Goal: Task Accomplishment & Management: Use online tool/utility

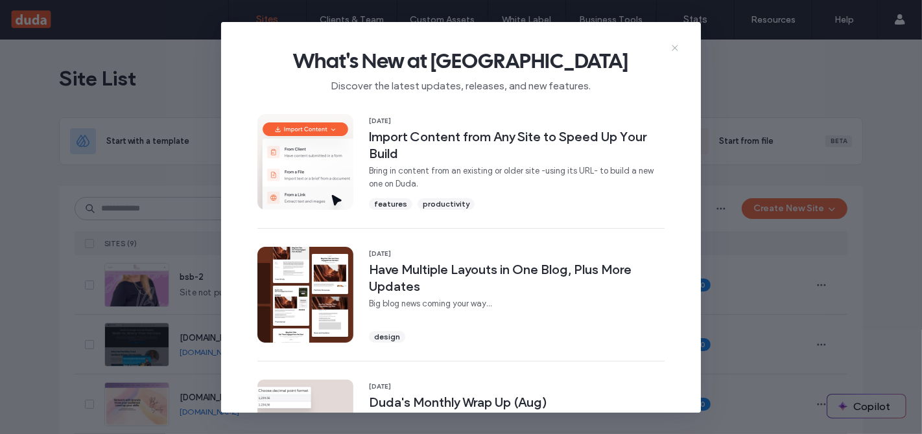
click at [677, 44] on icon at bounding box center [674, 48] width 10 height 10
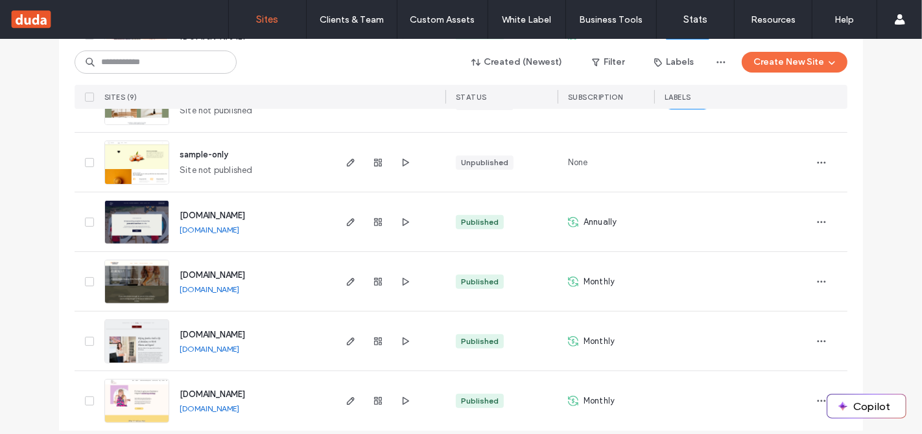
scroll to position [372, 0]
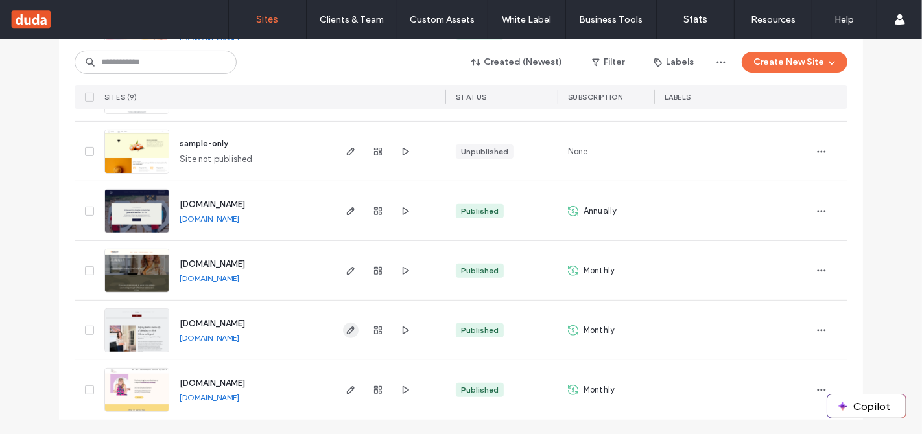
click at [349, 329] on icon "button" at bounding box center [350, 330] width 10 height 10
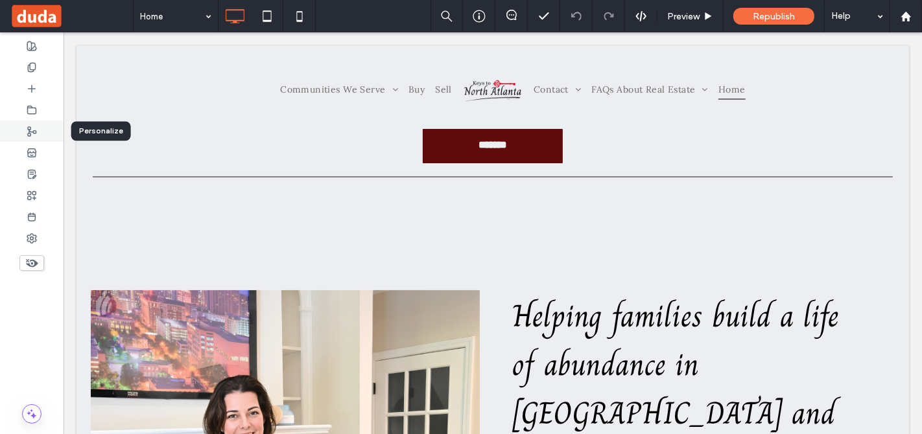
click at [29, 128] on icon at bounding box center [32, 131] width 10 height 10
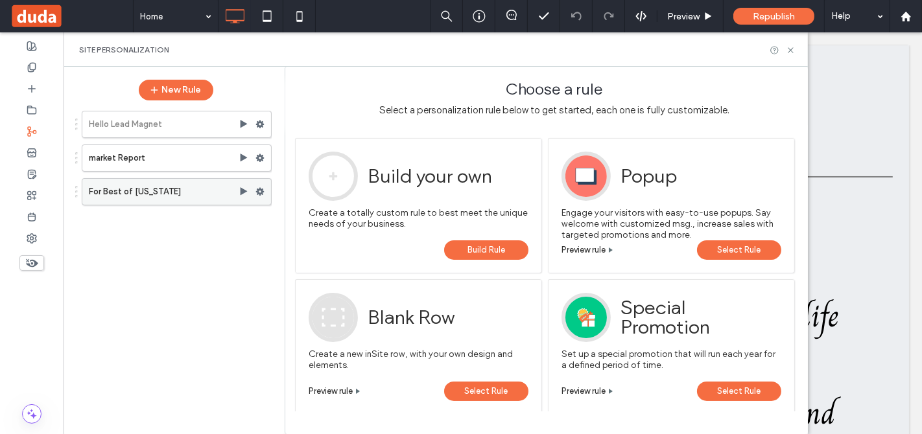
click at [246, 188] on icon at bounding box center [244, 192] width 10 height 10
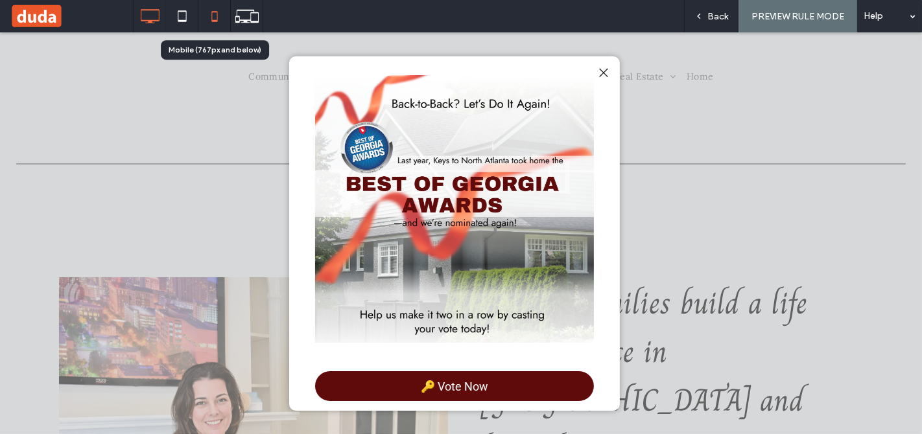
click at [213, 16] on icon at bounding box center [215, 16] width 26 height 26
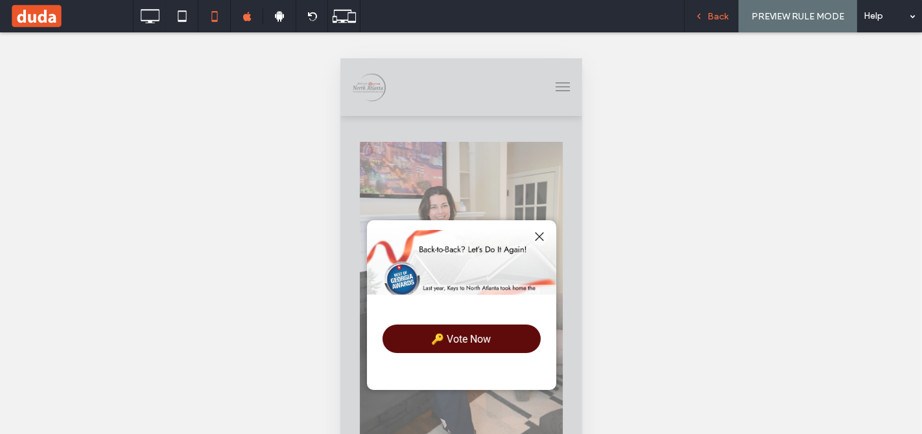
click at [703, 17] on icon at bounding box center [698, 16] width 9 height 9
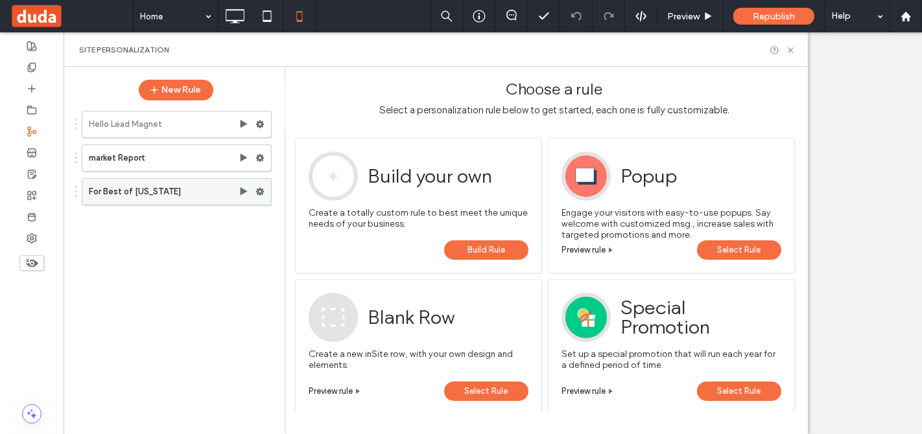
click at [262, 194] on icon at bounding box center [259, 191] width 9 height 9
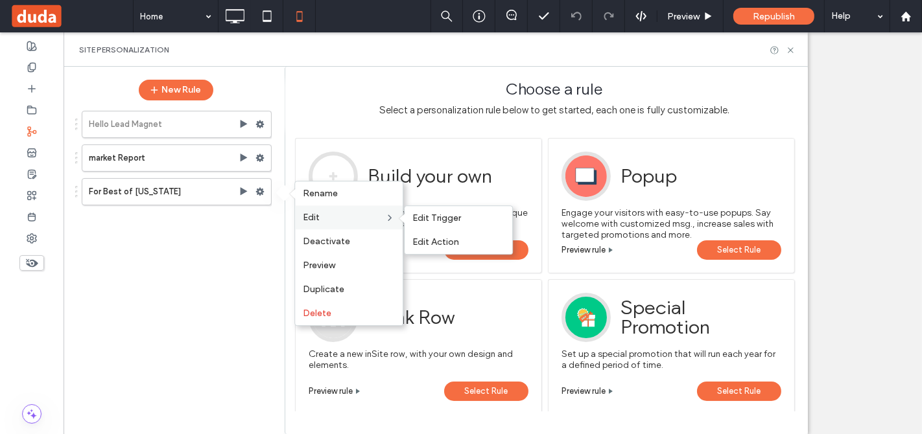
click at [352, 220] on label "Edit" at bounding box center [344, 217] width 82 height 11
click at [441, 235] on div "Edit Action" at bounding box center [458, 242] width 108 height 24
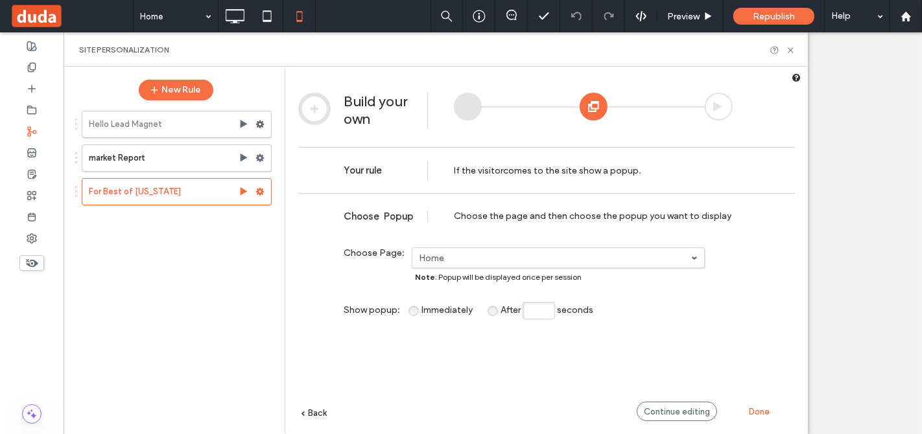
click at [677, 410] on span "Continue editing" at bounding box center [677, 412] width 66 height 10
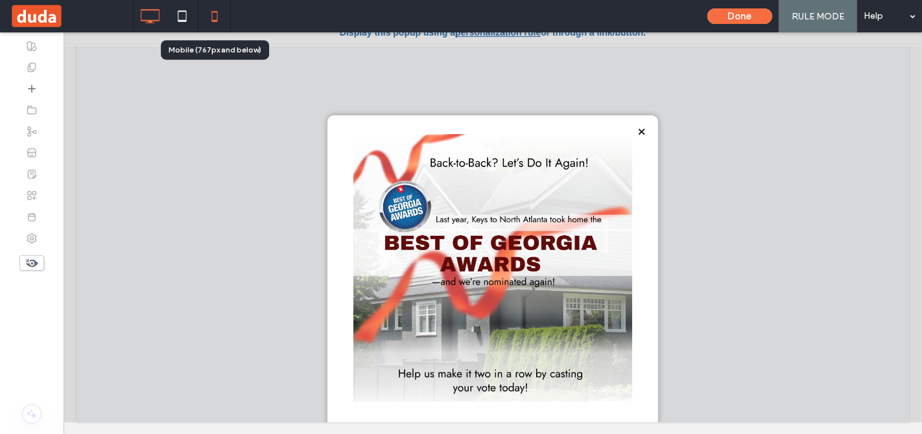
click at [215, 11] on use at bounding box center [214, 16] width 6 height 10
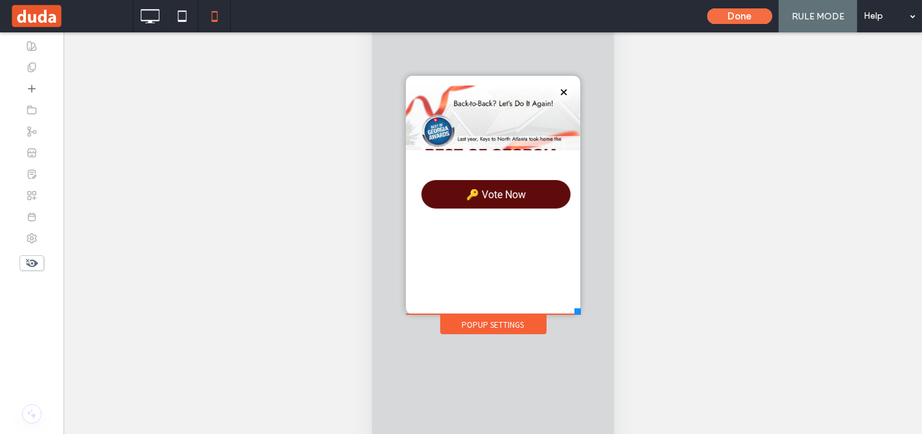
drag, startPoint x: 584, startPoint y: 278, endPoint x: 579, endPoint y: 315, distance: 37.2
click at [579, 315] on div at bounding box center [577, 312] width 6 height 6
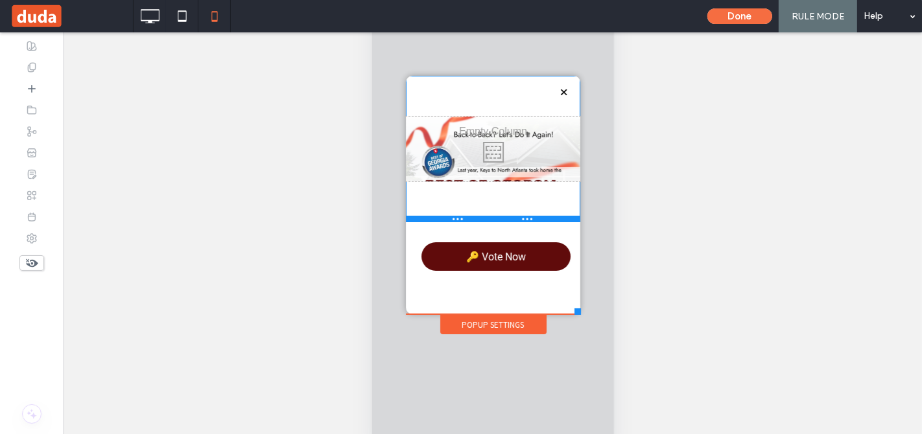
drag, startPoint x: 483, startPoint y: 159, endPoint x: 845, endPoint y: 179, distance: 362.2
click at [479, 222] on div at bounding box center [492, 219] width 174 height 6
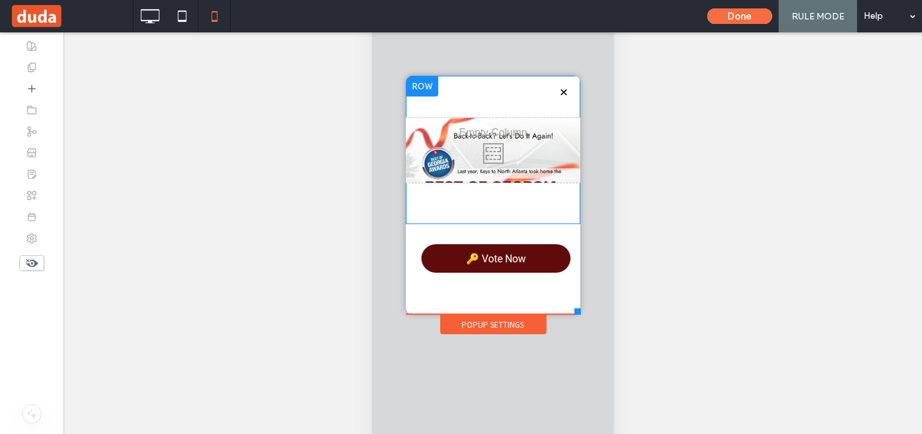
click at [573, 169] on div "Click To Paste" at bounding box center [492, 151] width 174 height 65
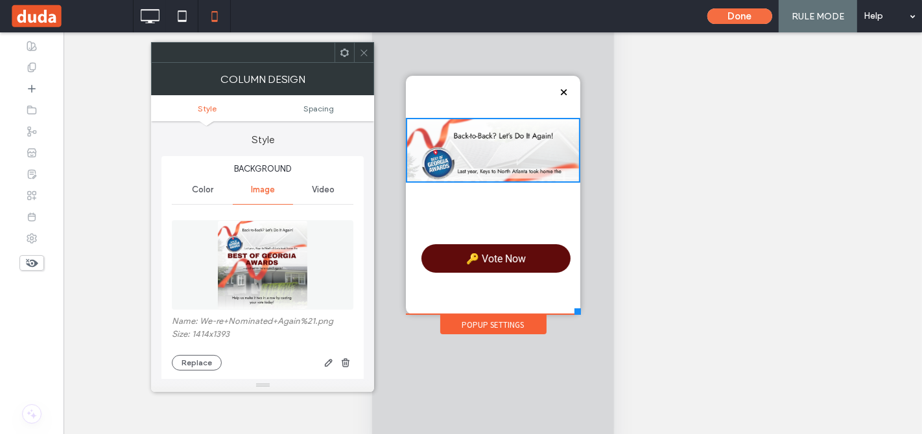
drag, startPoint x: 545, startPoint y: 187, endPoint x: 529, endPoint y: 184, distance: 16.4
click at [545, 187] on div "Click To Paste" at bounding box center [492, 150] width 174 height 148
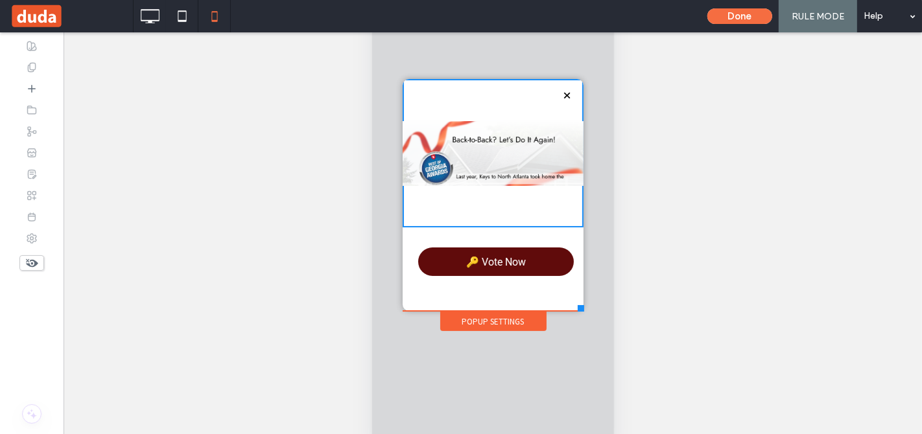
drag, startPoint x: 576, startPoint y: 309, endPoint x: 583, endPoint y: 312, distance: 7.6
click at [583, 312] on div at bounding box center [580, 309] width 6 height 6
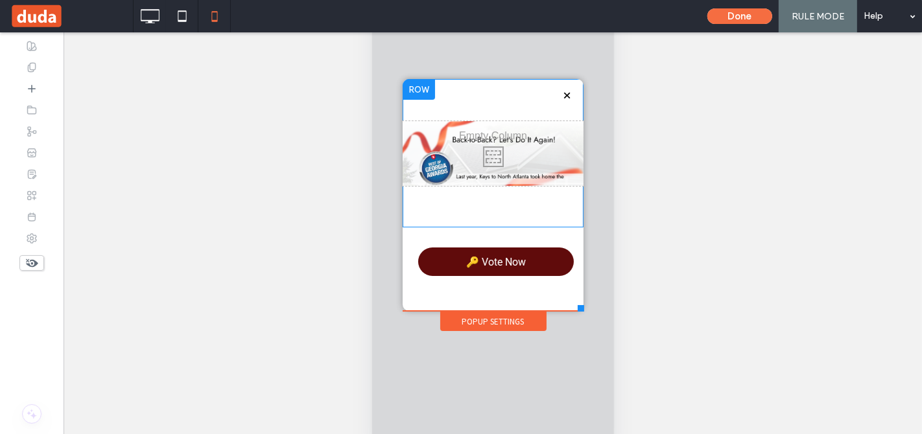
click at [544, 165] on div "Click To Paste" at bounding box center [492, 154] width 181 height 65
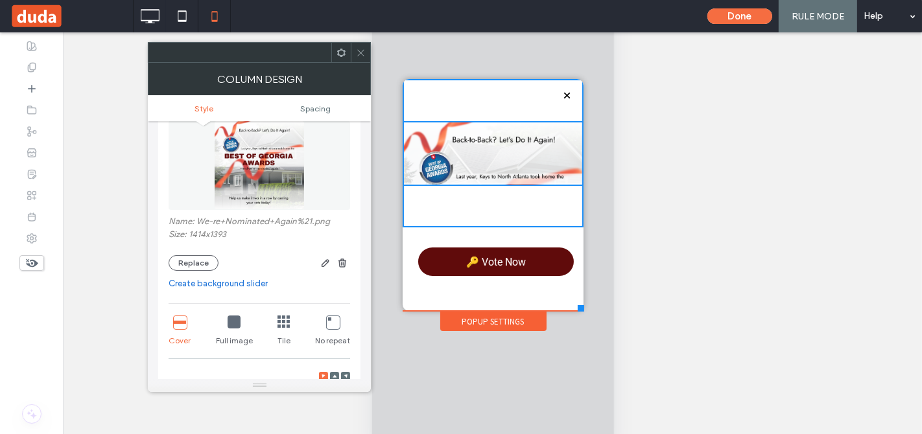
scroll to position [100, 0]
click at [235, 323] on icon at bounding box center [233, 321] width 13 height 13
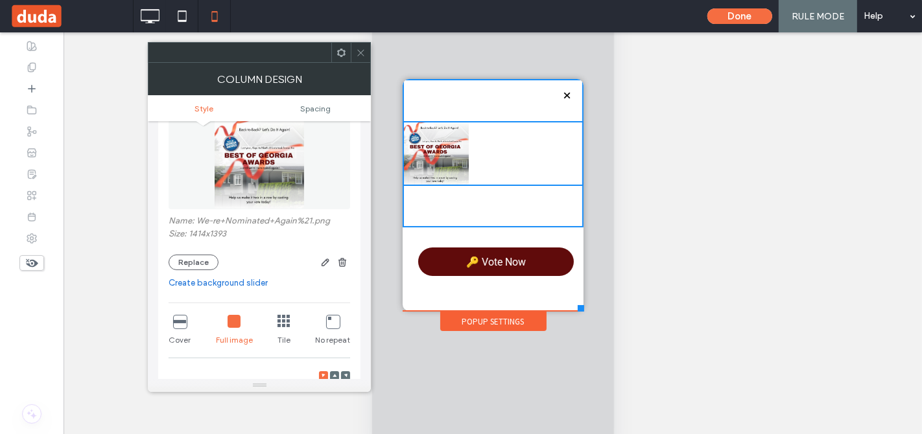
click at [178, 325] on icon at bounding box center [179, 321] width 13 height 13
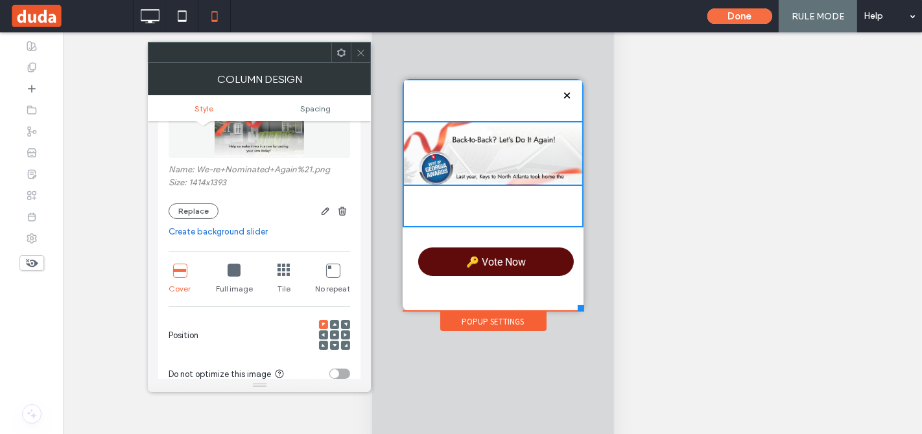
scroll to position [156, 0]
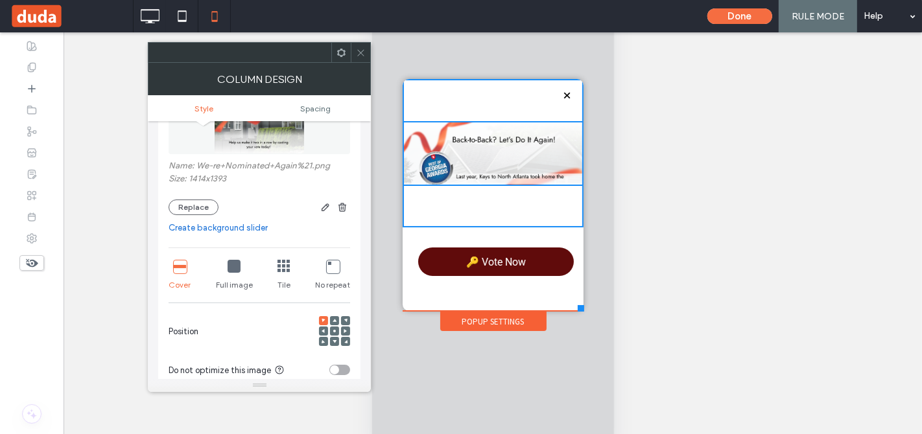
click at [333, 331] on use at bounding box center [334, 331] width 3 height 3
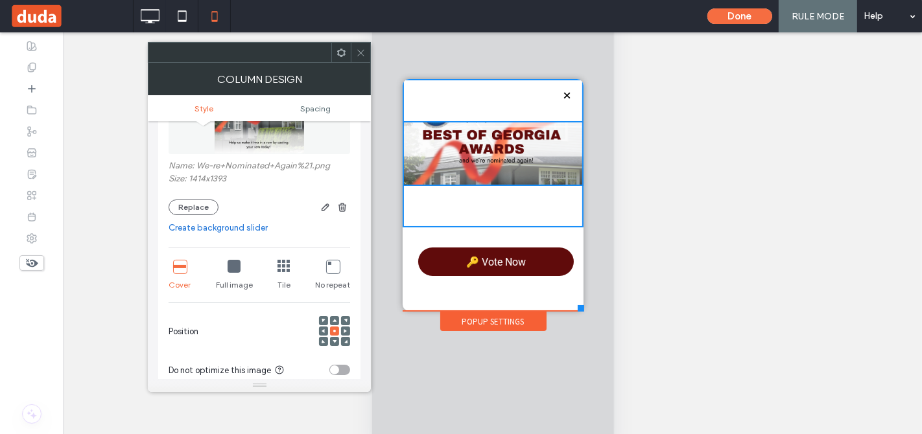
click at [234, 266] on icon at bounding box center [233, 266] width 13 height 13
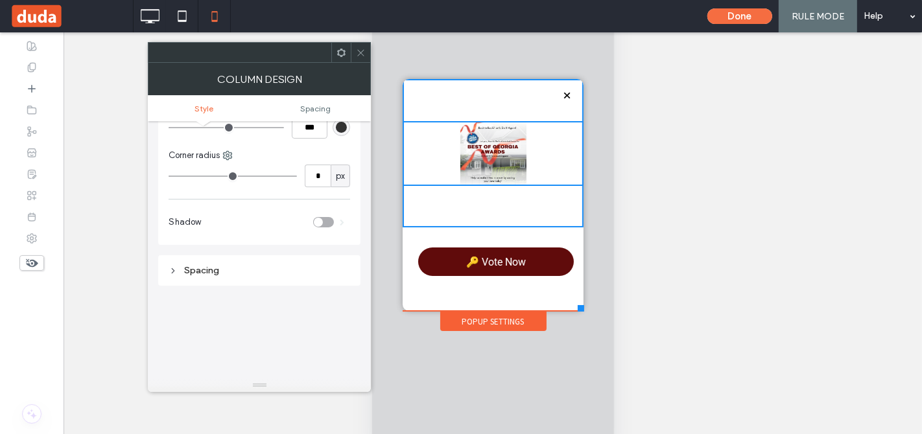
scroll to position [487, 0]
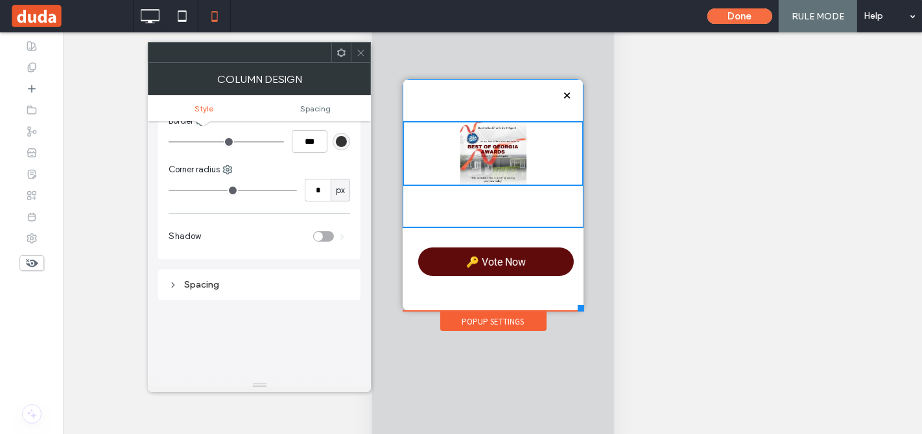
click at [514, 214] on div "Click To Paste" at bounding box center [492, 154] width 181 height 148
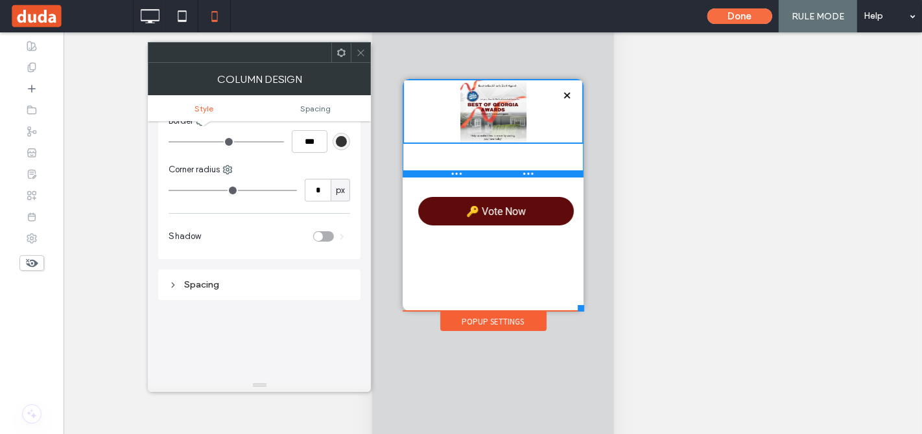
drag, startPoint x: 515, startPoint y: 222, endPoint x: 504, endPoint y: 215, distance: 12.8
click at [504, 178] on div at bounding box center [492, 174] width 181 height 6
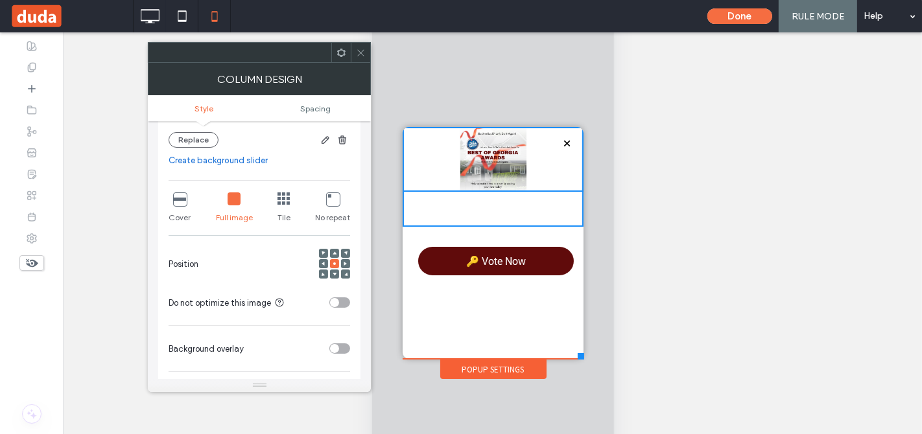
scroll to position [222, 0]
click at [316, 108] on span "Spacing" at bounding box center [315, 109] width 30 height 10
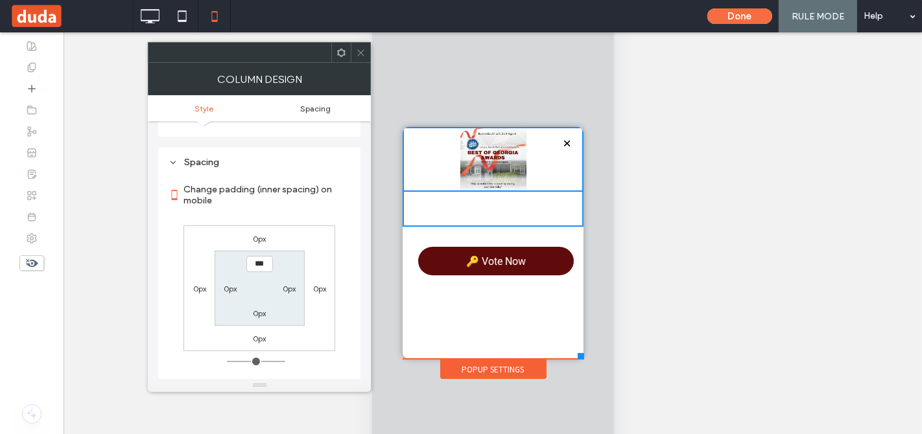
scroll to position [623, 0]
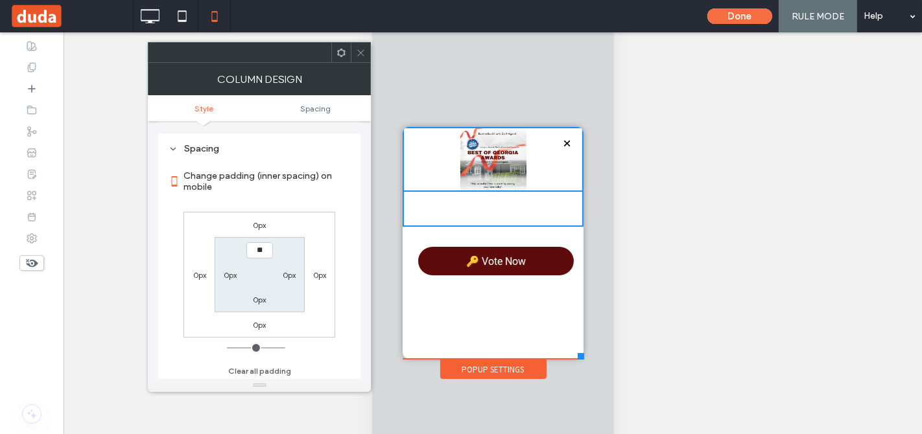
type input "****"
click at [259, 299] on label "0px" at bounding box center [259, 300] width 13 height 10
type input "*"
type input "**"
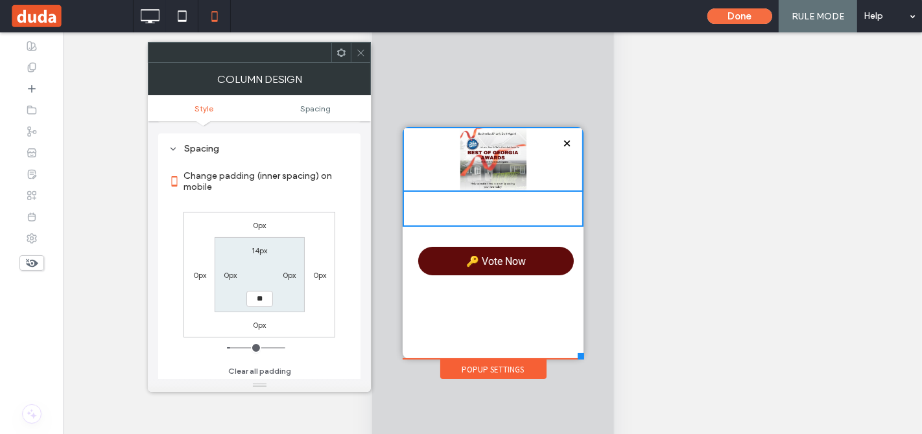
type input "*"
type input "***"
click at [260, 246] on label "14px" at bounding box center [259, 251] width 16 height 10
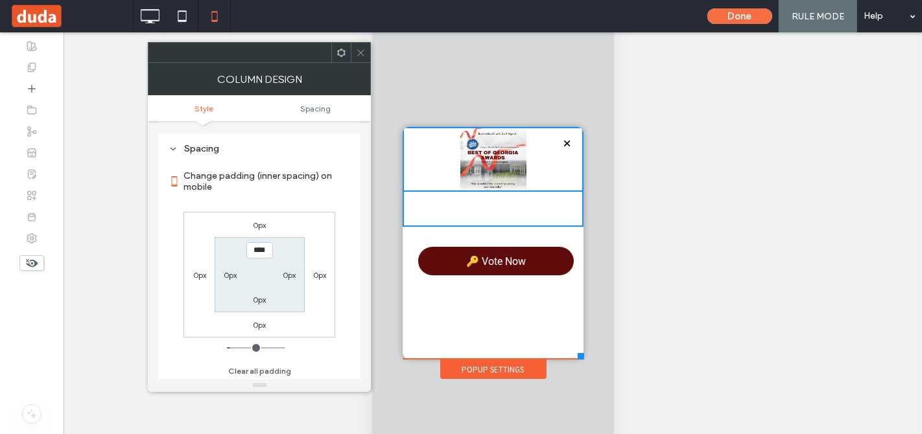
type input "**"
type input "*"
type input "***"
click at [360, 49] on icon at bounding box center [361, 53] width 10 height 10
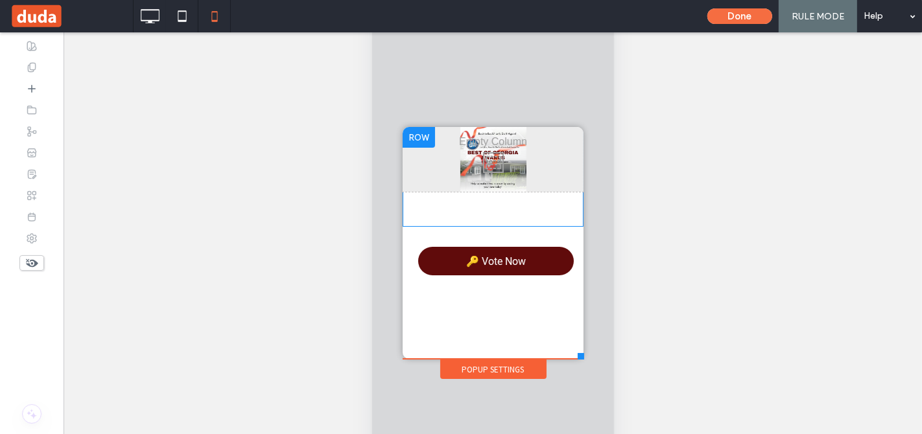
click at [532, 184] on div "Click To Paste" at bounding box center [492, 159] width 181 height 65
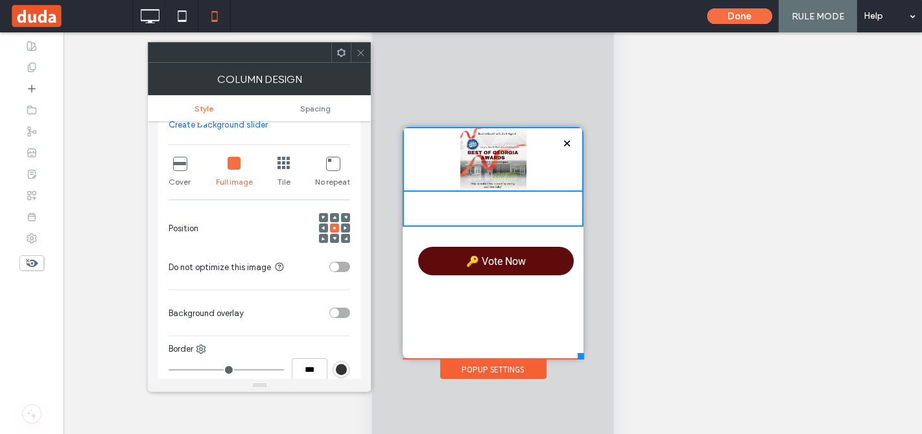
scroll to position [0, 0]
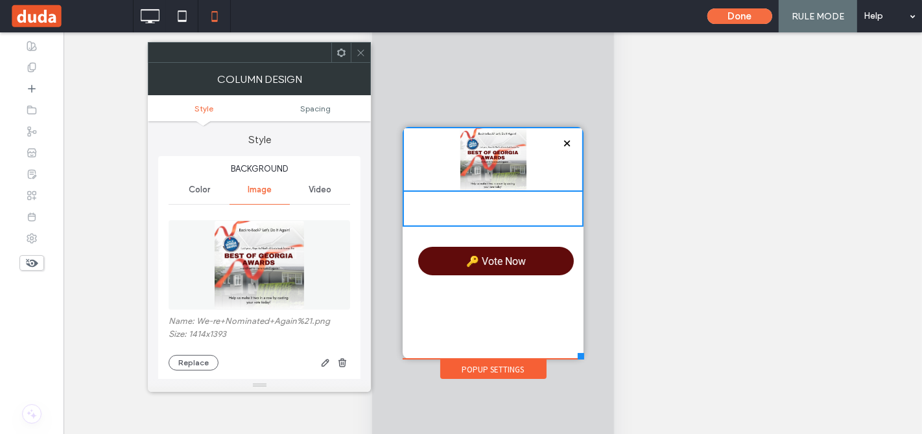
click at [206, 194] on div "Color" at bounding box center [199, 190] width 60 height 29
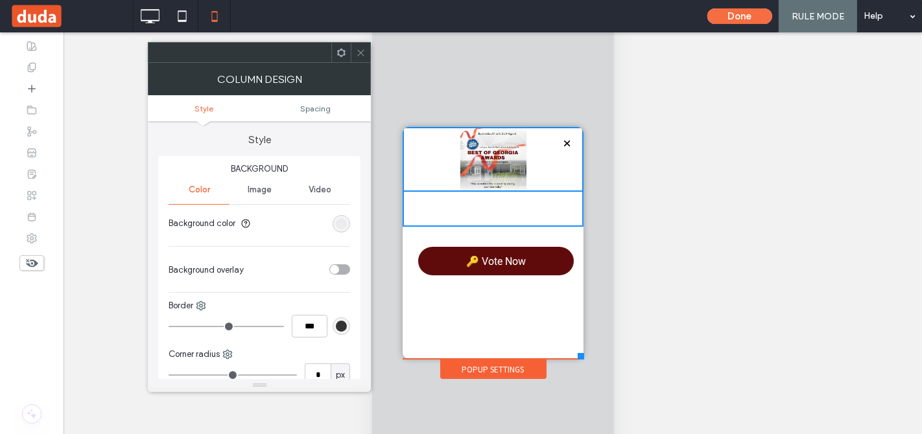
click at [343, 230] on div "rgb(236, 236, 236)" at bounding box center [340, 223] width 17 height 17
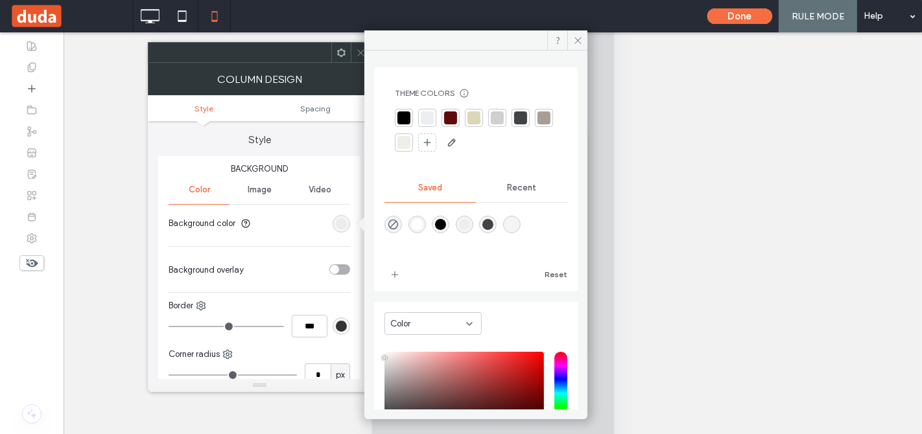
click at [386, 224] on div "rgba(0,0,0,0)" at bounding box center [392, 224] width 17 height 17
type input "*******"
type input "*"
type input "**"
click at [303, 234] on section "Background color" at bounding box center [259, 223] width 181 height 32
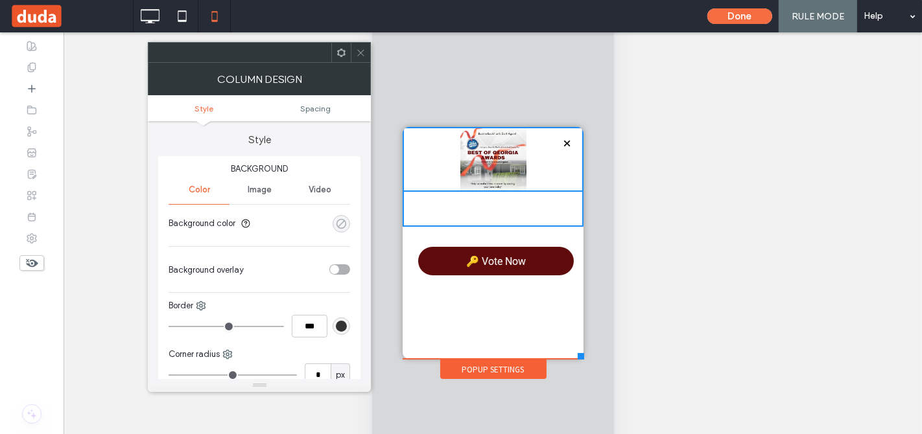
click at [344, 223] on icon "rgba(0,0,0,0)" at bounding box center [341, 223] width 11 height 11
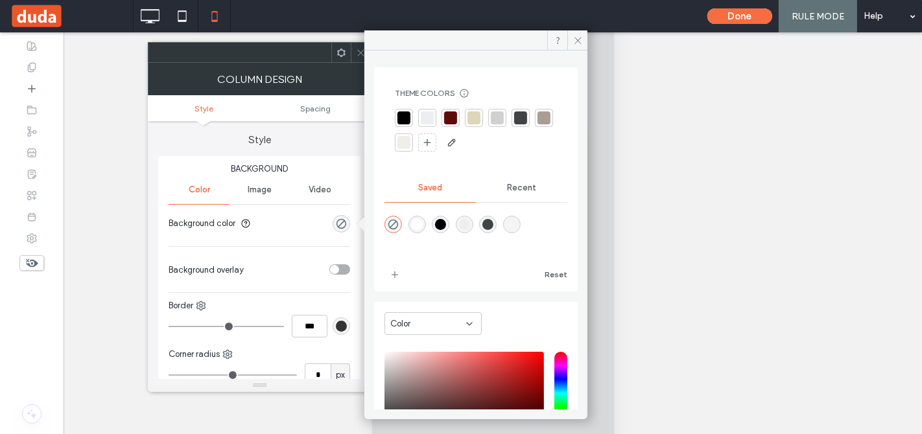
click at [413, 139] on div at bounding box center [404, 143] width 18 height 18
click at [290, 253] on section "Background overlay" at bounding box center [259, 269] width 181 height 32
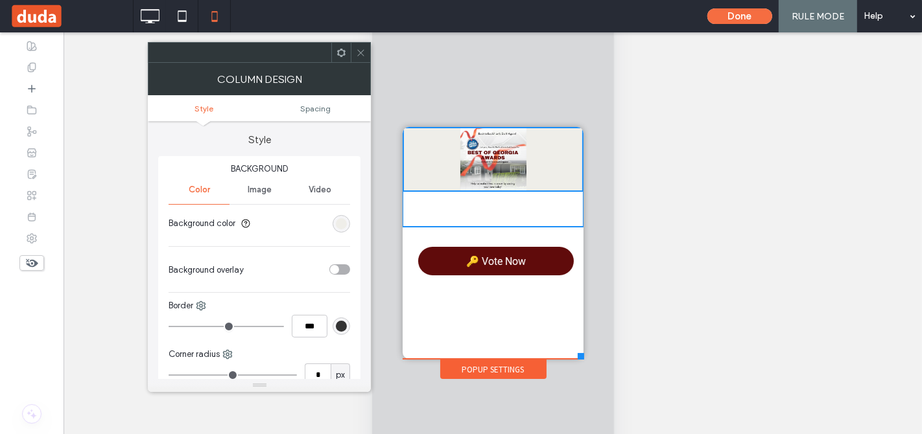
click at [488, 174] on div "Click To Paste" at bounding box center [492, 159] width 181 height 65
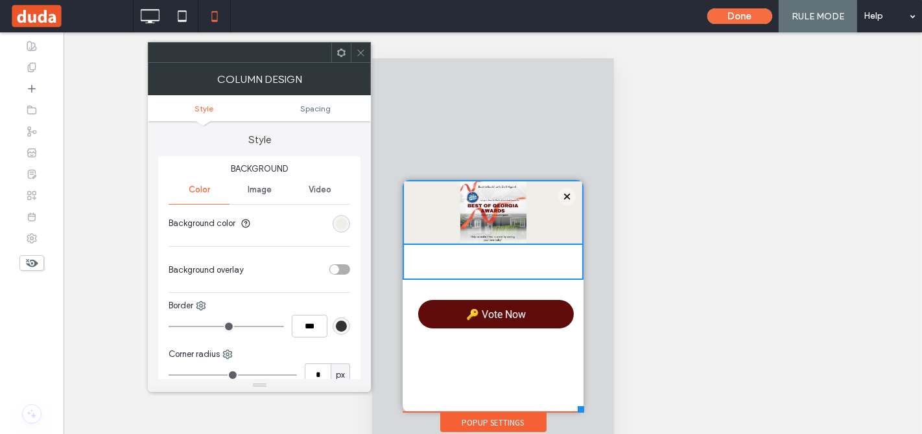
click at [360, 51] on use at bounding box center [361, 52] width 6 height 6
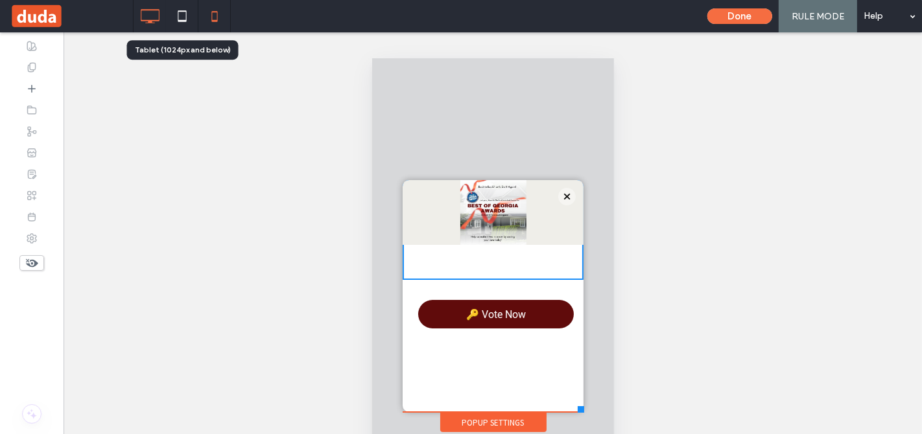
click at [163, 21] on div at bounding box center [150, 16] width 32 height 26
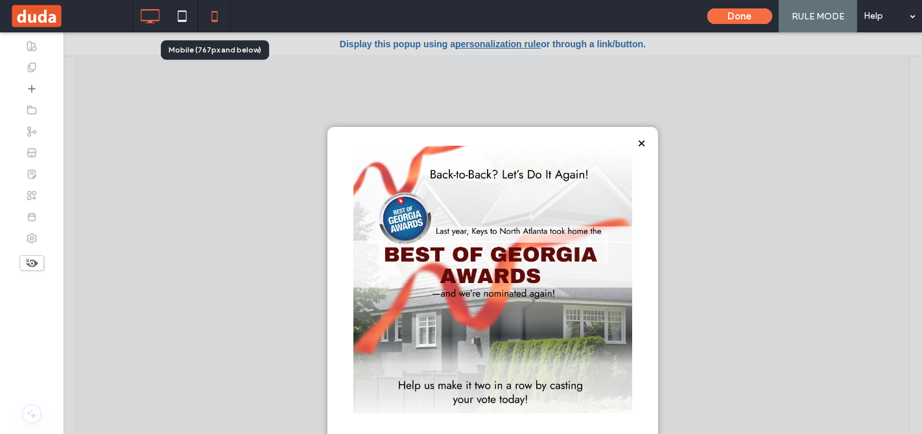
click at [206, 16] on icon at bounding box center [215, 16] width 26 height 26
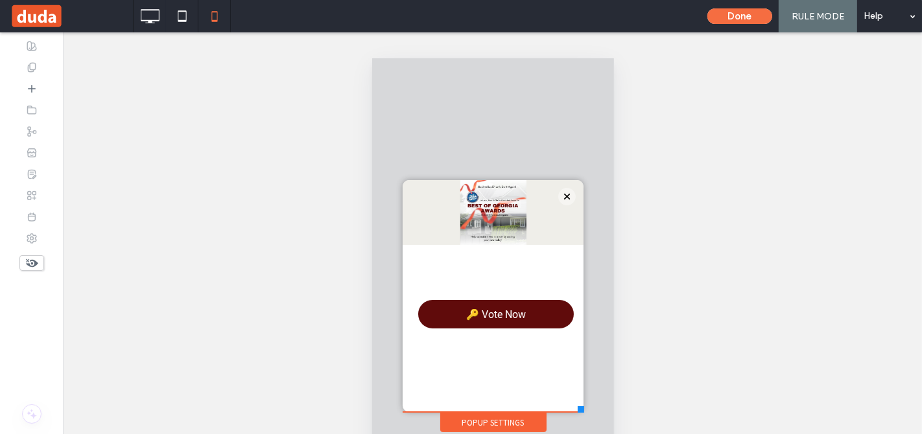
click at [486, 226] on div "Click To Paste" at bounding box center [492, 212] width 181 height 65
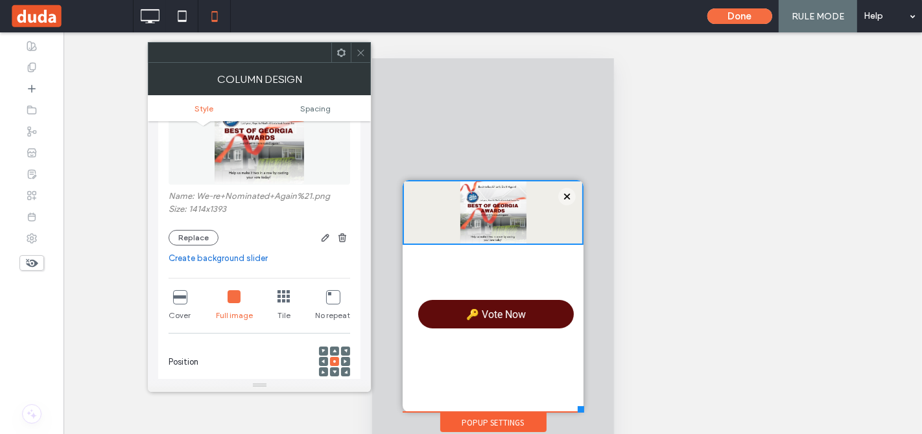
scroll to position [126, 0]
click at [333, 296] on icon at bounding box center [332, 296] width 13 height 13
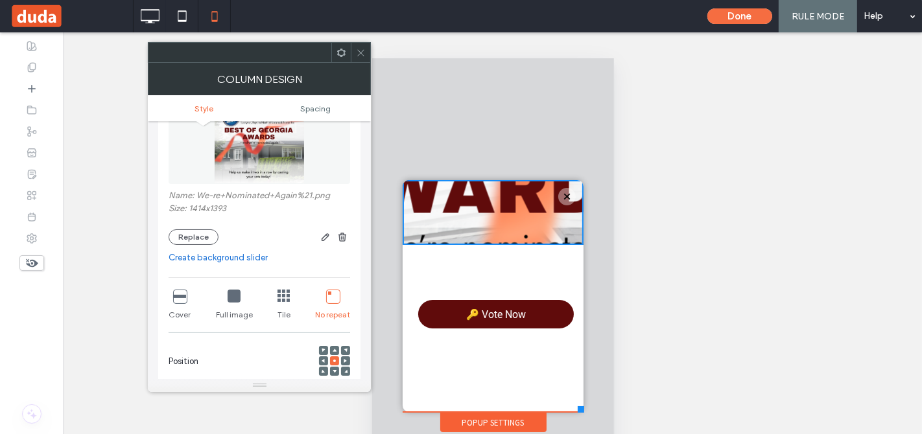
click at [285, 295] on icon at bounding box center [283, 296] width 13 height 13
click at [231, 297] on icon at bounding box center [233, 296] width 13 height 13
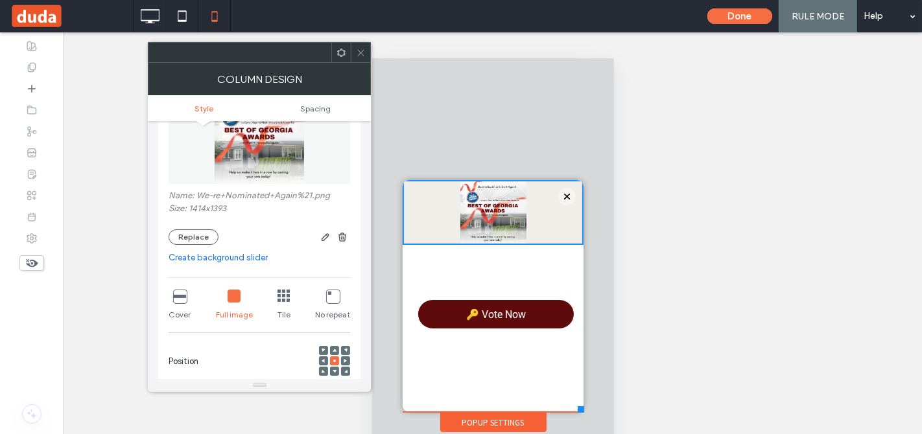
click at [176, 293] on icon at bounding box center [179, 296] width 13 height 13
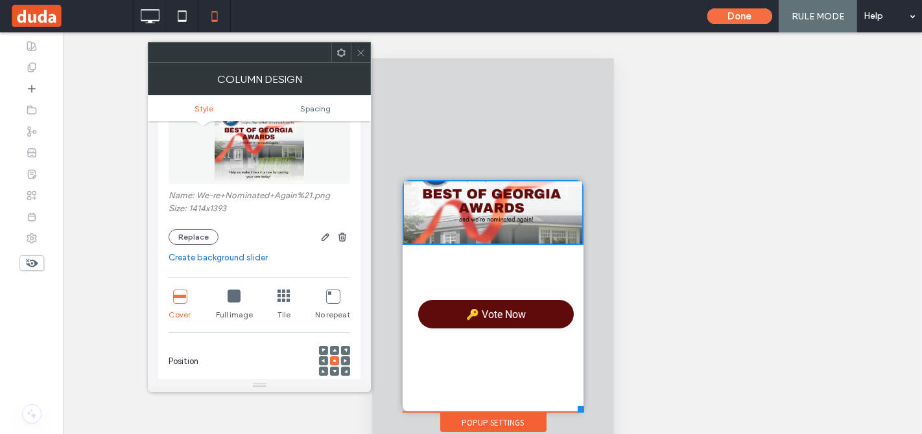
click at [560, 242] on div "Click To Paste" at bounding box center [492, 212] width 181 height 65
click at [363, 49] on icon at bounding box center [361, 53] width 10 height 10
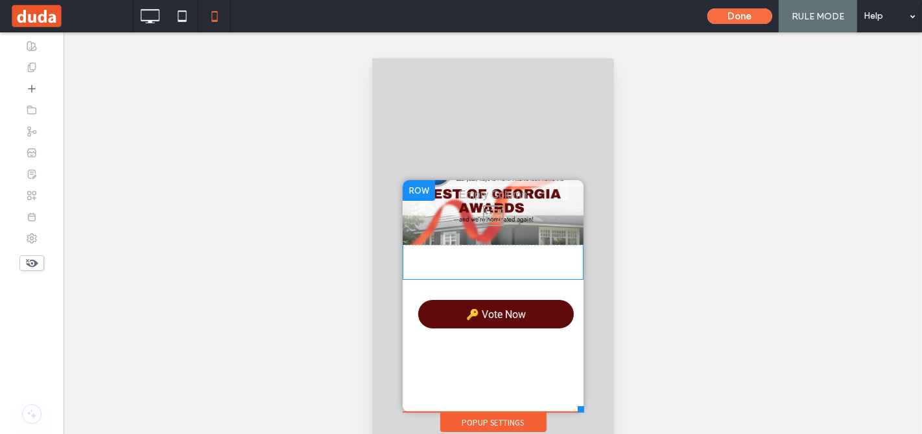
click at [565, 233] on div "Click To Paste" at bounding box center [492, 212] width 181 height 65
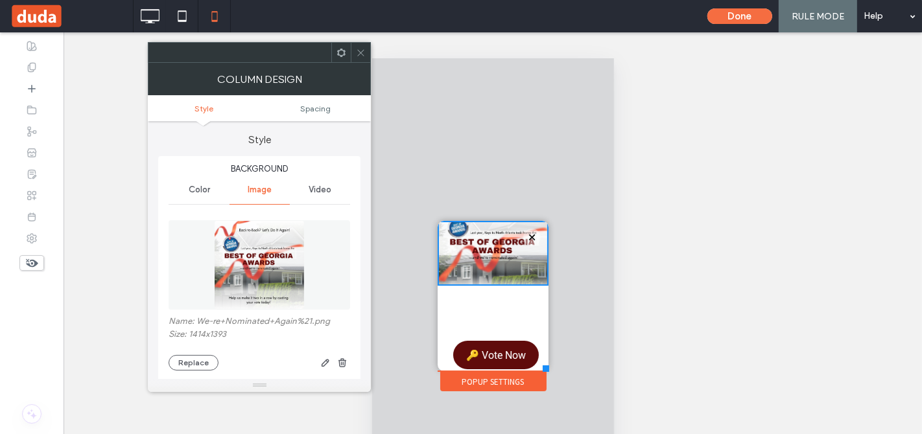
drag, startPoint x: 582, startPoint y: 410, endPoint x: 548, endPoint y: 371, distance: 52.4
click at [548, 371] on div at bounding box center [545, 368] width 6 height 6
click at [471, 306] on div "Click To Paste" at bounding box center [492, 270] width 111 height 100
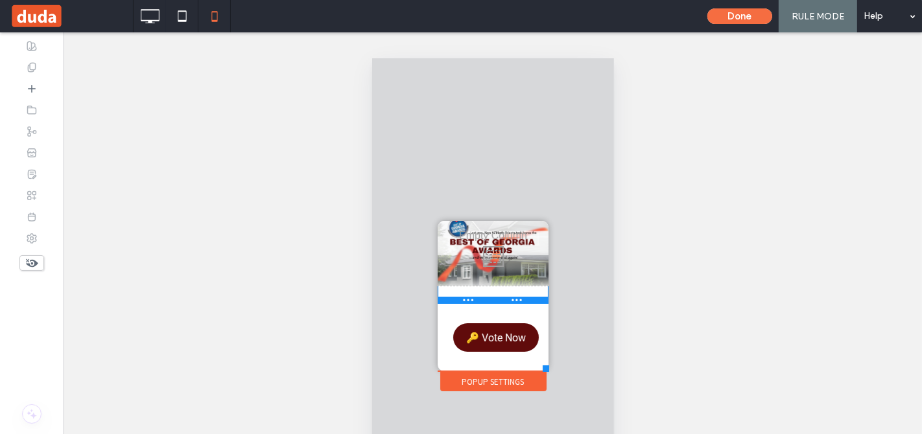
scroll to position [0, 0]
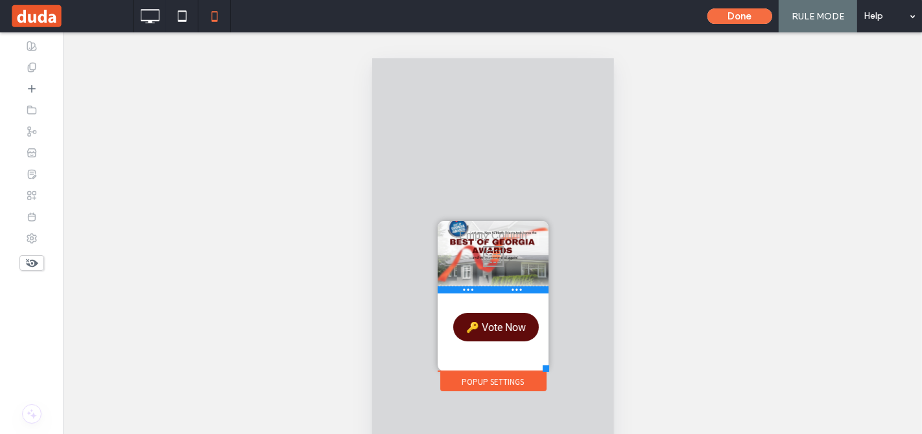
drag, startPoint x: 498, startPoint y: 304, endPoint x: 862, endPoint y: 336, distance: 365.0
click at [495, 276] on div "Click To Paste" at bounding box center [492, 256] width 111 height 72
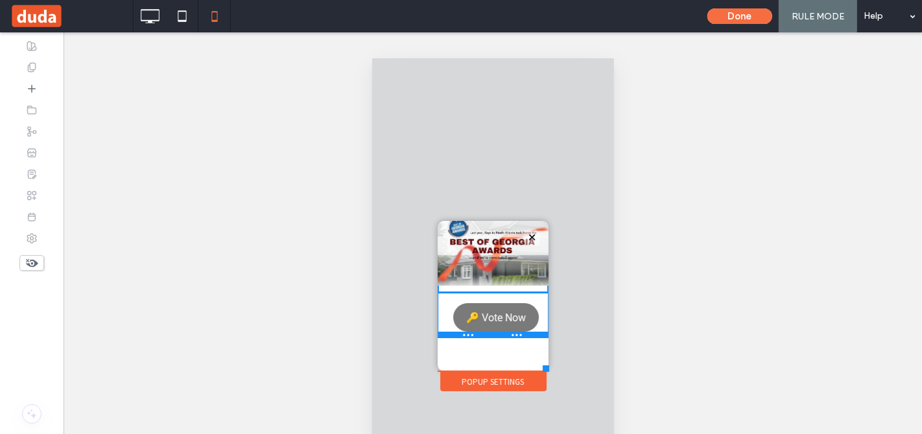
drag, startPoint x: 522, startPoint y: 355, endPoint x: 521, endPoint y: 326, distance: 29.2
click at [521, 326] on div "🔑 Vote Now Click To Paste" at bounding box center [492, 314] width 111 height 45
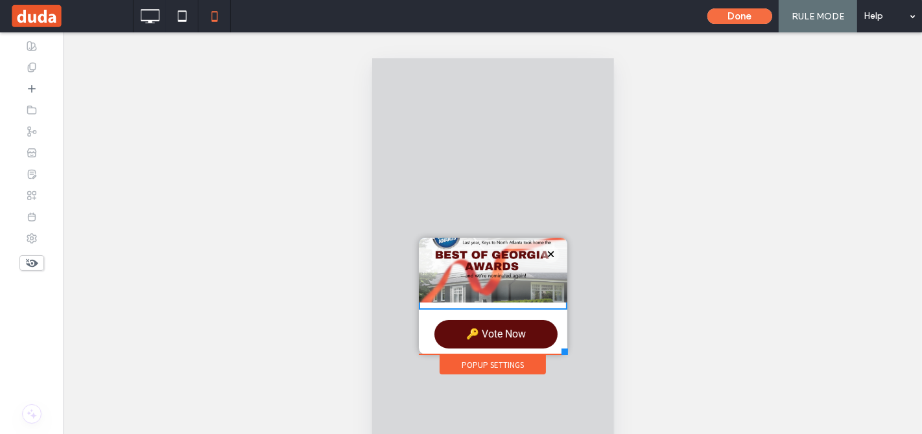
drag, startPoint x: 553, startPoint y: 359, endPoint x: 566, endPoint y: 357, distance: 13.7
click at [566, 357] on div "Click To Paste Communities We Serve Communities Roswell East Cobb Johns Creek M…" at bounding box center [492, 305] width 155 height 142
click at [151, 22] on use at bounding box center [150, 16] width 19 height 14
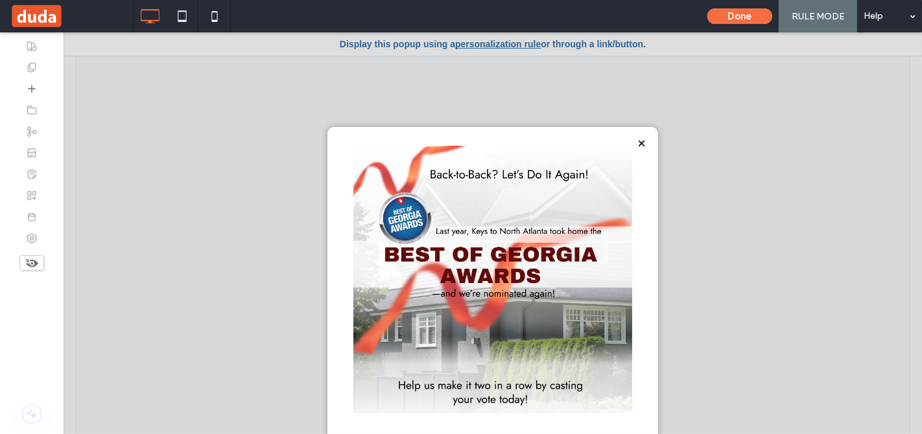
scroll to position [68, 0]
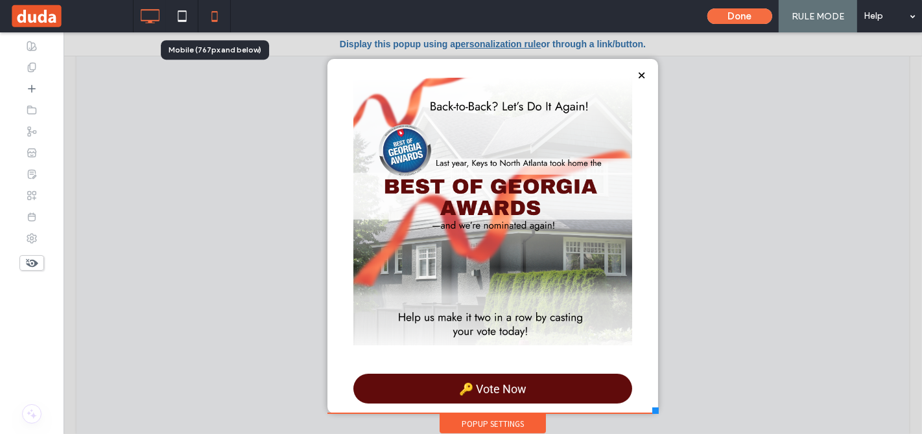
click at [212, 19] on icon at bounding box center [215, 16] width 26 height 26
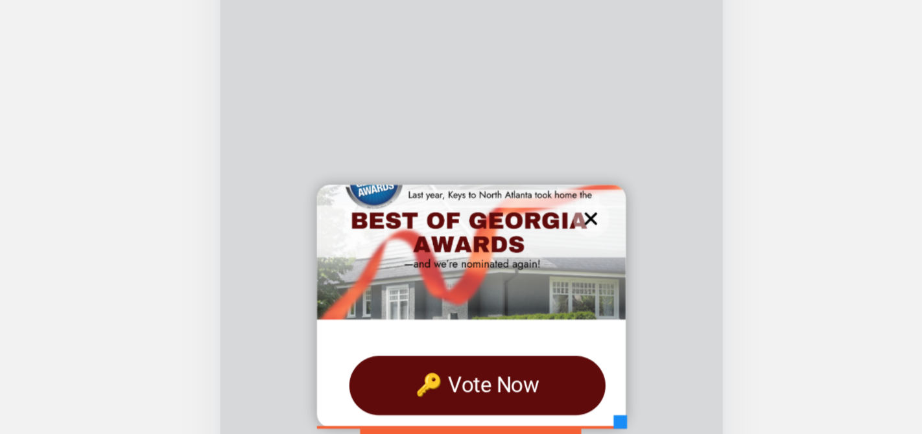
scroll to position [61, 0]
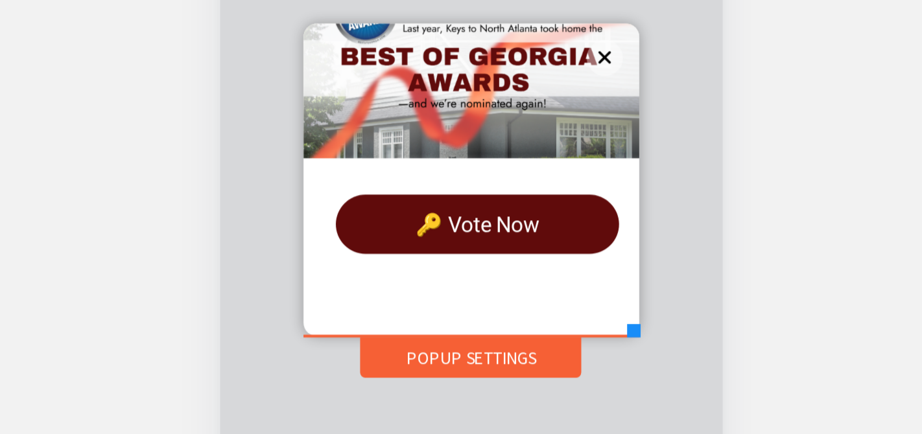
drag, startPoint x: 413, startPoint y: -21, endPoint x: 419, endPoint y: -2, distance: 19.9
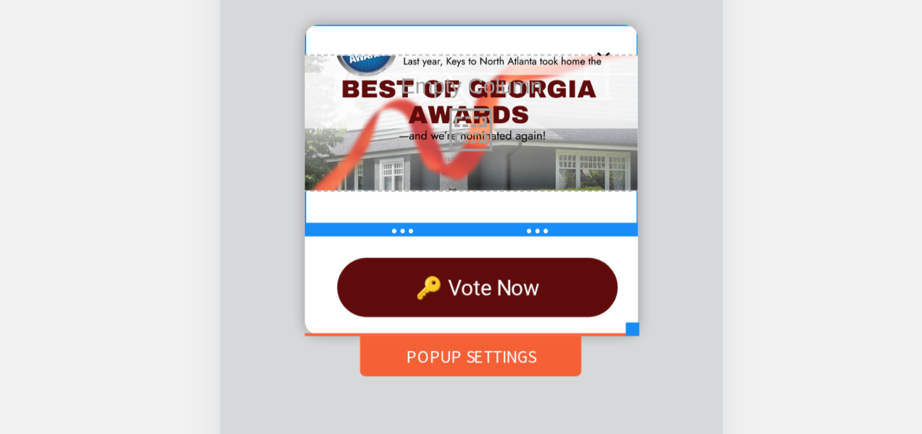
drag, startPoint x: 390, startPoint y: -81, endPoint x: 390, endPoint y: -52, distance: 28.5
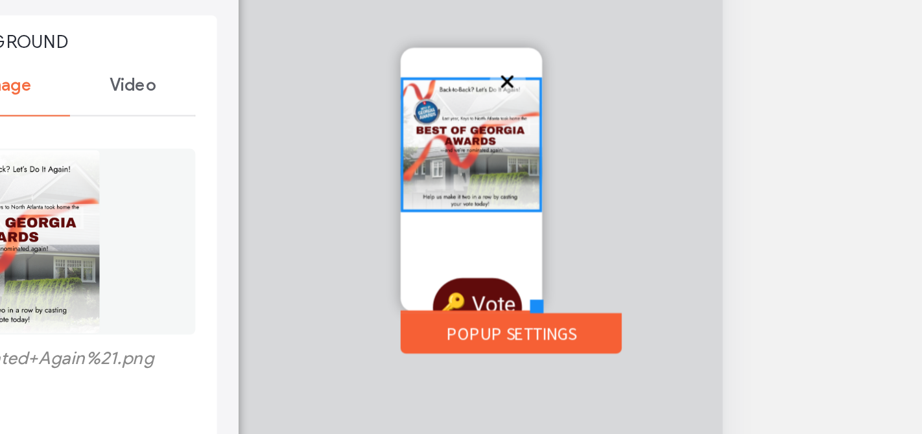
drag, startPoint x: 415, startPoint y: -5, endPoint x: 373, endPoint y: -13, distance: 43.0
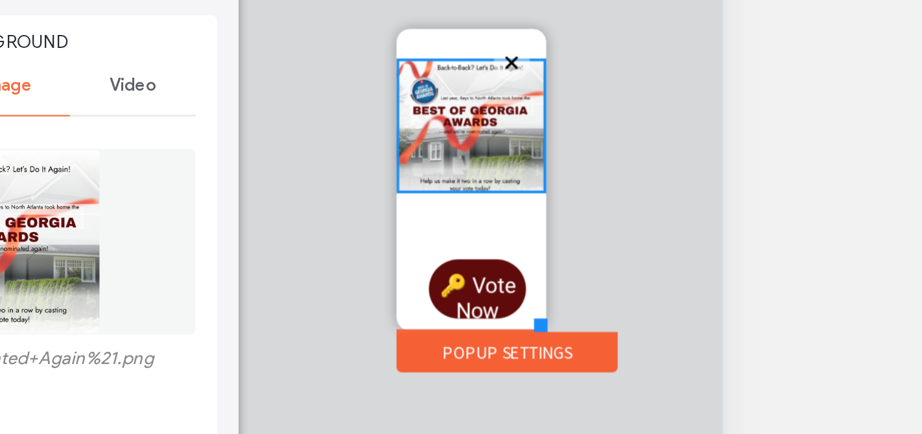
drag, startPoint x: 371, startPoint y: -12, endPoint x: 375, endPoint y: -2, distance: 11.3
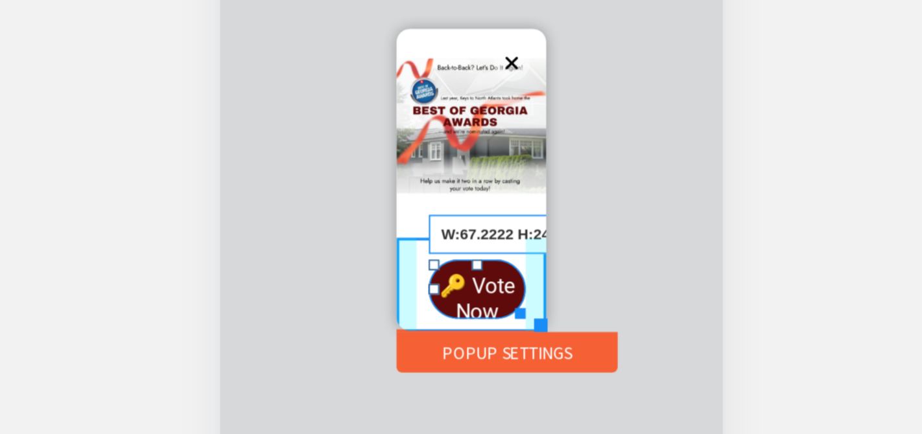
drag, startPoint x: 360, startPoint y: -12, endPoint x: 363, endPoint y: -24, distance: 12.6
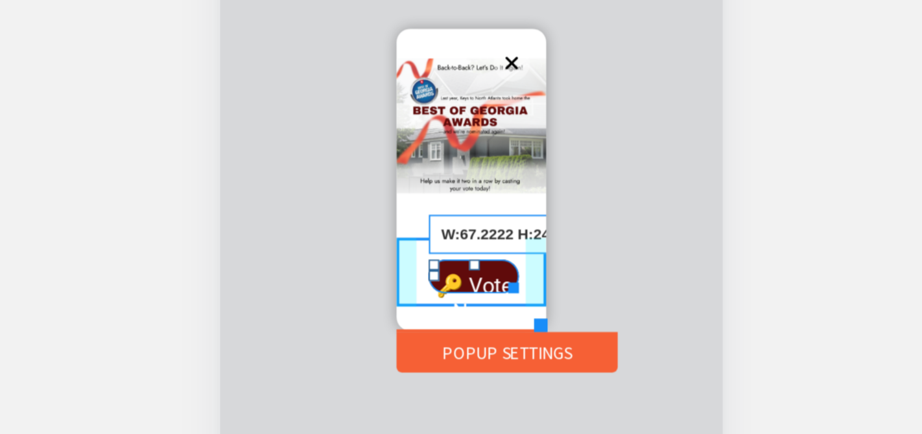
drag, startPoint x: 359, startPoint y: -26, endPoint x: 366, endPoint y: -37, distance: 12.8
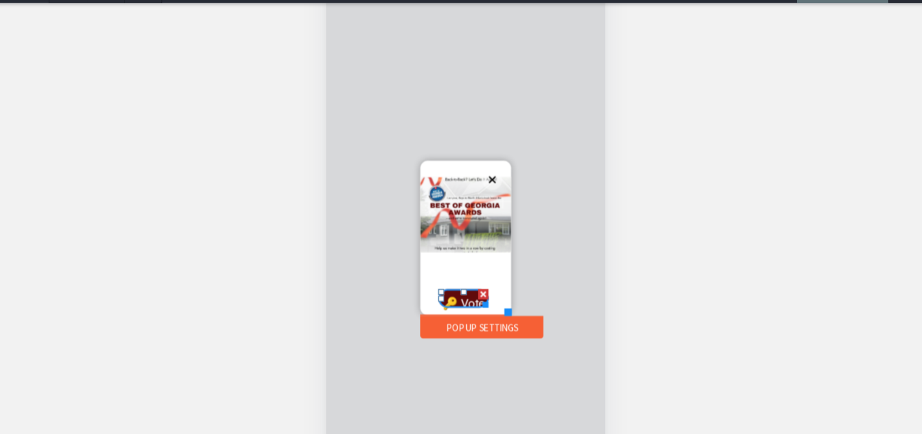
click at [485, 268] on div "Click To Paste 🔑 Vote Now Click To Paste Popup Settings" at bounding box center [446, 201] width 78 height 134
drag, startPoint x: 466, startPoint y: 259, endPoint x: 477, endPoint y: 257, distance: 11.2
drag, startPoint x: 446, startPoint y: 248, endPoint x: 440, endPoint y: 237, distance: 11.9
click at [440, 237] on div "🔑 Vote Now T:0 Click To Paste" at bounding box center [446, 251] width 78 height 33
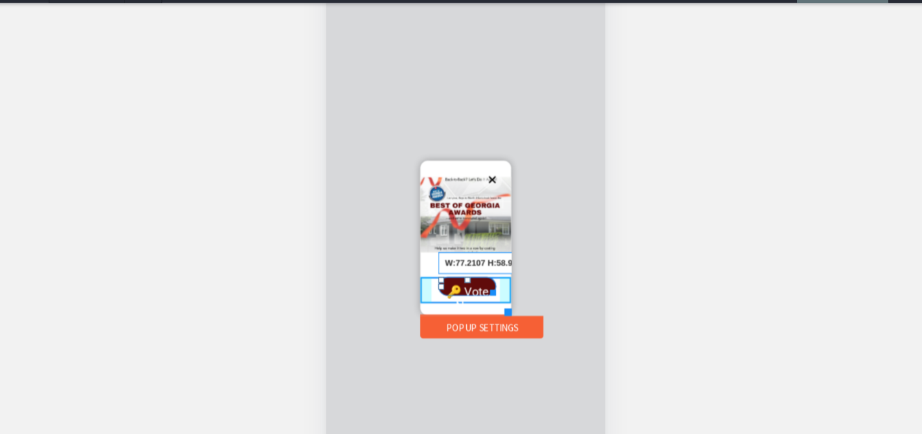
drag, startPoint x: 469, startPoint y: 248, endPoint x: 471, endPoint y: 270, distance: 22.1
click at [471, 268] on div "Click To Paste 🔑 Vote Now W:77.2107 H:58.9699 Click To Paste Popup Settings" at bounding box center [446, 201] width 78 height 134
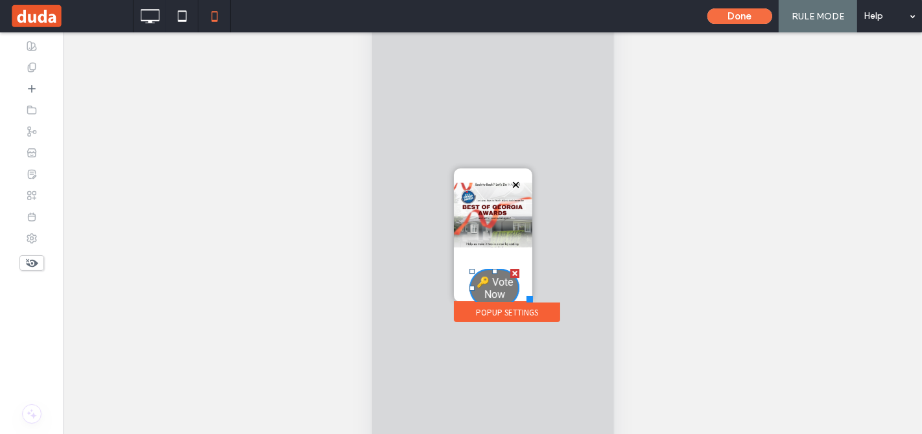
click at [496, 291] on span "🔑 Vote Now" at bounding box center [493, 289] width 49 height 38
click at [483, 286] on span "🔑 Vote Now" at bounding box center [493, 289] width 49 height 38
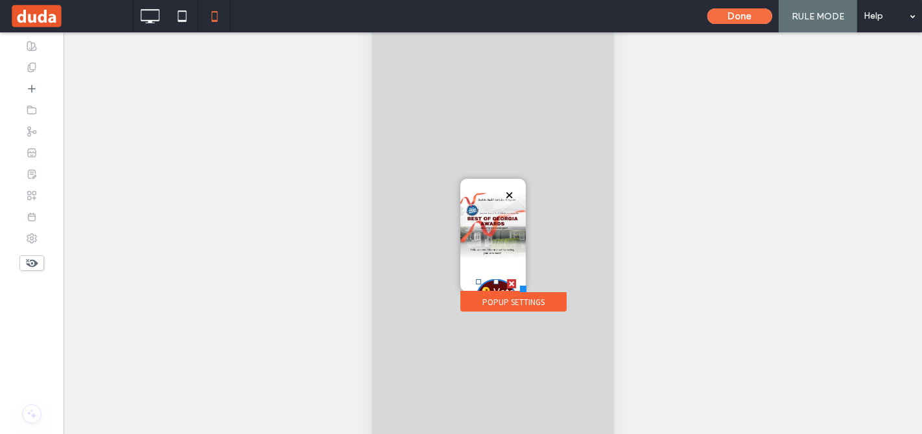
drag, startPoint x: 528, startPoint y: 299, endPoint x: 525, endPoint y: 292, distance: 8.2
click at [525, 292] on div at bounding box center [522, 289] width 6 height 6
click at [491, 349] on div at bounding box center [492, 244] width 242 height 494
click at [187, 30] on div at bounding box center [182, 16] width 32 height 32
click at [183, 16] on icon at bounding box center [182, 16] width 26 height 26
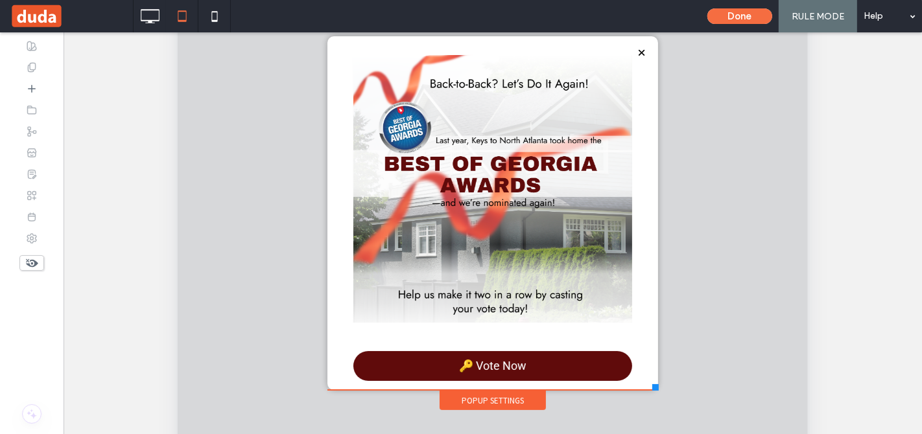
scroll to position [82, 0]
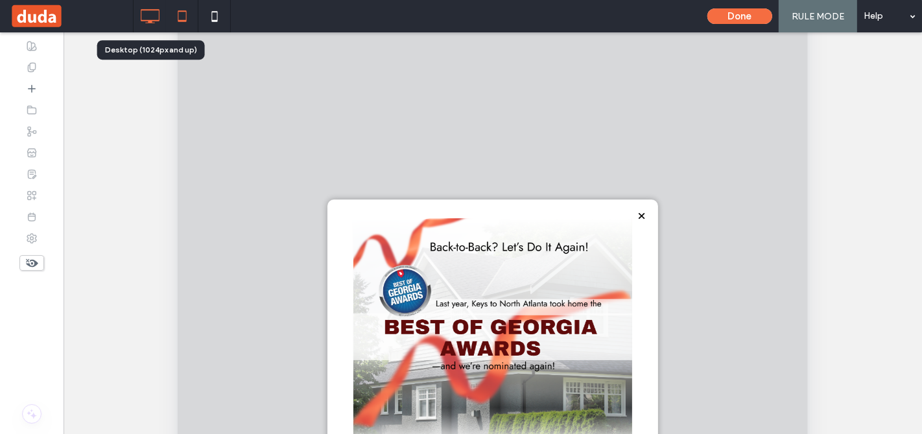
click at [155, 27] on icon at bounding box center [150, 16] width 26 height 26
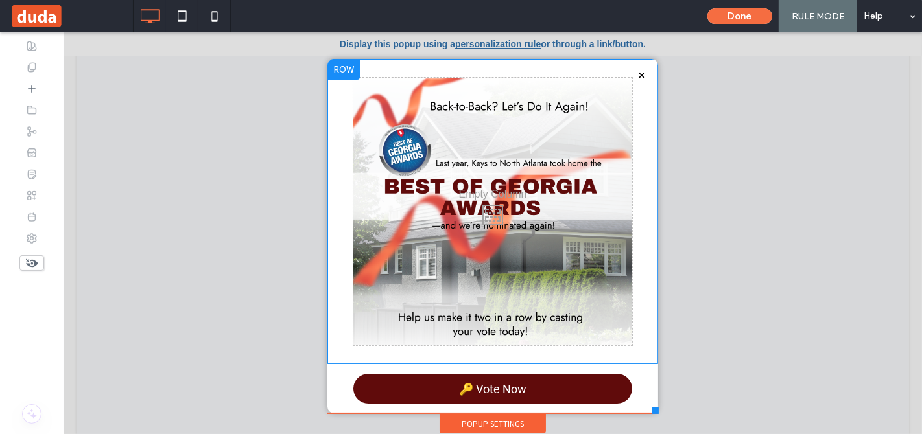
scroll to position [12, 0]
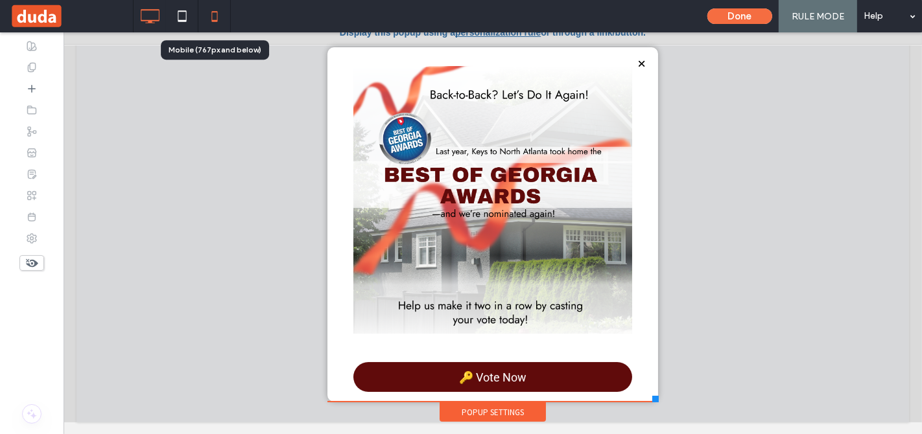
click at [205, 21] on icon at bounding box center [215, 16] width 26 height 26
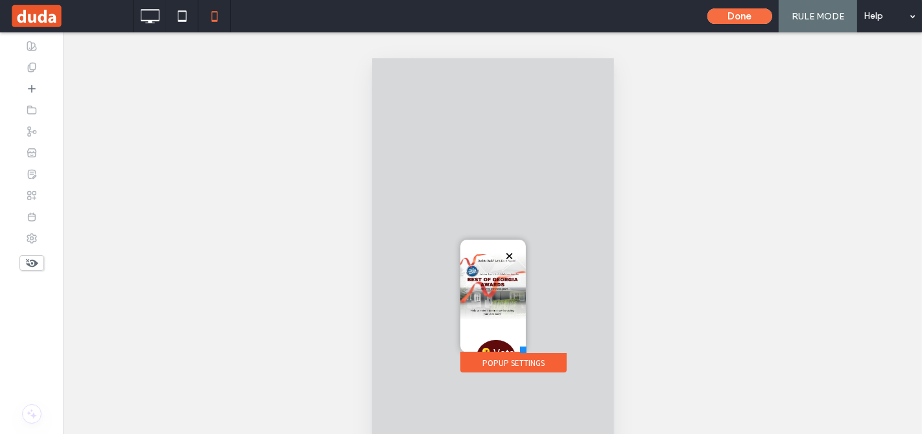
scroll to position [39, 0]
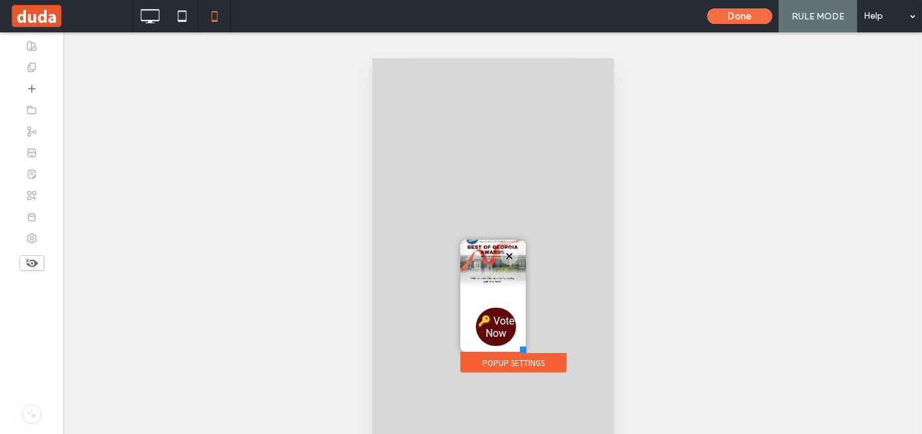
click at [499, 357] on div "Popup Settings" at bounding box center [513, 362] width 106 height 19
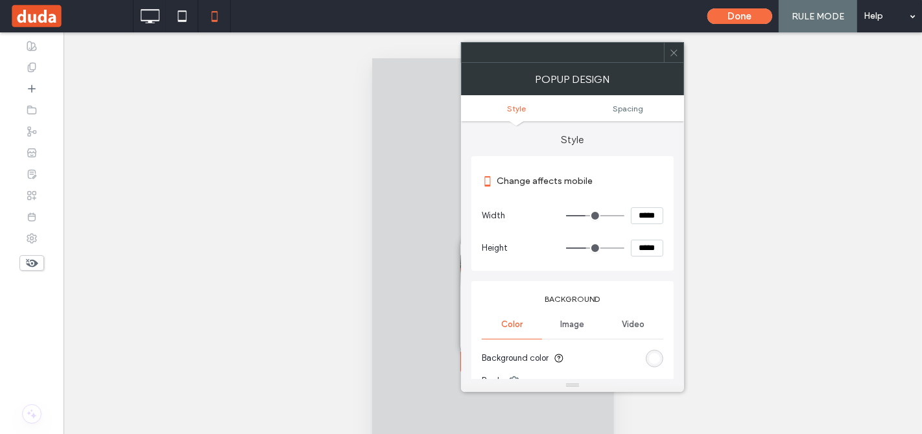
type input "**"
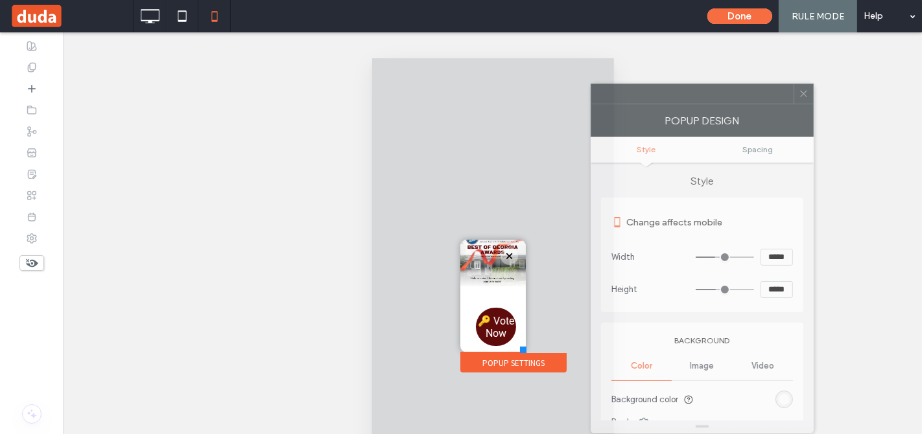
drag, startPoint x: 624, startPoint y: 95, endPoint x: 684, endPoint y: 99, distance: 59.7
click at [684, 99] on div at bounding box center [692, 93] width 202 height 19
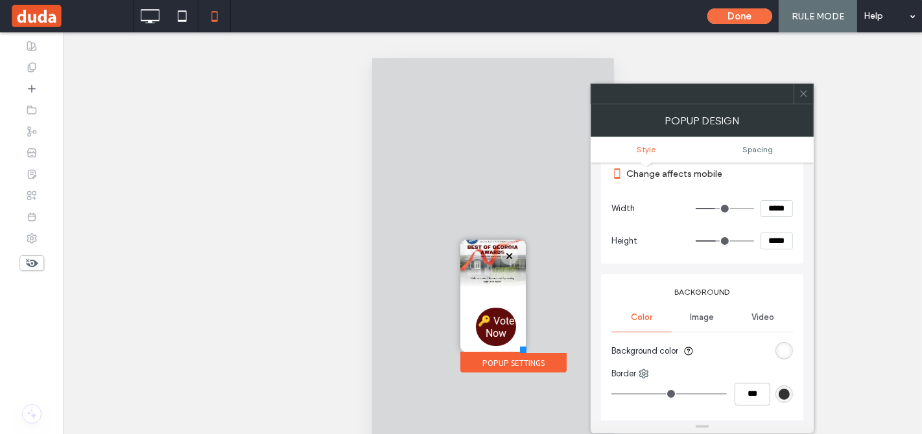
scroll to position [52, 0]
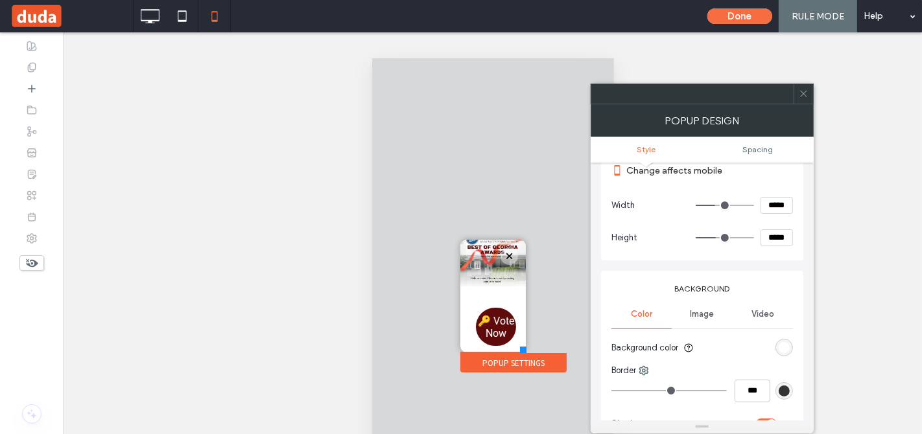
type input "***"
type input "*****"
type input "**"
type input "****"
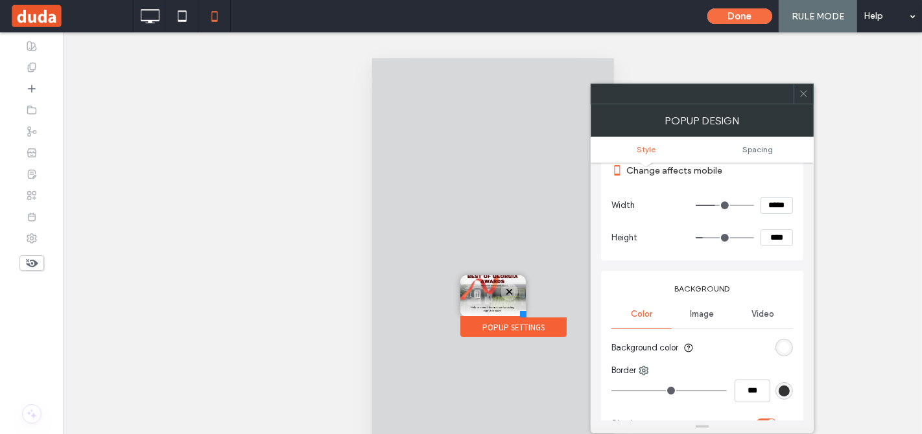
type input "**"
type input "****"
type input "**"
type input "****"
type input "**"
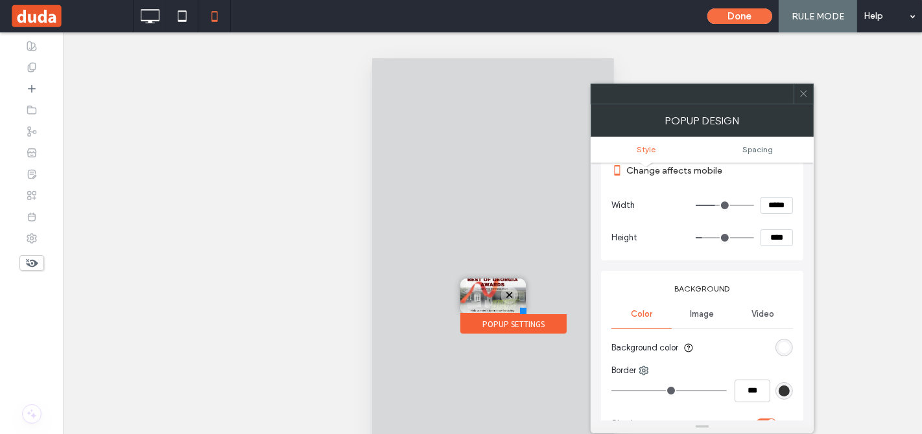
type input "****"
type input "***"
type input "*****"
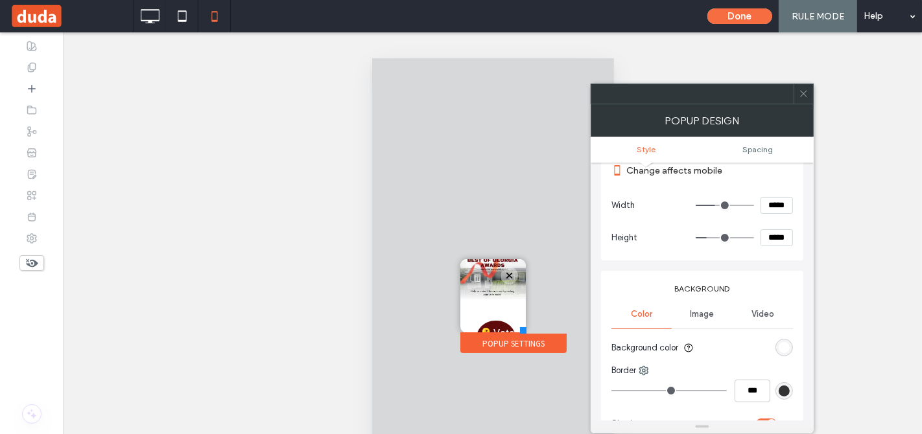
type input "***"
type input "*****"
type input "***"
type input "*****"
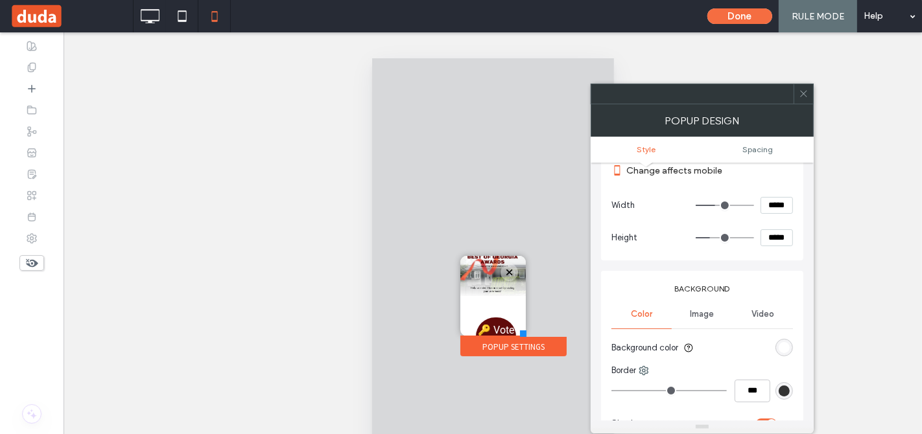
type input "***"
type input "*****"
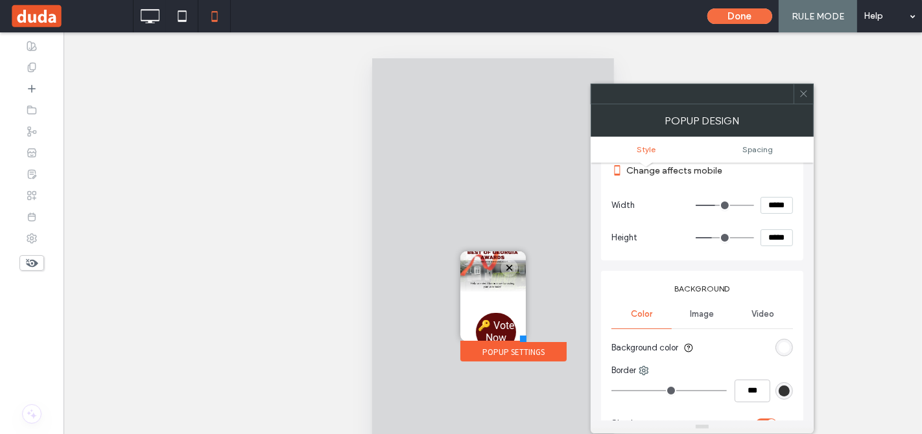
type input "***"
type input "*****"
type input "***"
type input "*****"
type input "***"
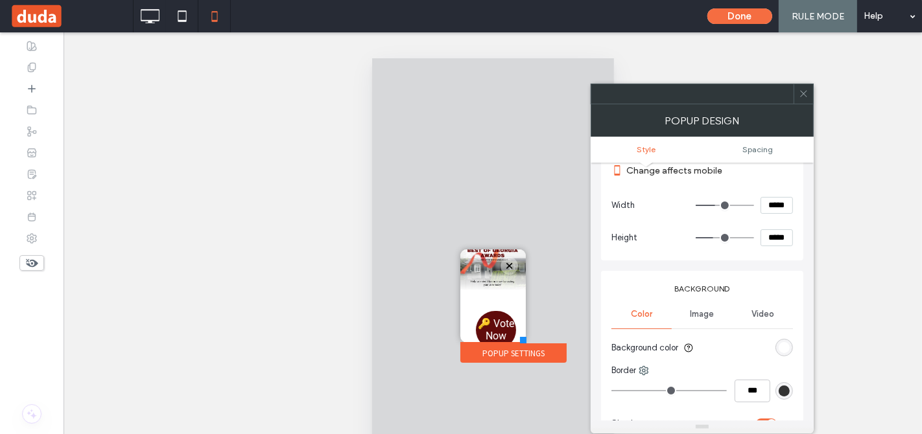
type input "*****"
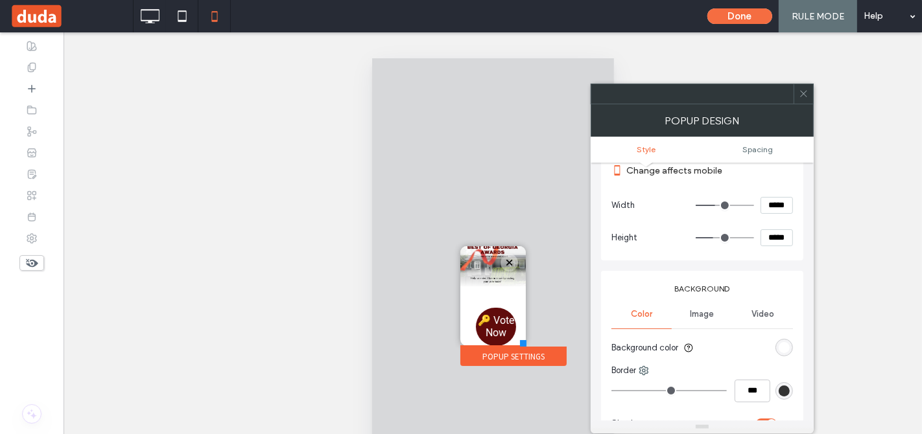
type input "***"
type input "*****"
type input "***"
type input "*****"
drag, startPoint x: 716, startPoint y: 236, endPoint x: 717, endPoint y: 243, distance: 7.2
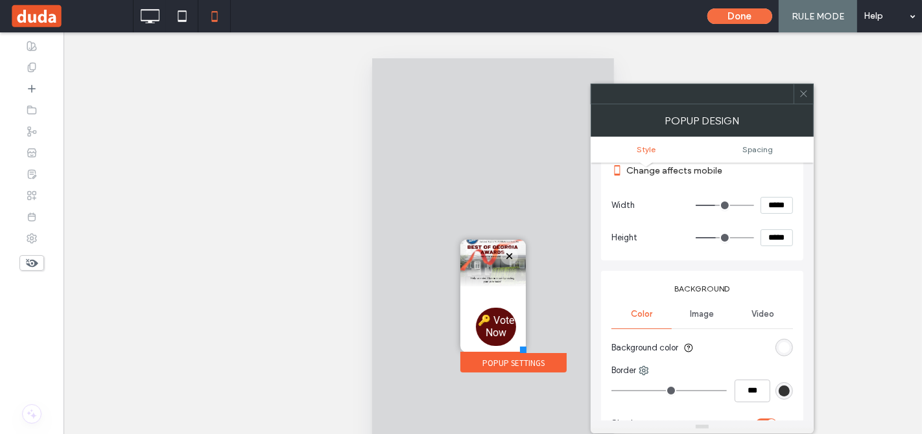
type input "***"
click at [717, 239] on input "range" at bounding box center [724, 237] width 58 height 1
click at [504, 327] on span "🔑 Vote Now" at bounding box center [495, 326] width 39 height 38
click at [484, 285] on div "Click To Paste" at bounding box center [492, 257] width 65 height 100
click at [482, 314] on span "🔑 Vote Now" at bounding box center [495, 326] width 39 height 38
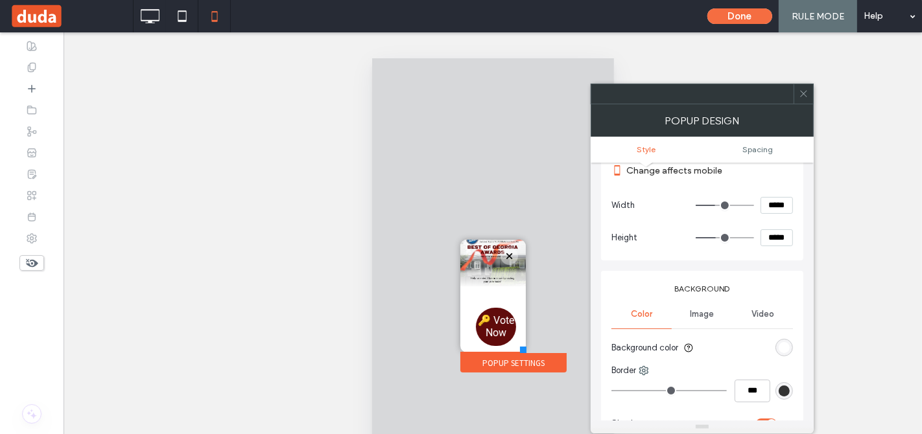
click at [800, 96] on use at bounding box center [803, 94] width 6 height 6
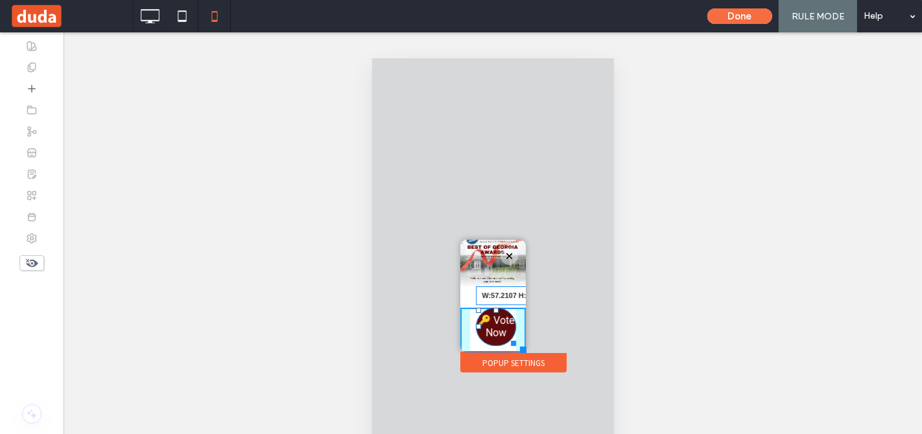
scroll to position [39, 0]
drag, startPoint x: 506, startPoint y: 334, endPoint x: 892, endPoint y: 362, distance: 387.3
click at [526, 304] on div "Click To Paste Communities We Serve Communities Roswell East Cobb Johns Creek M…" at bounding box center [492, 304] width 72 height 137
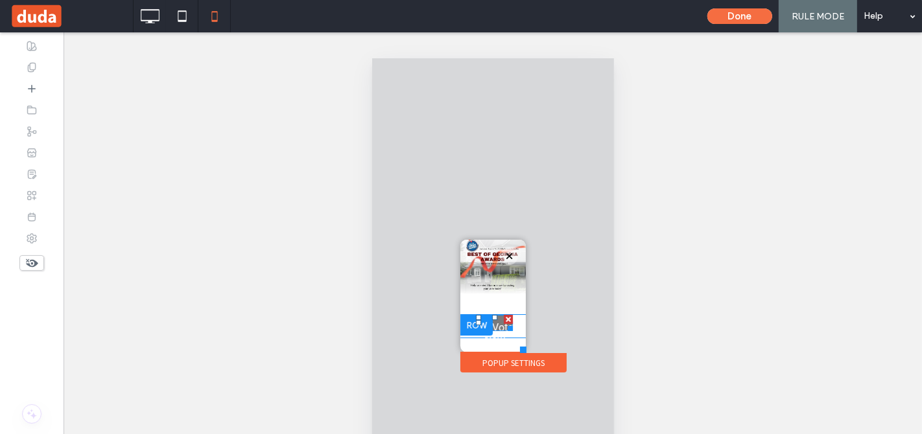
click at [497, 316] on span "🔑 Vote Now" at bounding box center [494, 333] width 36 height 38
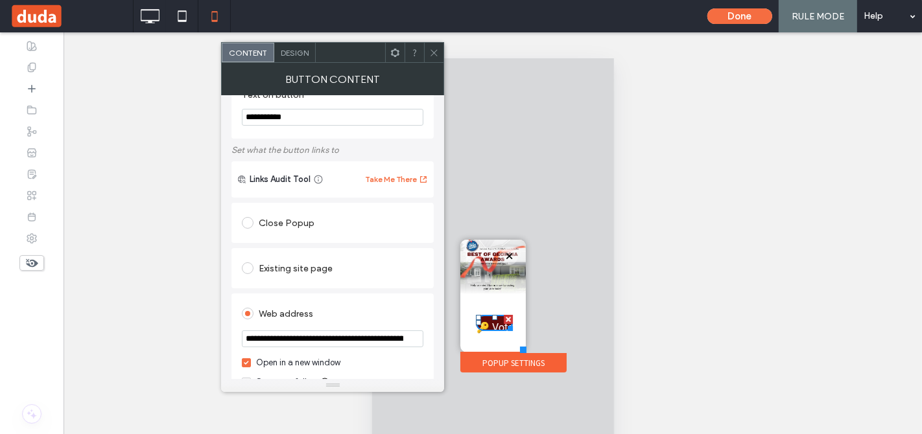
scroll to position [0, 0]
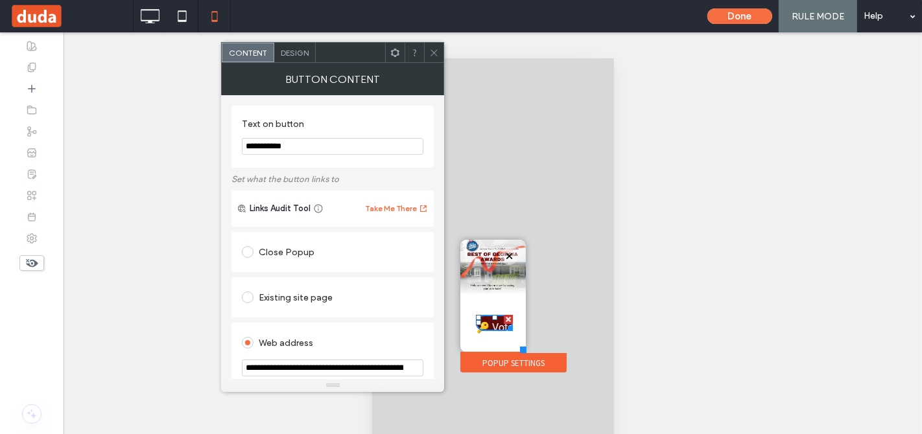
click at [303, 51] on span "Design" at bounding box center [295, 53] width 28 height 10
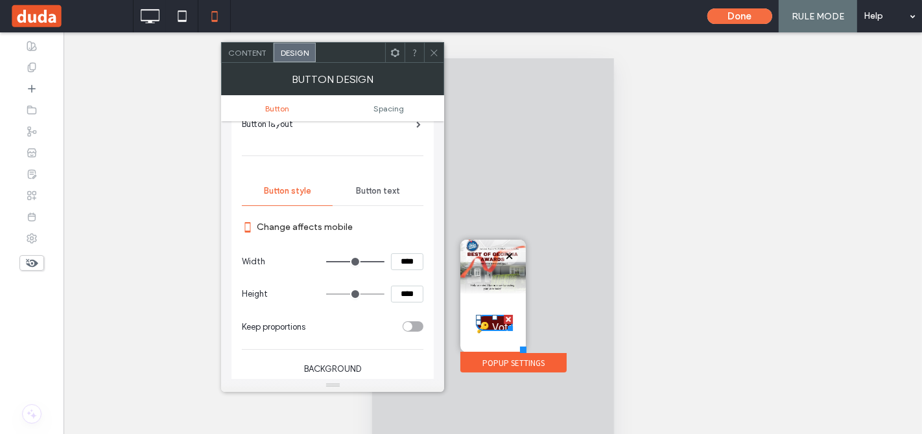
scroll to position [81, 0]
click at [366, 193] on span "Button text" at bounding box center [378, 190] width 44 height 10
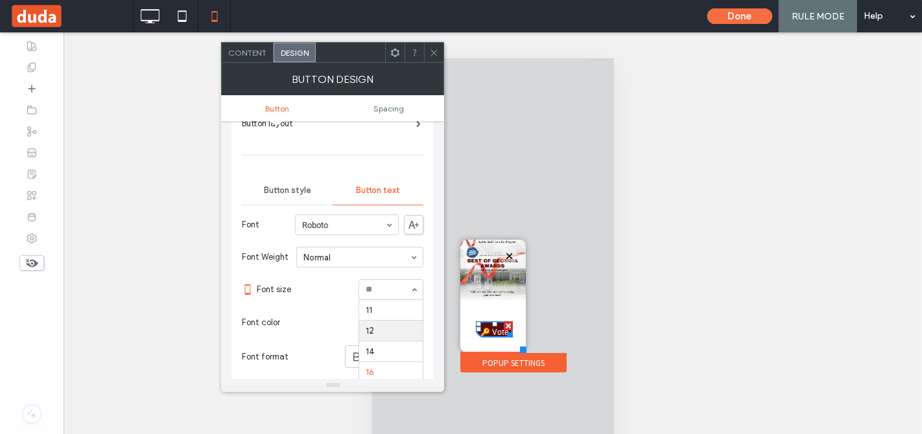
scroll to position [19, 0]
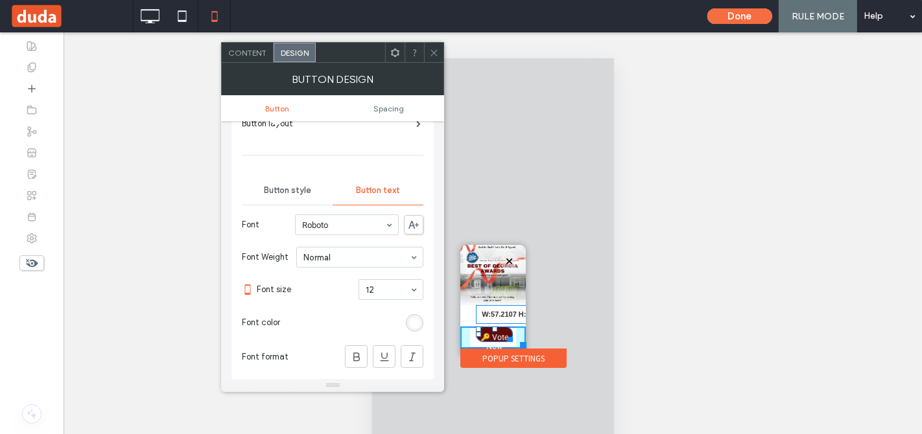
drag, startPoint x: 506, startPoint y: 337, endPoint x: 512, endPoint y: 333, distance: 7.6
drag, startPoint x: 478, startPoint y: 331, endPoint x: 861, endPoint y: 401, distance: 388.6
click at [286, 191] on span "Button style" at bounding box center [287, 190] width 47 height 10
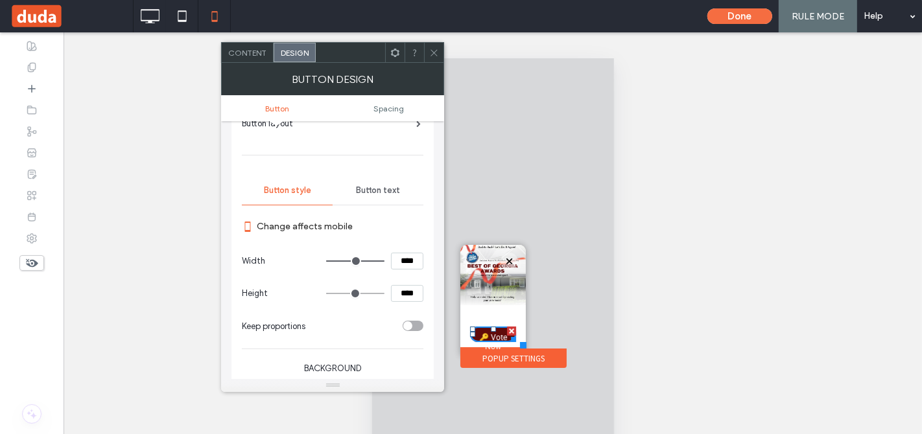
type input "**"
type input "****"
type input "**"
type input "****"
type input "**"
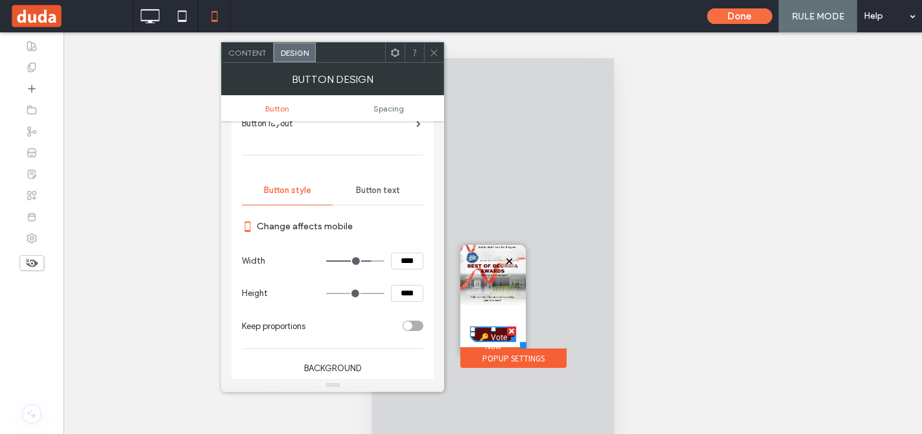
type input "****"
type input "**"
type input "****"
type input "**"
type input "****"
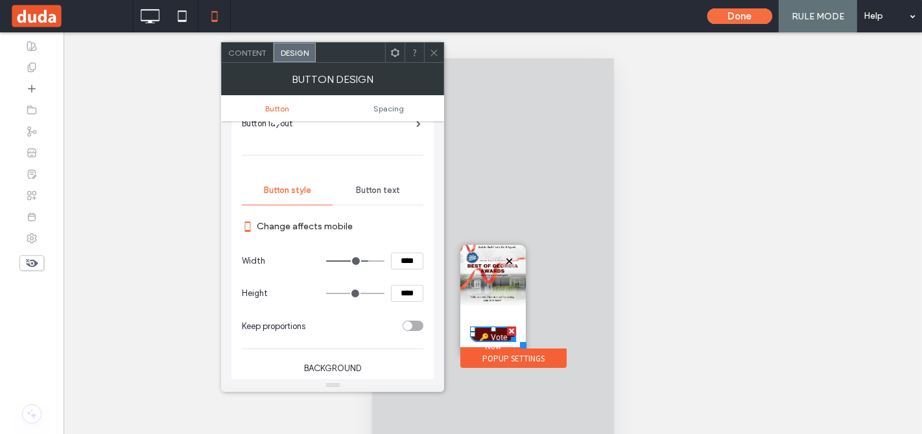
drag, startPoint x: 378, startPoint y: 262, endPoint x: 366, endPoint y: 261, distance: 13.0
click at [366, 261] on input "range" at bounding box center [355, 261] width 58 height 1
type input "**"
type input "****"
type input "**"
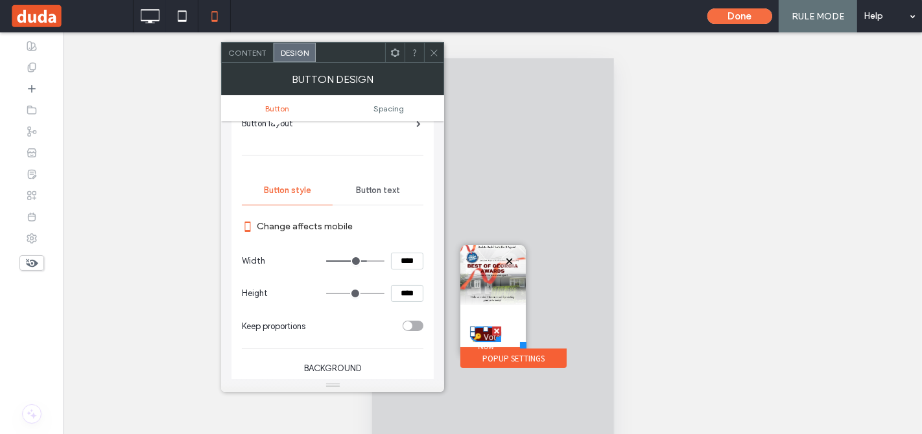
type input "****"
type input "**"
type input "****"
drag, startPoint x: 366, startPoint y: 261, endPoint x: 391, endPoint y: 261, distance: 25.9
type input "**"
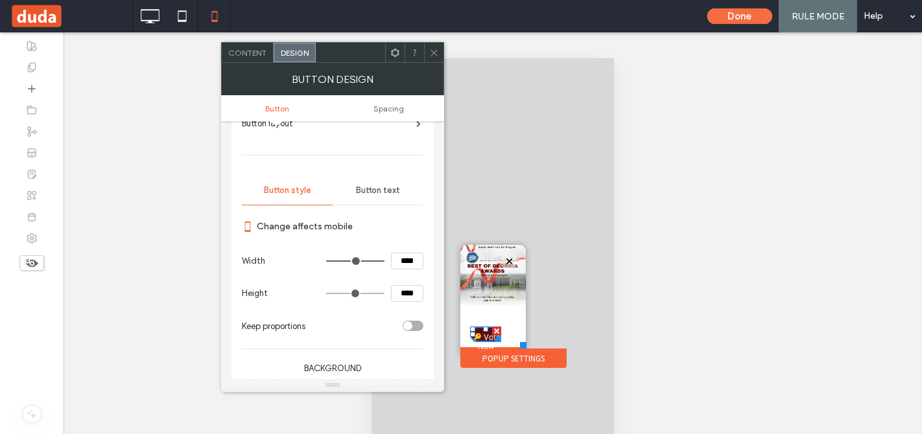
click at [384, 261] on input "range" at bounding box center [355, 261] width 58 height 1
click at [405, 261] on input "****" at bounding box center [407, 261] width 32 height 17
type input "*****"
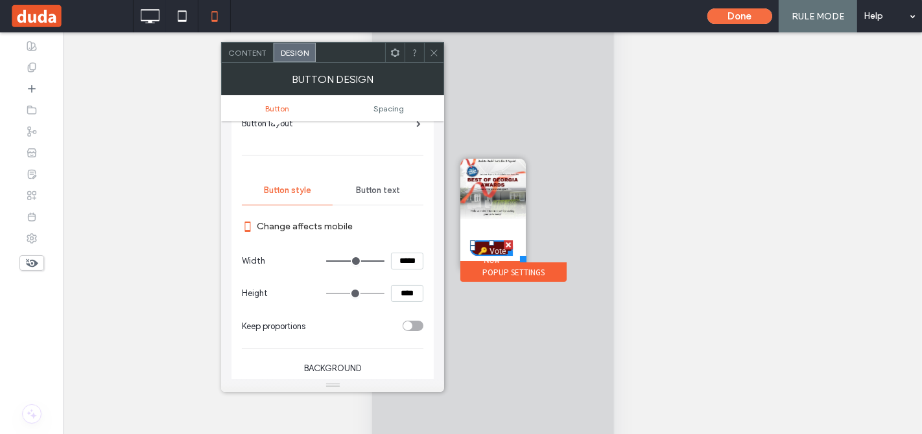
scroll to position [87, 0]
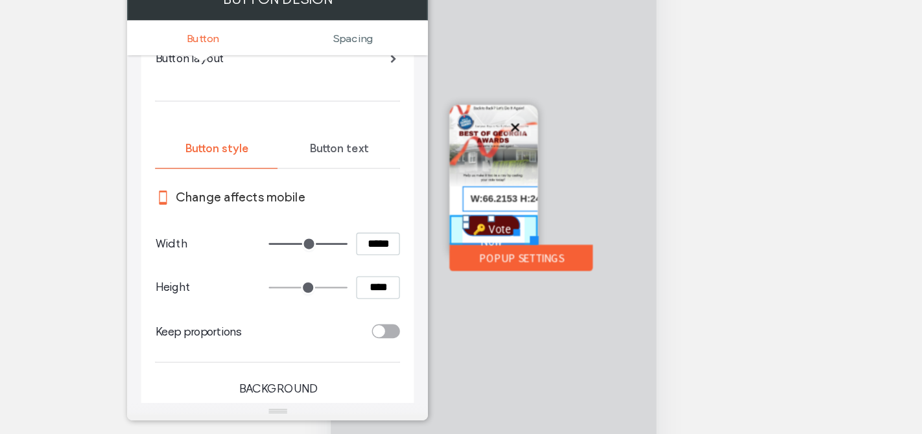
drag, startPoint x: 470, startPoint y: 135, endPoint x: 477, endPoint y: 133, distance: 7.4
drag, startPoint x: 431, startPoint y: 129, endPoint x: 423, endPoint y: 129, distance: 7.8
click at [423, 130] on div "🔑 Vote Now Click To Paste" at bounding box center [450, 133] width 65 height 23
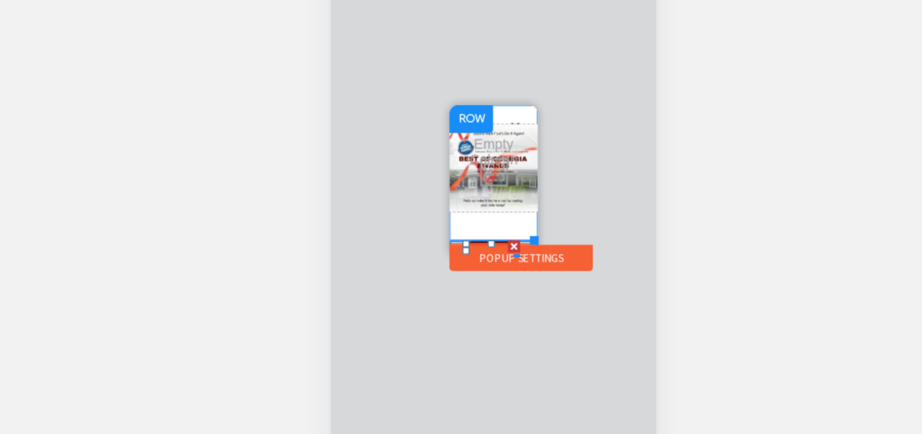
scroll to position [101, 0]
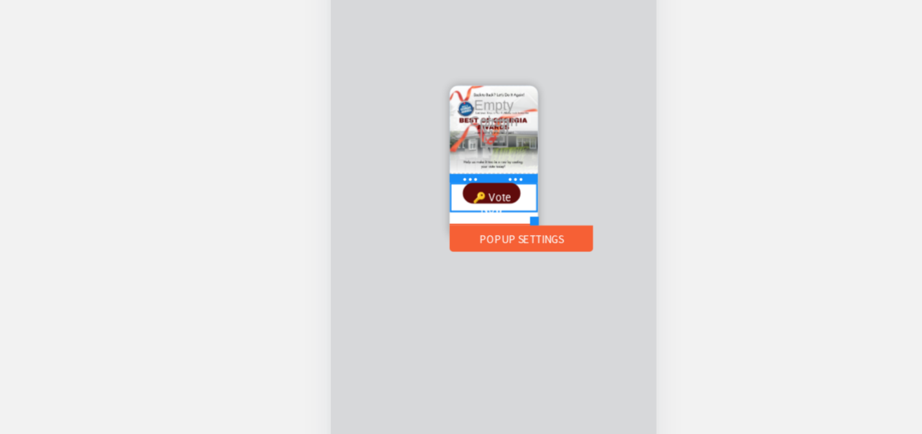
drag, startPoint x: 447, startPoint y: 117, endPoint x: 811, endPoint y: 44, distance: 372.2
click at [445, 87] on div at bounding box center [450, 90] width 65 height 6
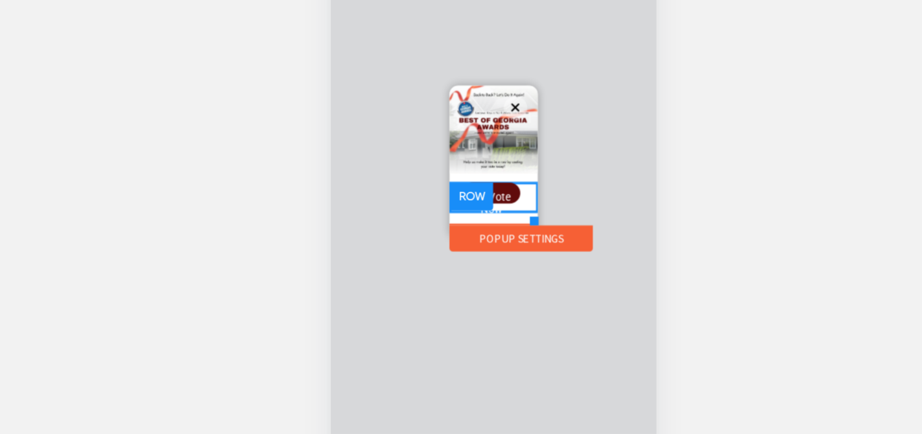
click at [427, 103] on div at bounding box center [434, 103] width 32 height 21
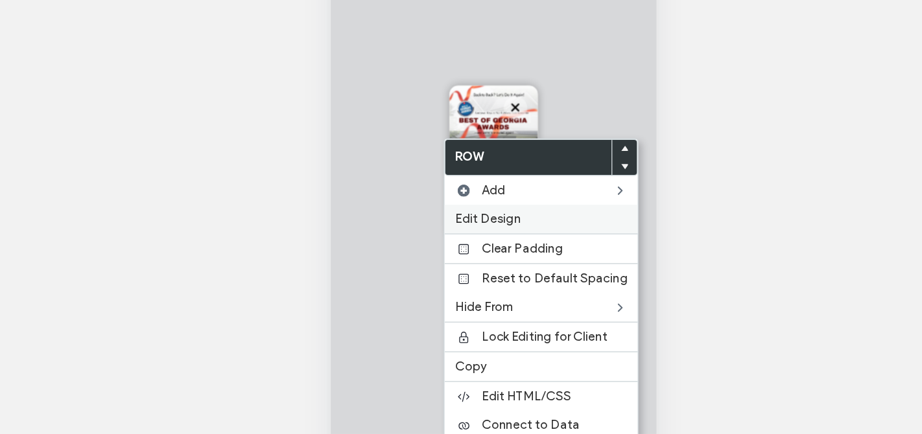
click at [524, 249] on div "Edit Design" at bounding box center [527, 242] width 143 height 21
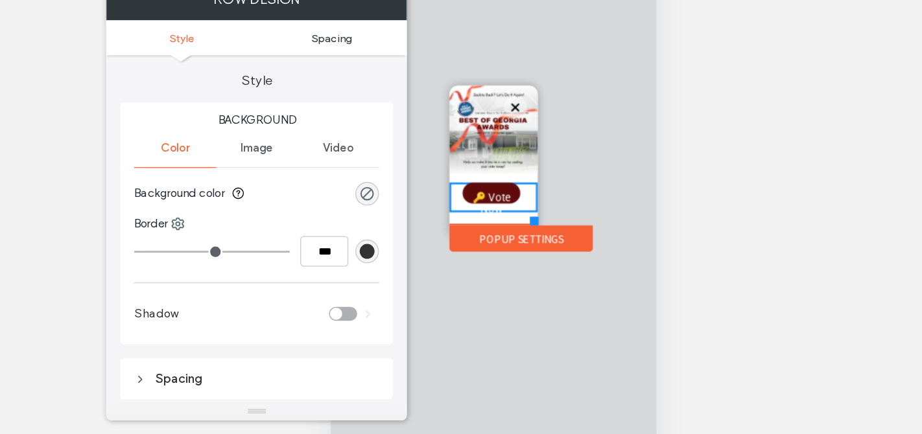
click at [371, 104] on span "Spacing" at bounding box center [373, 109] width 30 height 10
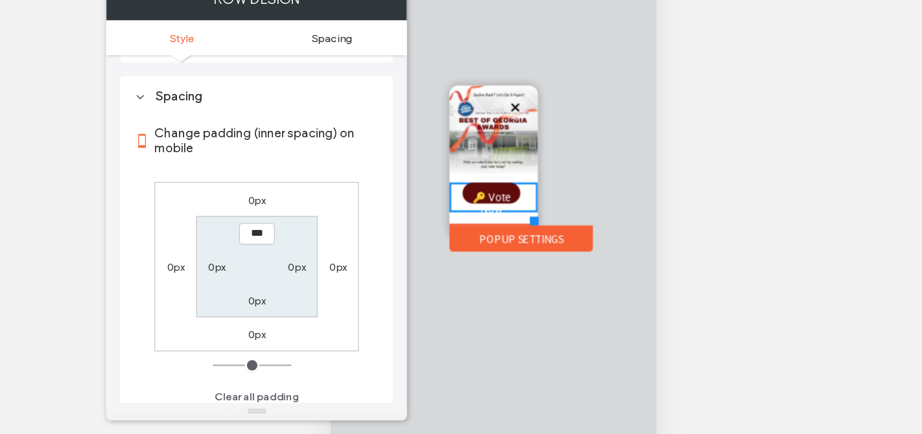
scroll to position [213, 0]
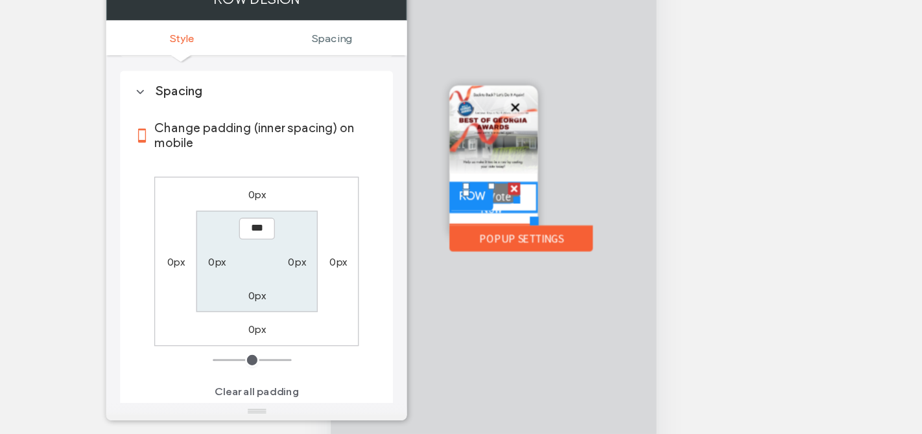
click at [456, 100] on span "🔑 Vote Now" at bounding box center [449, 108] width 42 height 31
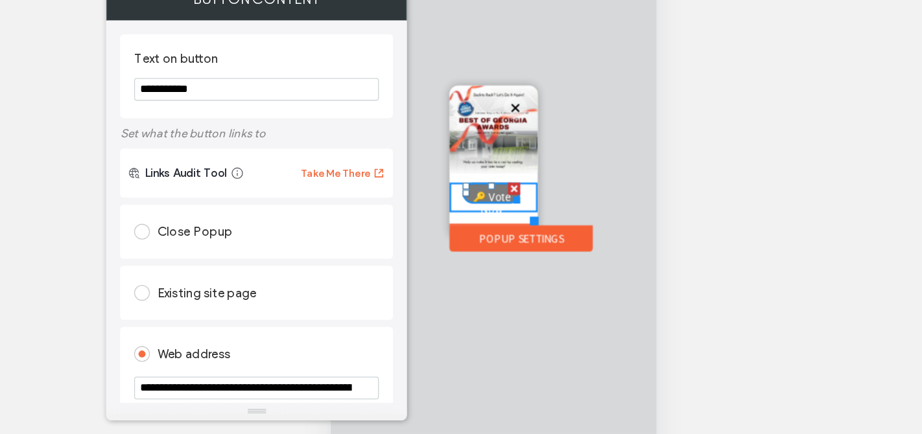
click at [430, 99] on div at bounding box center [430, 101] width 5 height 5
click at [426, 100] on div "🔑 Vote Now Click To Paste" at bounding box center [450, 104] width 65 height 23
click at [479, 106] on div "🔑 Vote Now Click To Paste" at bounding box center [450, 104] width 65 height 23
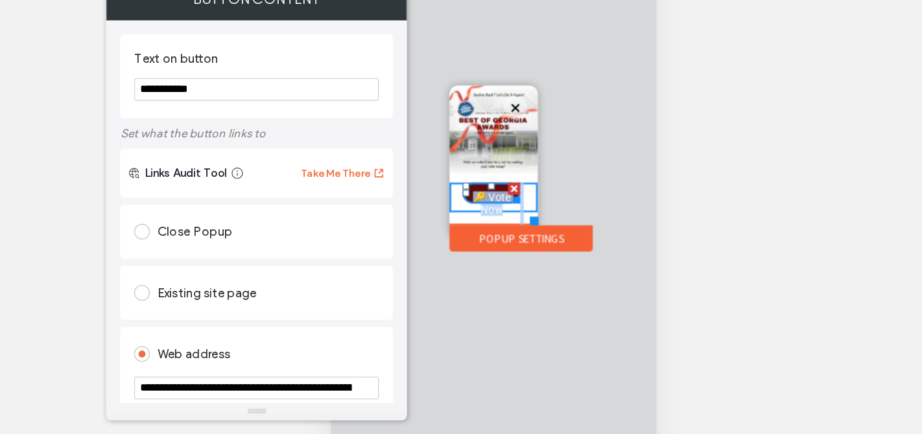
click at [479, 106] on div "🔑 Vote Now Click To Paste" at bounding box center [450, 104] width 65 height 23
click at [503, 111] on div at bounding box center [451, 82] width 242 height 494
click at [416, 96] on div "**********" at bounding box center [317, 415] width 202 height 640
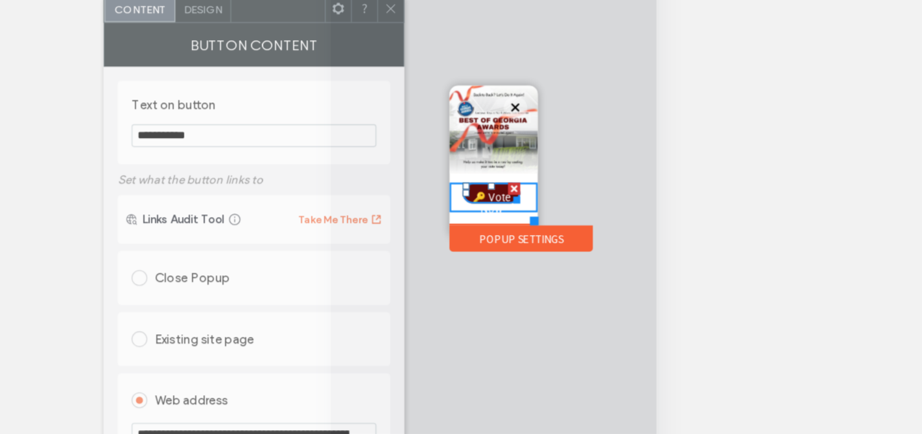
drag, startPoint x: 413, startPoint y: 89, endPoint x: 412, endPoint y: 123, distance: 33.8
click at [412, 123] on div "Button Content" at bounding box center [315, 113] width 223 height 32
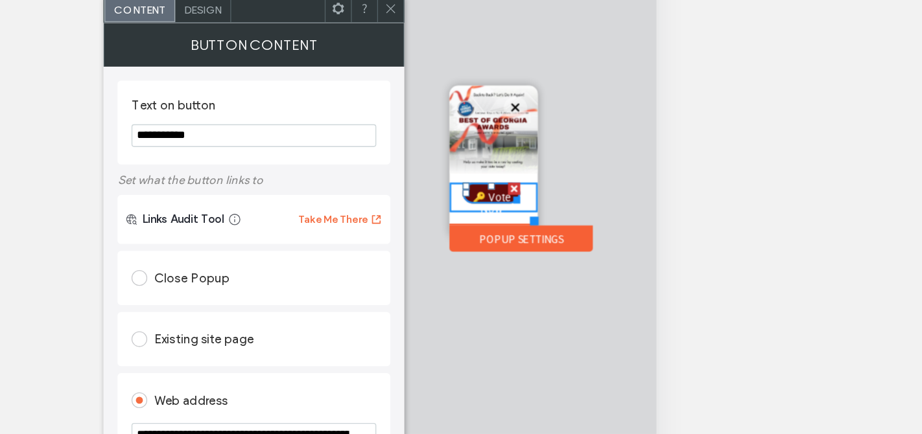
click at [415, 93] on span at bounding box center [417, 86] width 10 height 19
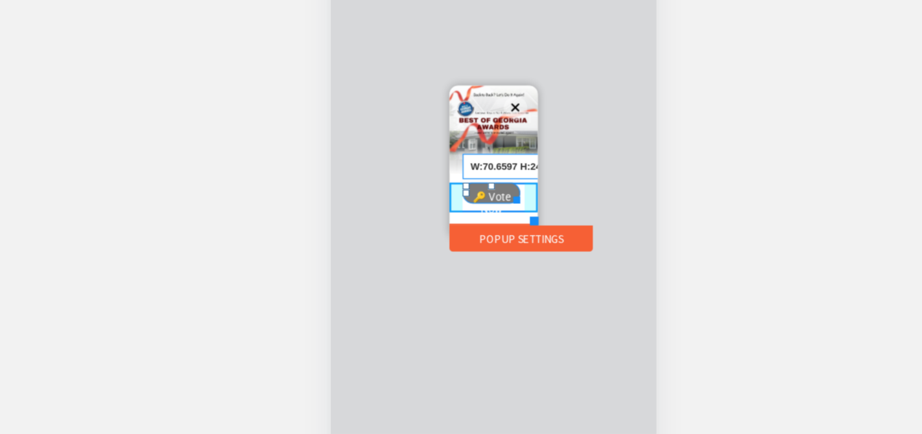
drag, startPoint x: 465, startPoint y: 104, endPoint x: 841, endPoint y: 59, distance: 379.3
click at [441, 100] on div at bounding box center [434, 103] width 32 height 21
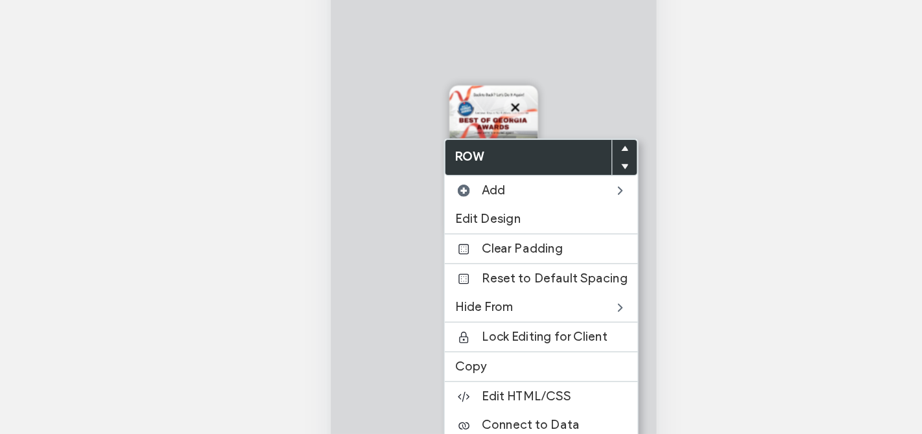
click at [522, 22] on div at bounding box center [451, 82] width 242 height 494
click at [532, 244] on label "Edit Design" at bounding box center [528, 242] width 128 height 11
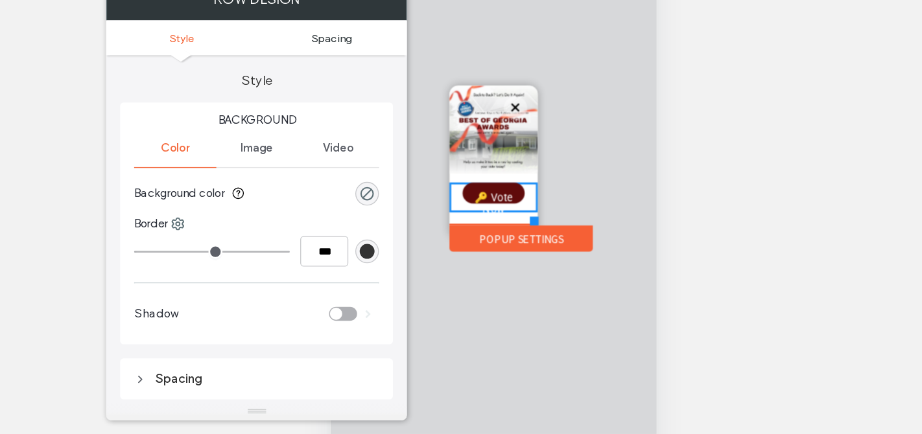
click at [377, 109] on span "Spacing" at bounding box center [373, 109] width 30 height 10
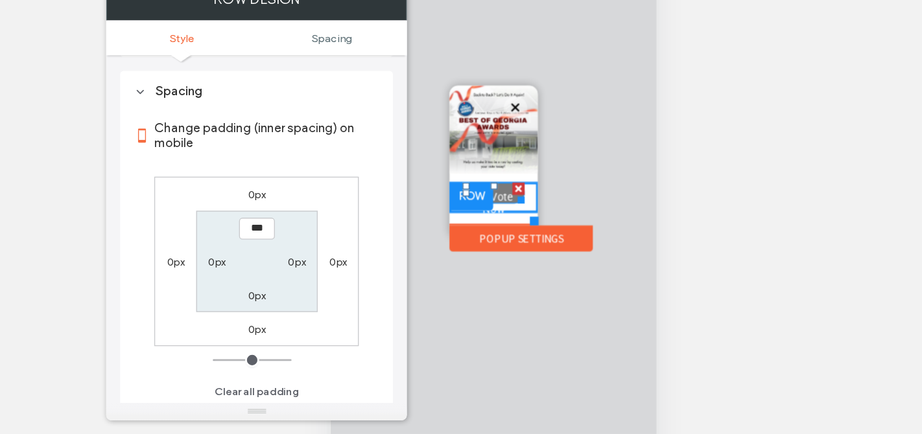
click at [456, 105] on span "🔑 Vote Now" at bounding box center [450, 108] width 45 height 31
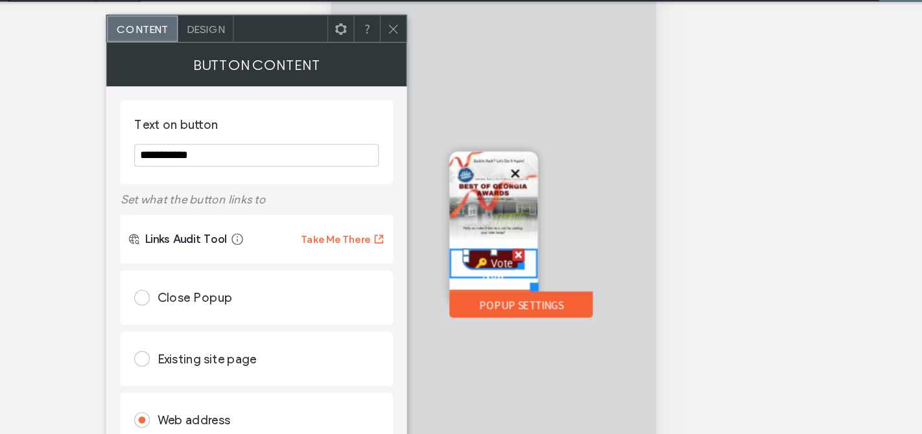
click at [281, 49] on span "Design" at bounding box center [279, 53] width 28 height 10
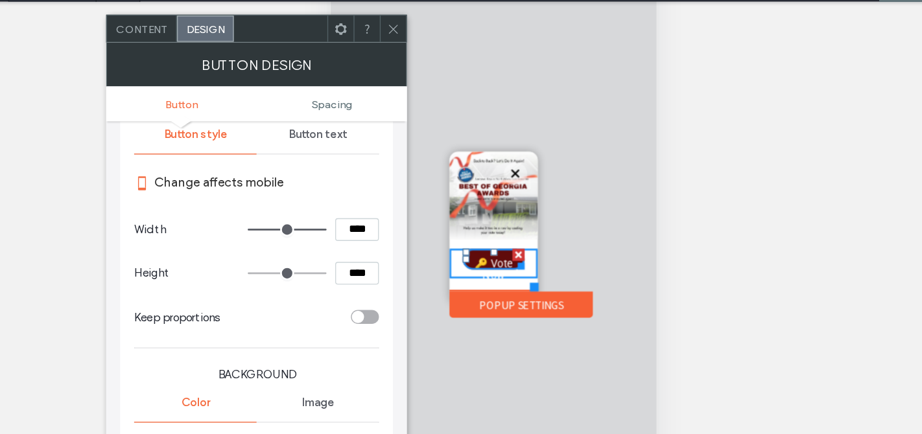
scroll to position [141, 0]
drag, startPoint x: 364, startPoint y: 198, endPoint x: 375, endPoint y: 198, distance: 11.0
click at [369, 200] on input "range" at bounding box center [339, 200] width 58 height 1
click at [391, 200] on input "****" at bounding box center [391, 200] width 32 height 17
type input "*****"
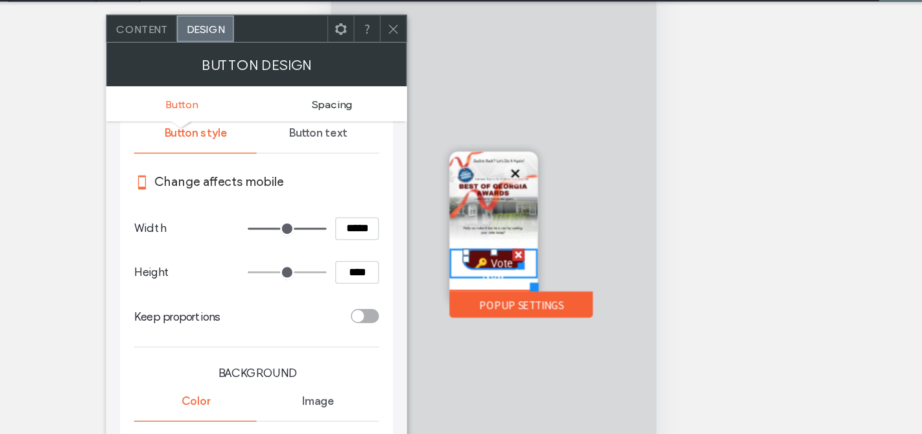
click at [355, 107] on link "Spacing" at bounding box center [372, 109] width 111 height 10
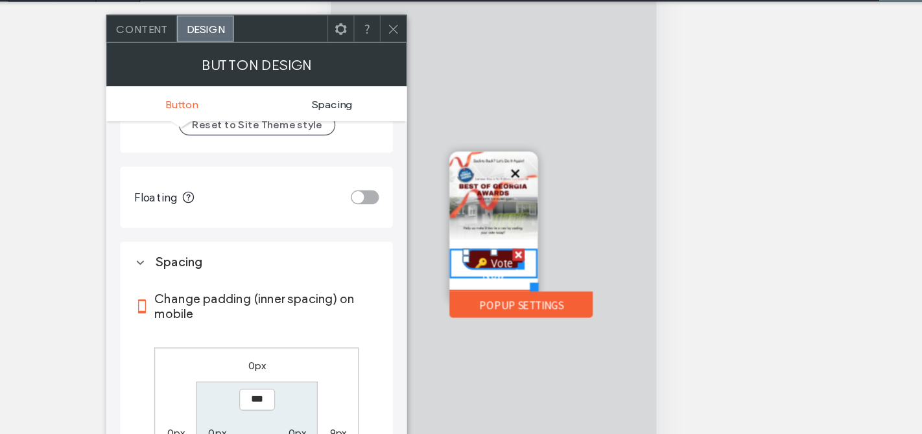
scroll to position [565, 0]
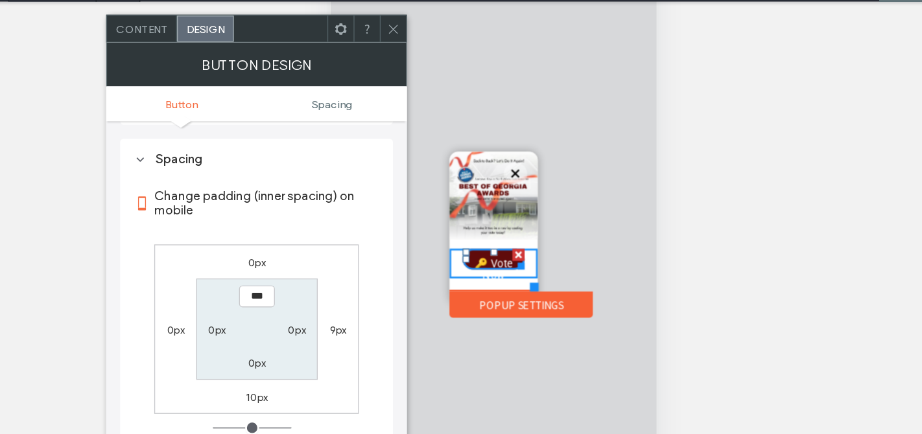
click at [360, 113] on ul "Button Spacing" at bounding box center [316, 108] width 223 height 26
click at [375, 111] on span "Spacing" at bounding box center [373, 109] width 30 height 10
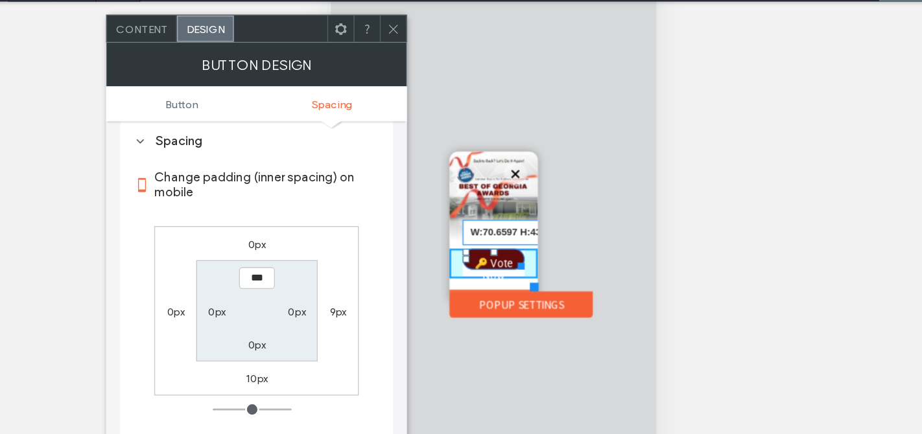
drag, startPoint x: 469, startPoint y: 170, endPoint x: 842, endPoint y: 139, distance: 374.6
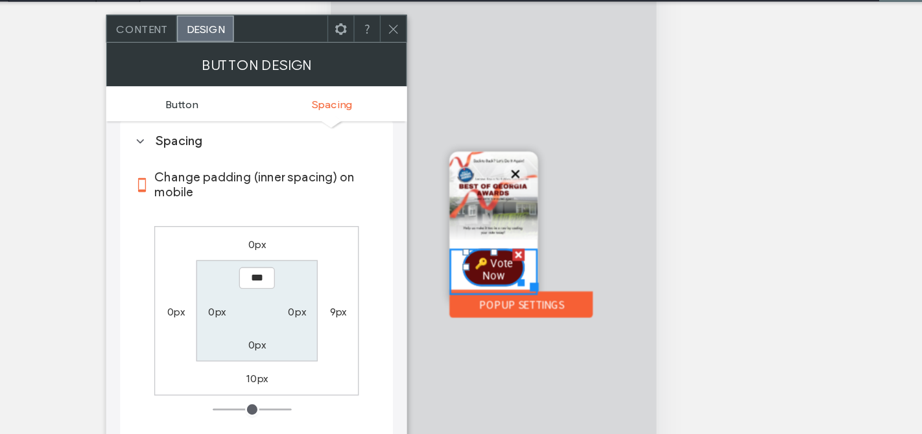
click at [259, 108] on span "Button" at bounding box center [262, 109] width 24 height 10
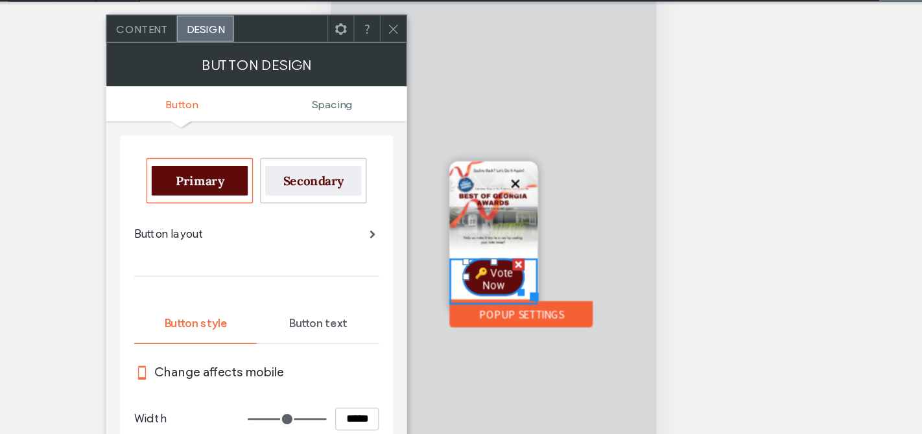
scroll to position [101, 0]
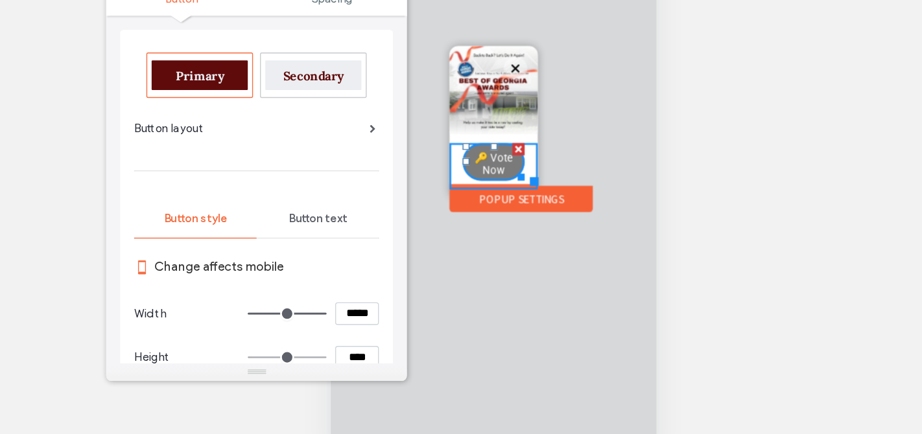
click at [442, 67] on span "🔑 Vote Now" at bounding box center [450, 69] width 45 height 31
click at [450, 69] on span "🔑 Vote Now" at bounding box center [450, 69] width 45 height 31
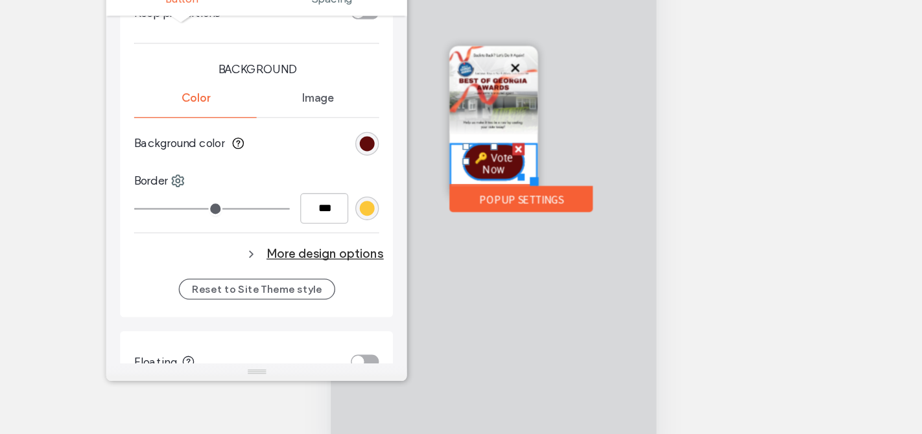
scroll to position [293, 0]
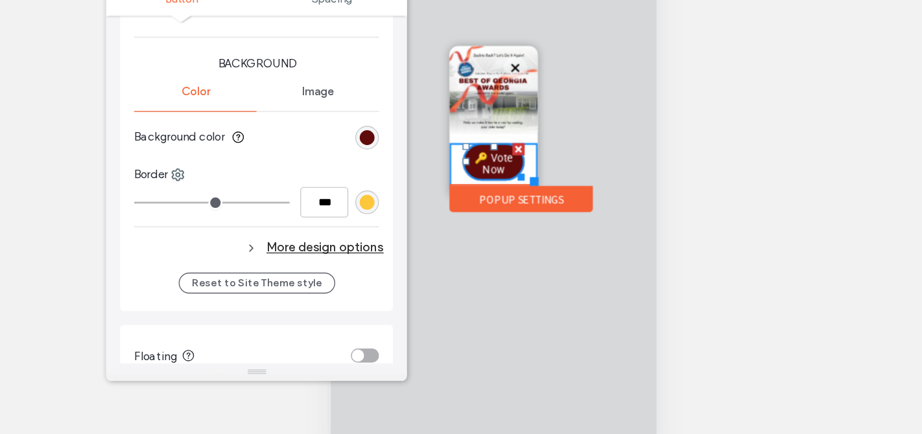
click at [352, 295] on div "More design options" at bounding box center [318, 293] width 185 height 17
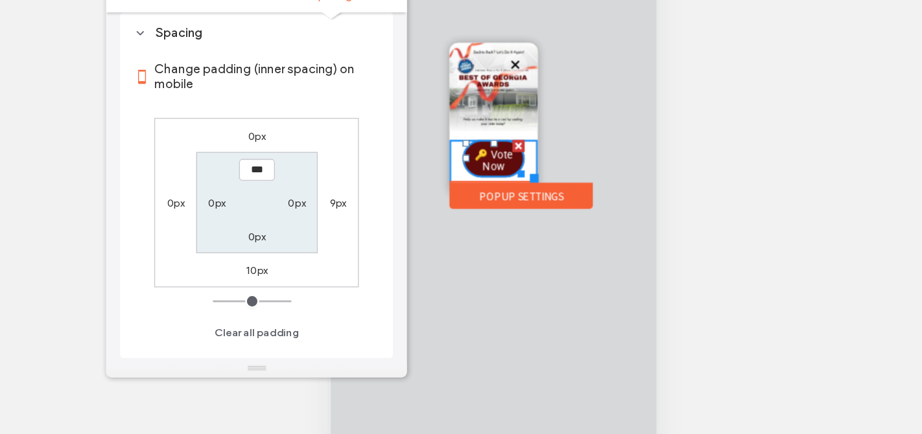
scroll to position [0, 0]
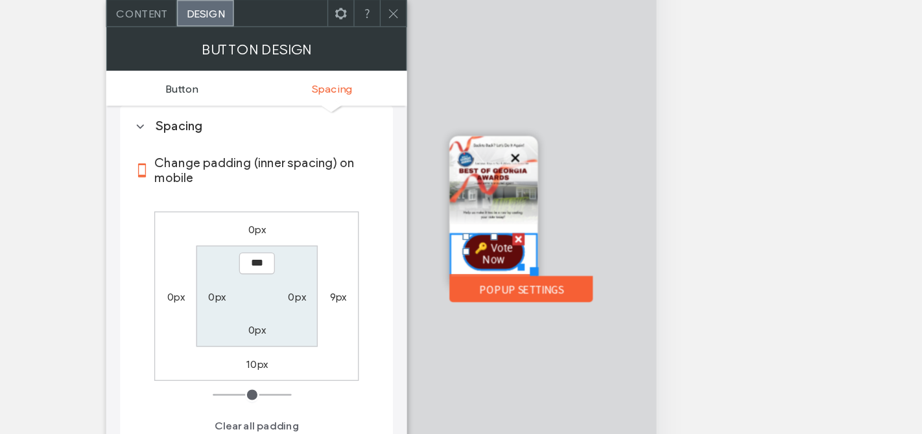
click at [276, 111] on link "Button" at bounding box center [260, 109] width 111 height 10
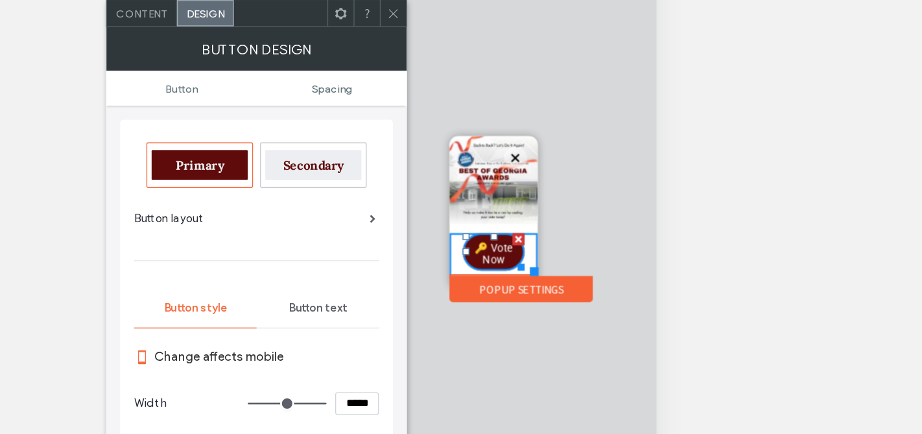
click at [370, 270] on span "Button text" at bounding box center [362, 271] width 44 height 10
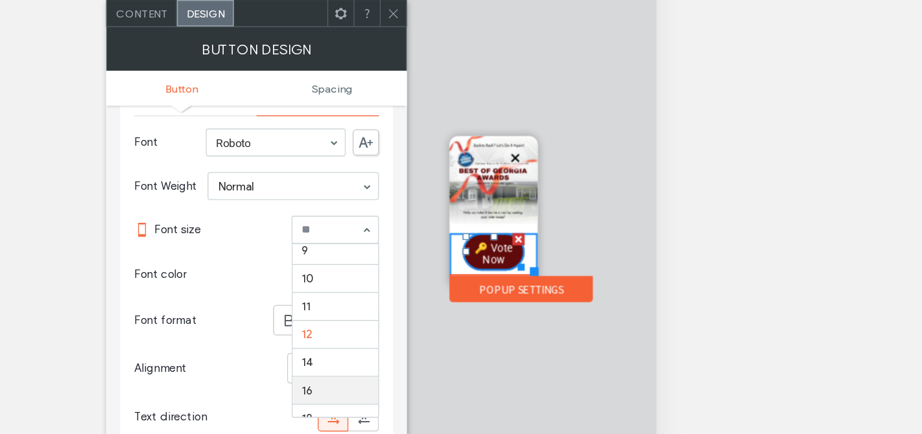
scroll to position [22, 0]
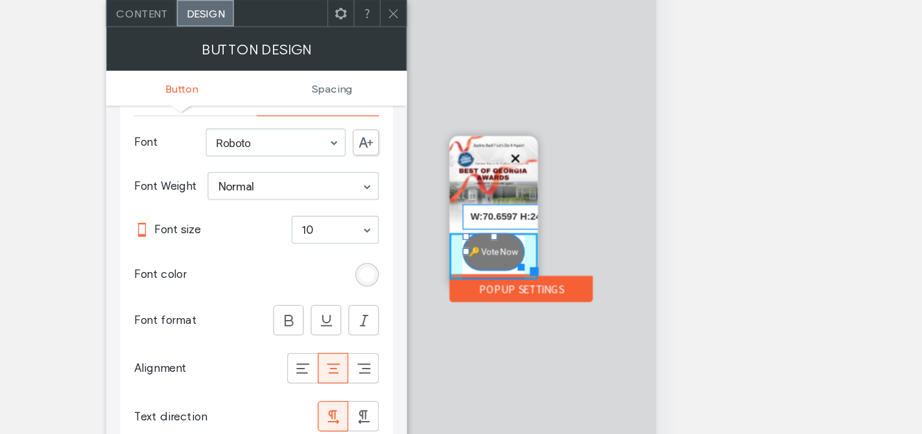
drag, startPoint x: 471, startPoint y: 168, endPoint x: 471, endPoint y: 155, distance: 13.0
click at [471, 162] on div at bounding box center [469, 167] width 10 height 10
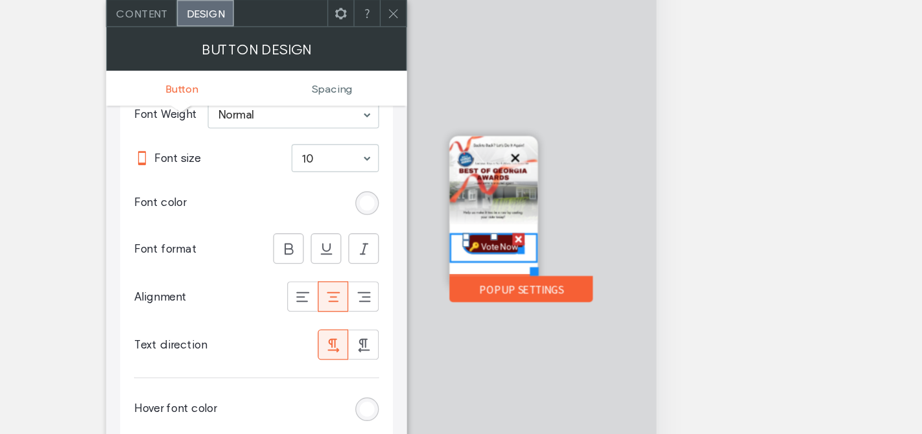
scroll to position [211, 0]
drag, startPoint x: 470, startPoint y: 154, endPoint x: 474, endPoint y: 148, distance: 7.0
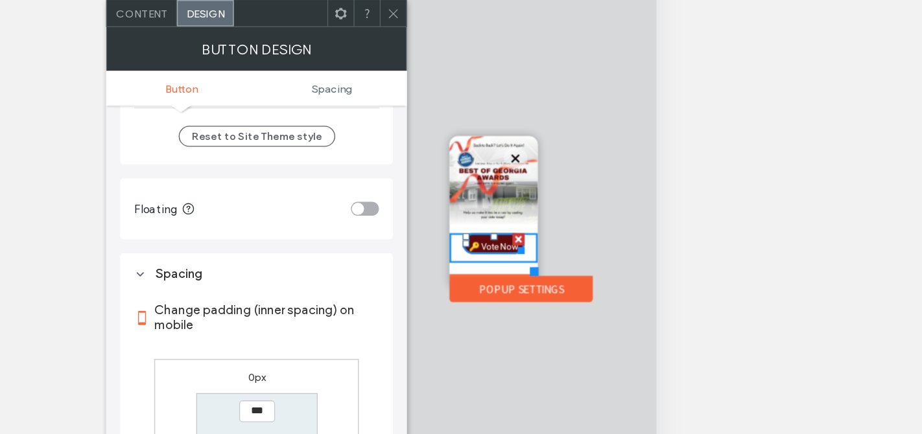
scroll to position [491, 0]
click at [401, 194] on div "toggle" at bounding box center [397, 199] width 21 height 10
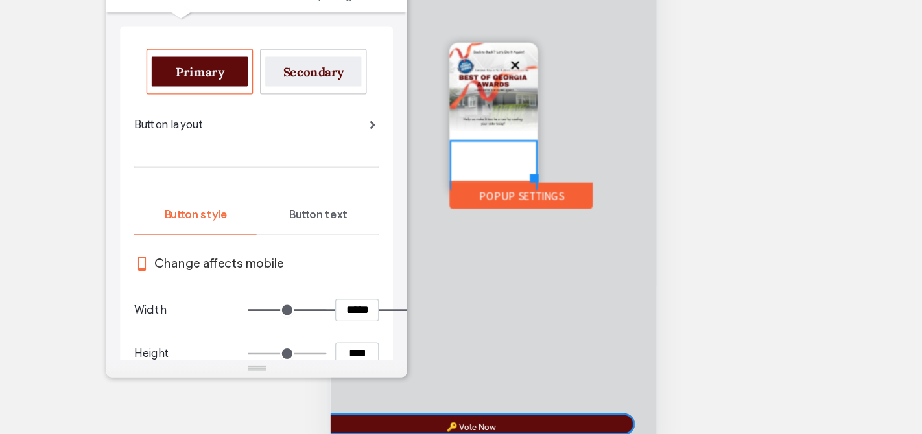
scroll to position [520, 0]
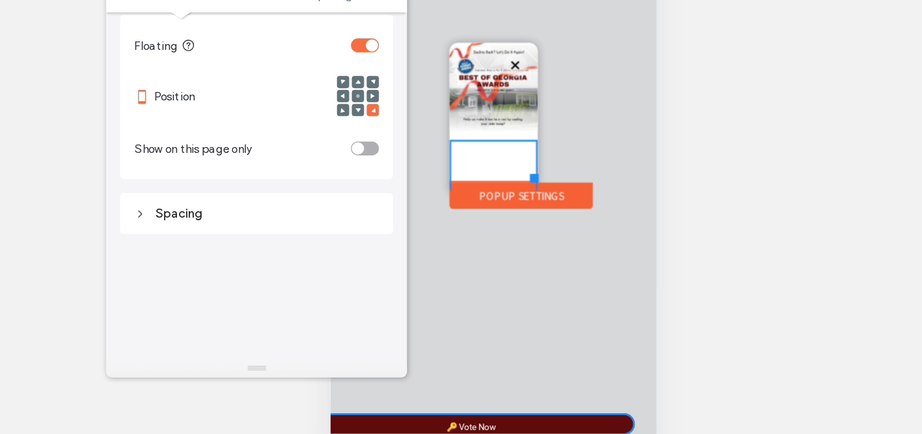
click at [401, 141] on div "toggle" at bounding box center [397, 146] width 21 height 10
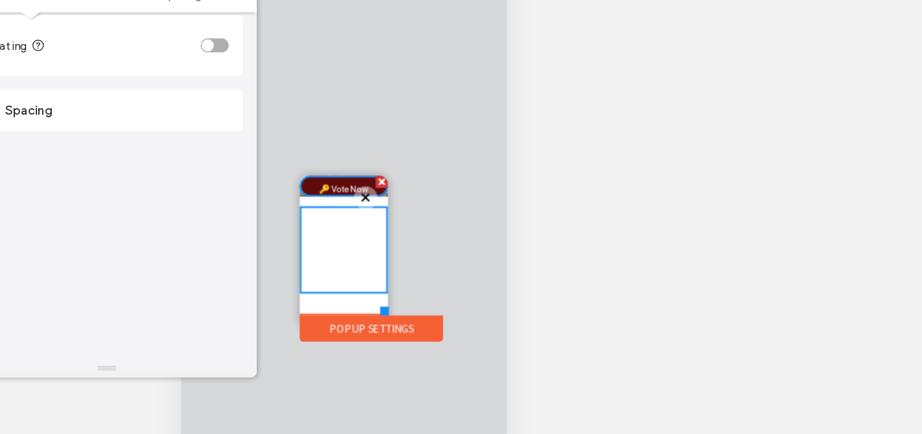
scroll to position [0, 0]
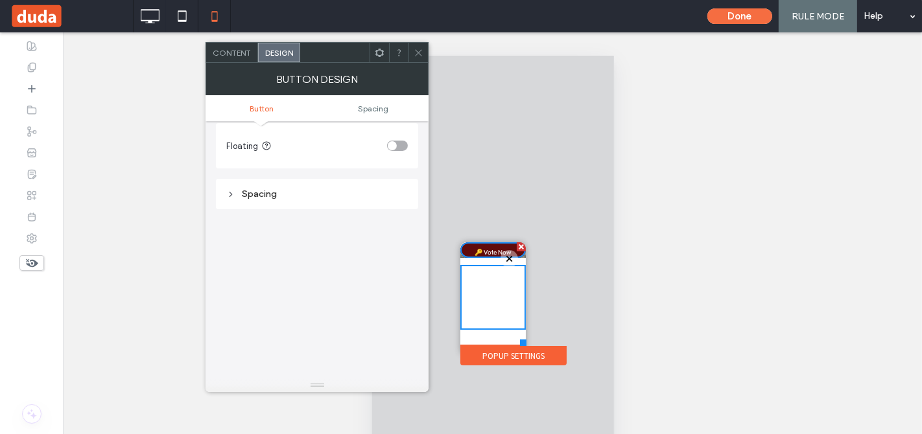
click at [413, 57] on div at bounding box center [417, 52] width 19 height 19
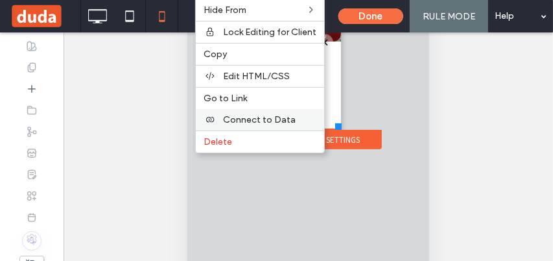
scroll to position [176, 0]
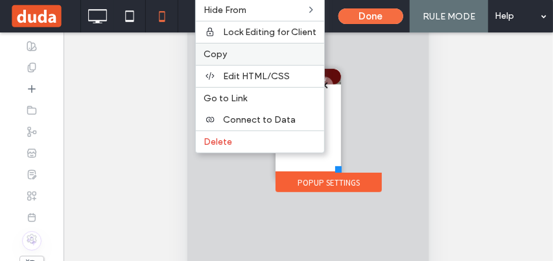
click at [268, 56] on label "Copy" at bounding box center [260, 54] width 113 height 11
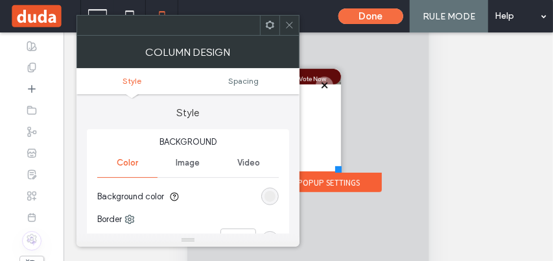
click at [292, 25] on icon at bounding box center [290, 25] width 10 height 10
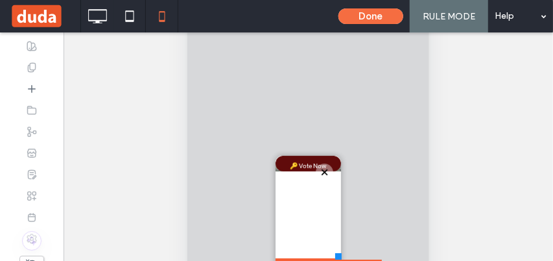
scroll to position [133, 0]
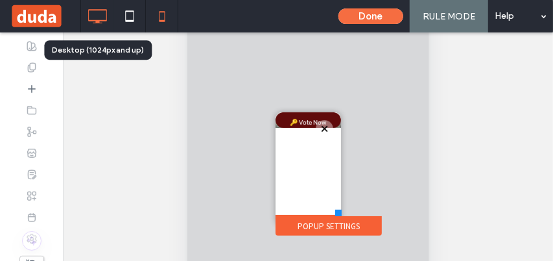
click at [104, 17] on icon at bounding box center [97, 16] width 26 height 26
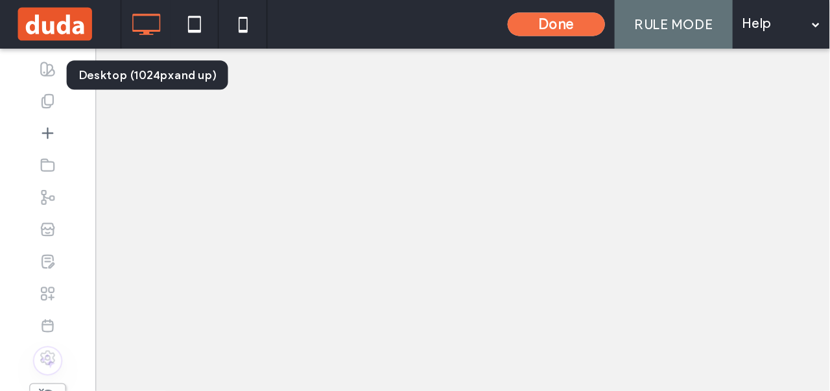
scroll to position [0, 0]
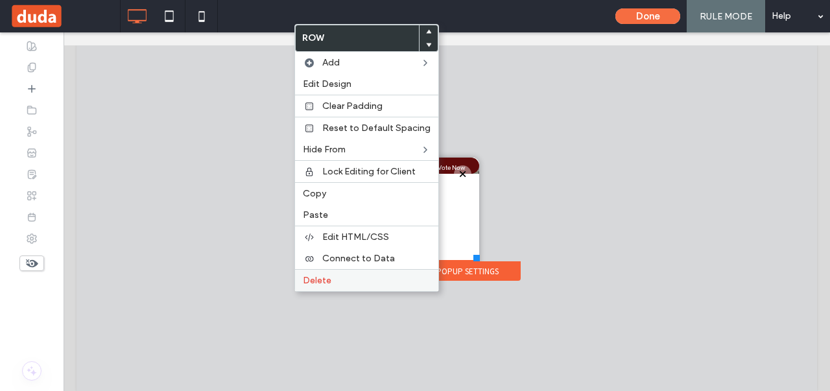
click at [314, 279] on span "Delete" at bounding box center [317, 280] width 29 height 11
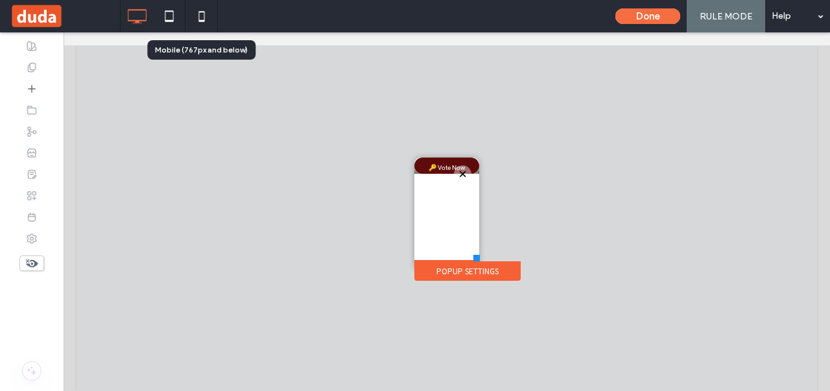
drag, startPoint x: 194, startPoint y: 23, endPoint x: 228, endPoint y: 31, distance: 35.2
click at [194, 23] on icon at bounding box center [202, 16] width 26 height 26
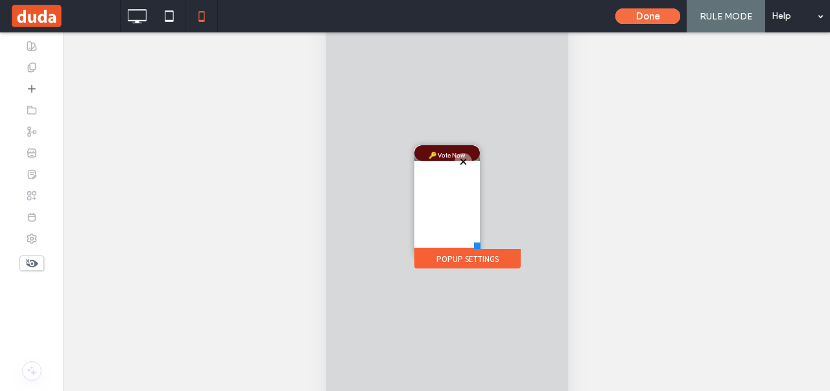
scroll to position [100, 0]
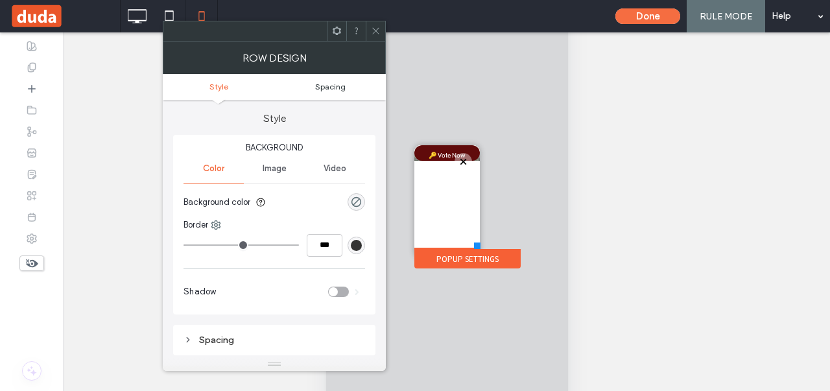
click at [320, 89] on span "Spacing" at bounding box center [330, 87] width 30 height 10
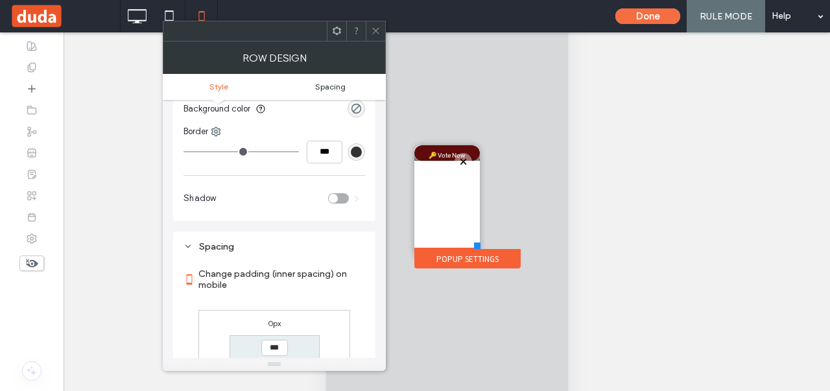
scroll to position [215, 0]
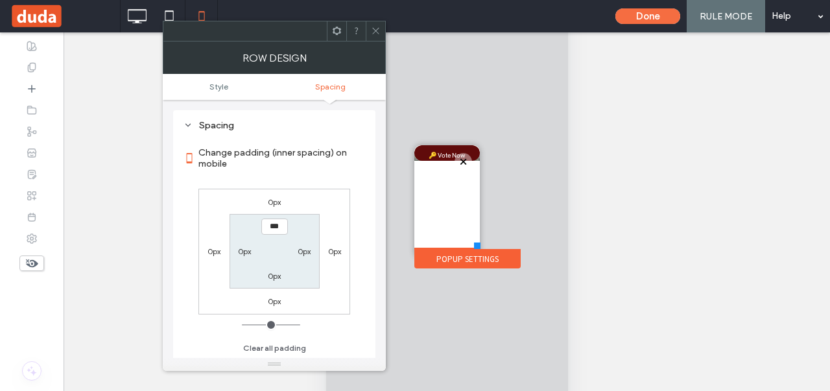
click at [367, 29] on div at bounding box center [375, 30] width 19 height 19
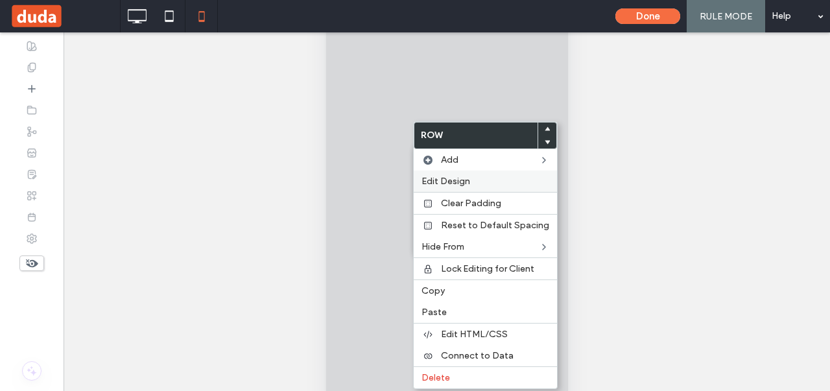
click at [449, 172] on div "Edit Design" at bounding box center [484, 180] width 143 height 21
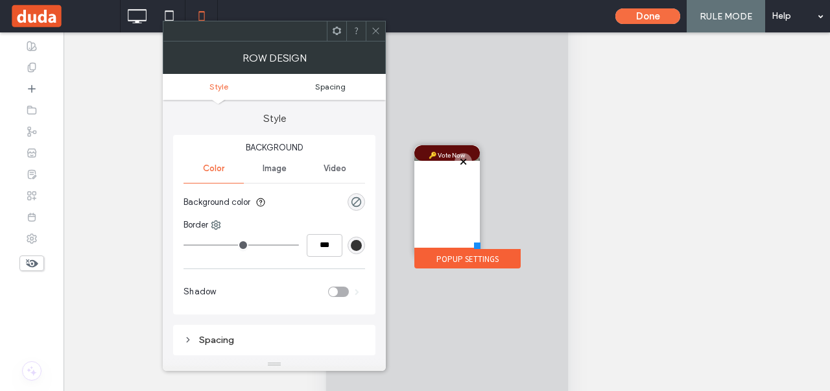
click at [331, 84] on span "Spacing" at bounding box center [330, 87] width 30 height 10
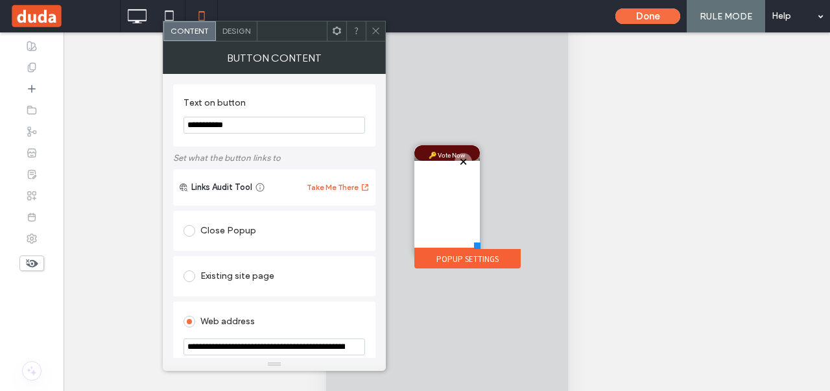
click at [233, 40] on div "Design" at bounding box center [236, 30] width 41 height 19
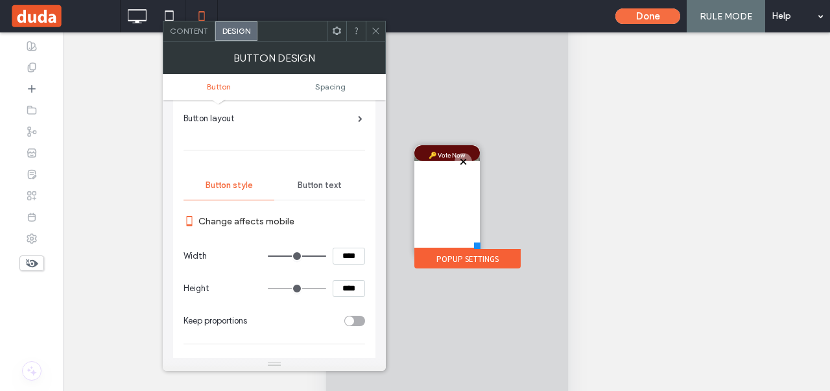
scroll to position [130, 0]
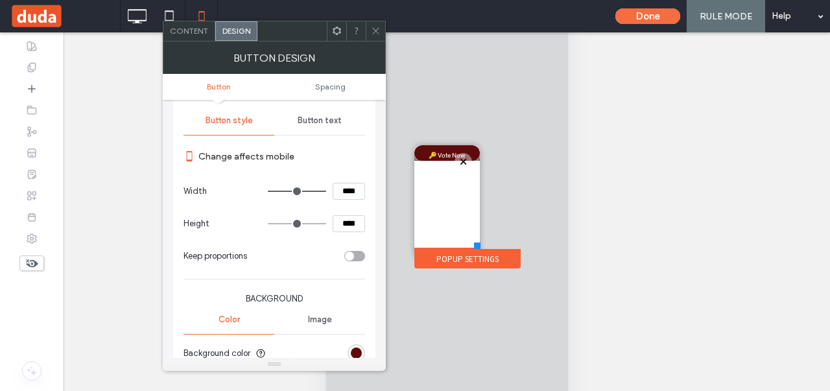
click at [329, 115] on span "Button text" at bounding box center [319, 120] width 44 height 10
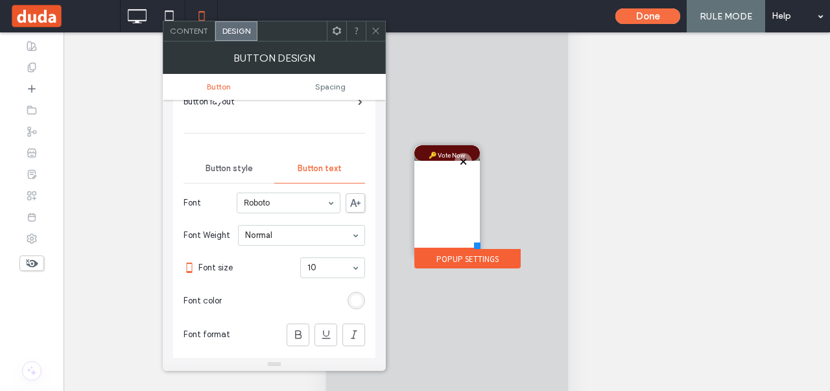
scroll to position [65, 0]
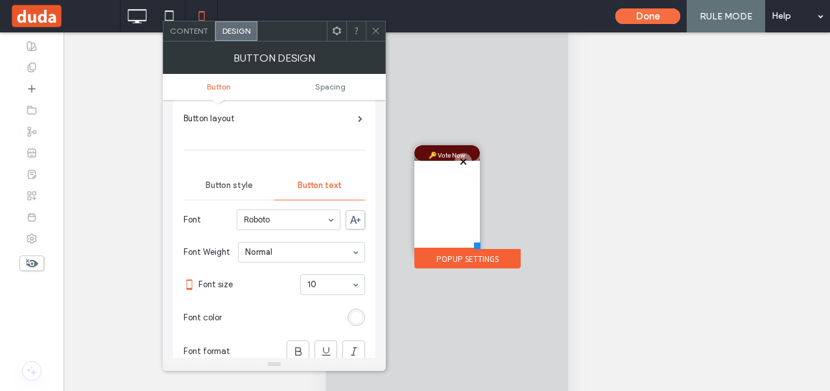
click at [204, 45] on div "BUTTON DESIGN" at bounding box center [274, 57] width 223 height 32
click at [189, 36] on div "Content" at bounding box center [189, 30] width 52 height 19
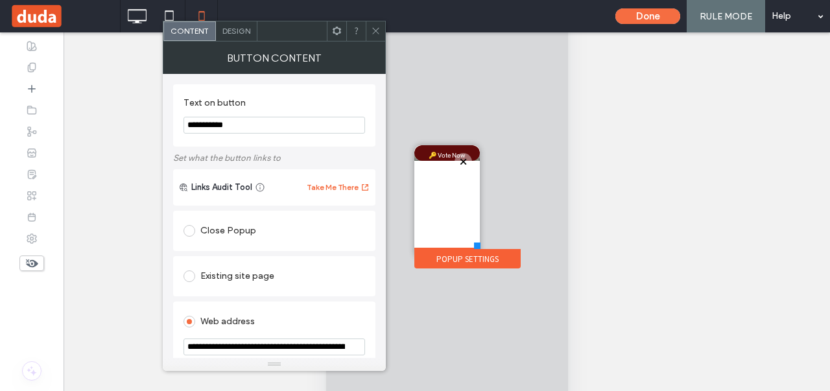
click at [207, 132] on input "**********" at bounding box center [273, 125] width 181 height 17
type input "********"
click at [239, 30] on span "Design" at bounding box center [236, 31] width 28 height 10
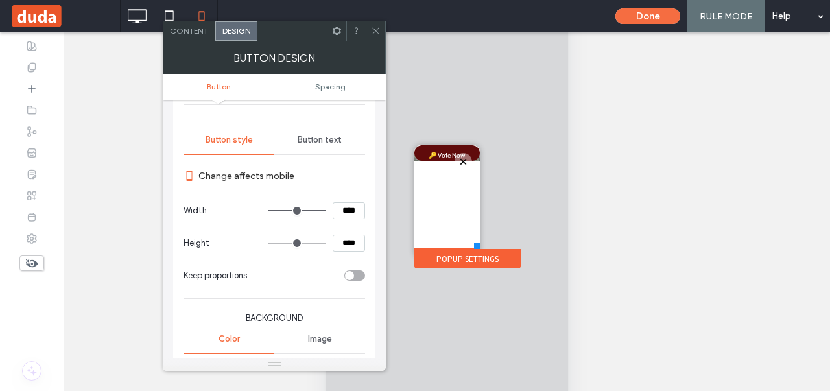
scroll to position [130, 0]
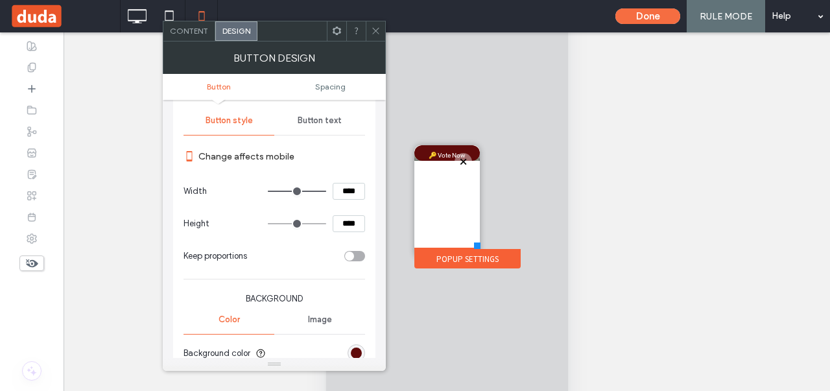
click at [323, 119] on span "Button text" at bounding box center [319, 120] width 44 height 10
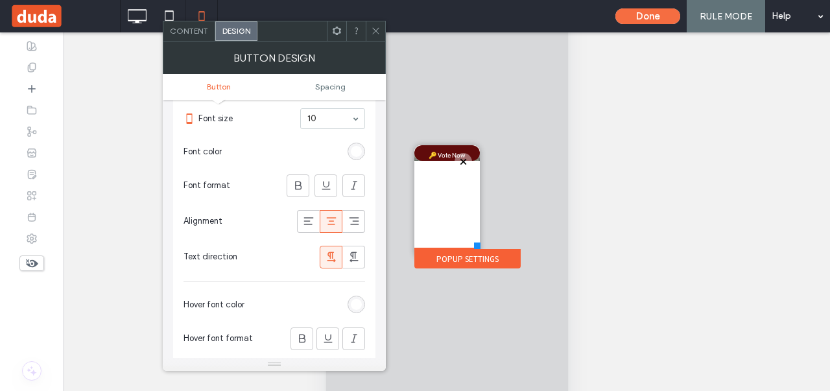
scroll to position [259, 0]
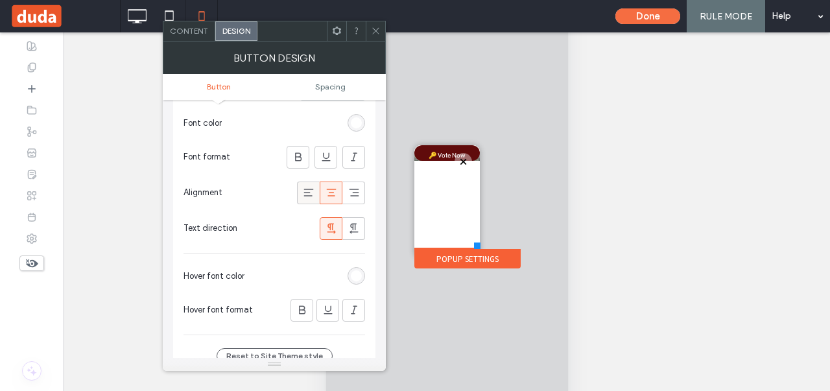
click at [305, 190] on icon at bounding box center [308, 192] width 13 height 13
click at [351, 189] on icon at bounding box center [353, 192] width 13 height 13
click at [333, 187] on icon at bounding box center [331, 192] width 13 height 13
click at [333, 227] on icon at bounding box center [331, 228] width 13 height 13
click at [350, 222] on icon at bounding box center [353, 228] width 13 height 13
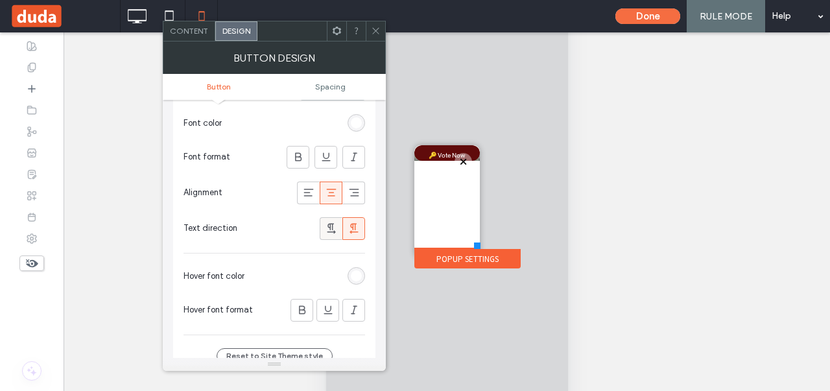
click at [338, 224] on div at bounding box center [330, 228] width 21 height 21
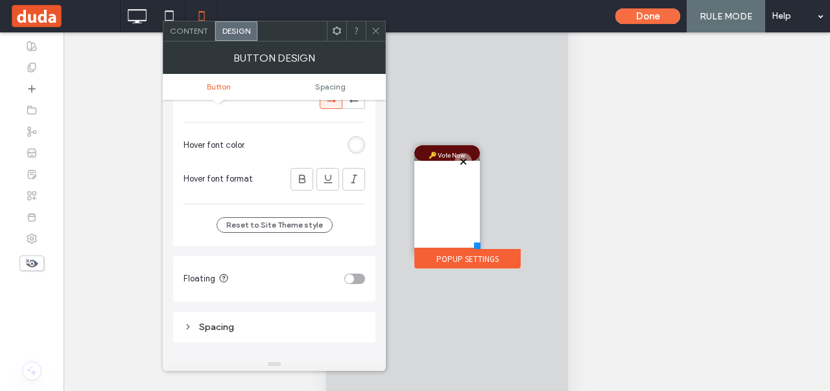
scroll to position [194, 0]
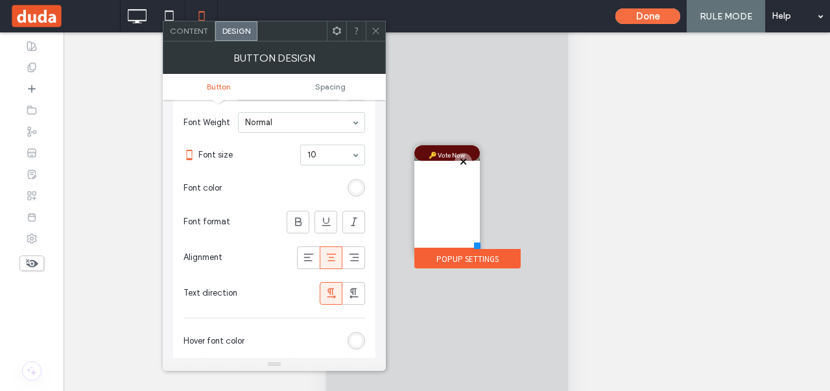
click at [376, 31] on use at bounding box center [375, 31] width 6 height 6
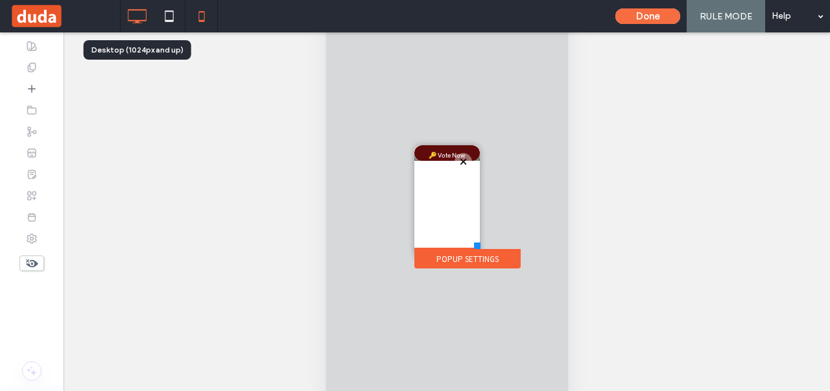
click at [124, 21] on icon at bounding box center [137, 16] width 26 height 26
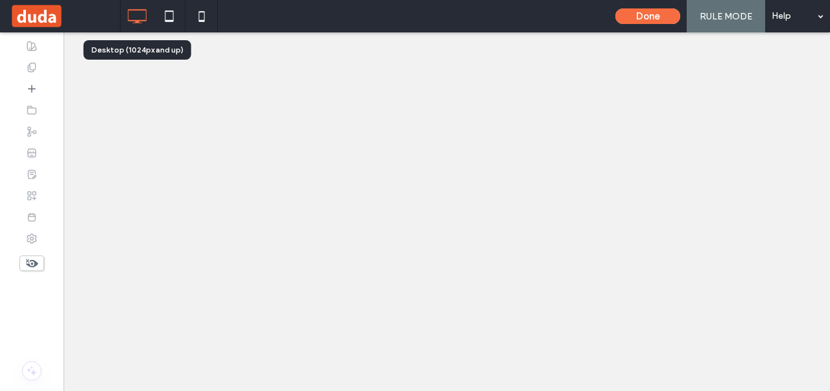
scroll to position [0, 0]
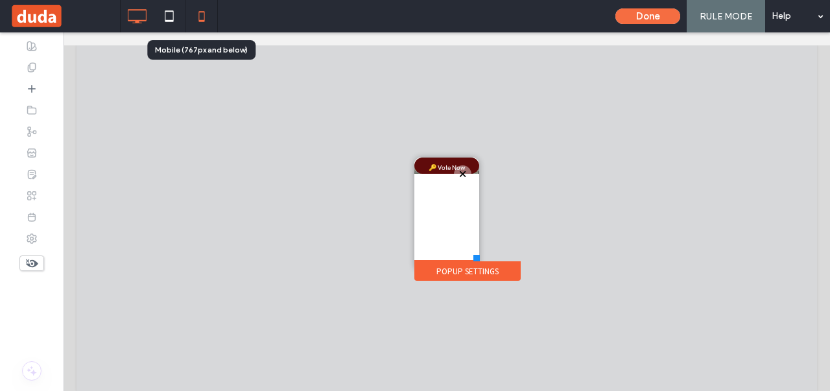
click at [196, 21] on icon at bounding box center [202, 16] width 26 height 26
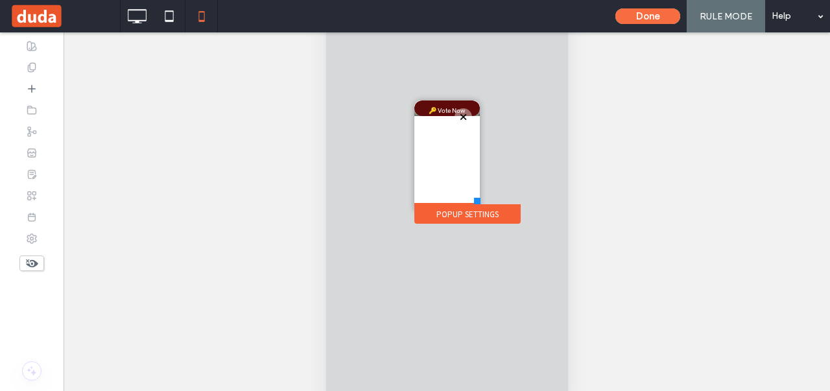
scroll to position [145, 0]
click at [630, 12] on button "Done" at bounding box center [647, 16] width 65 height 16
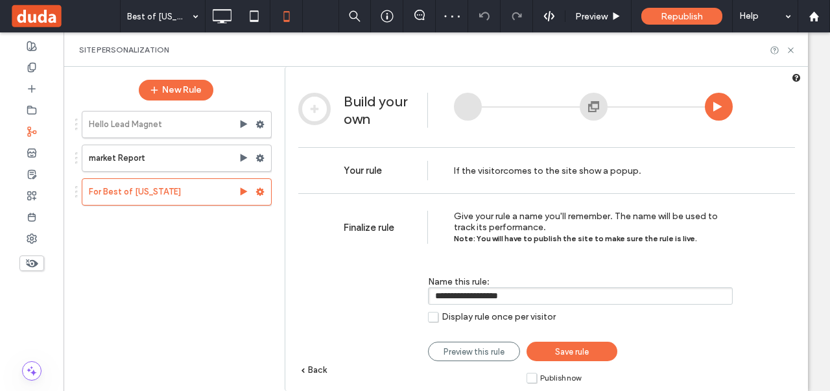
click at [530, 378] on label "Publish now" at bounding box center [553, 377] width 54 height 11
click at [585, 349] on span "Save rule" at bounding box center [572, 352] width 34 height 10
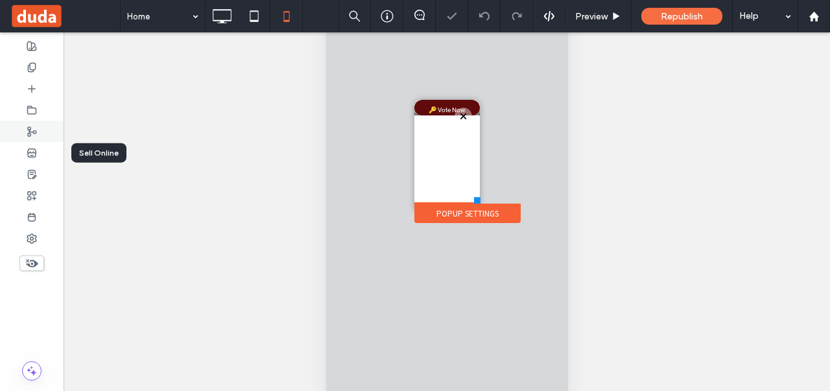
click at [31, 130] on icon at bounding box center [32, 131] width 10 height 10
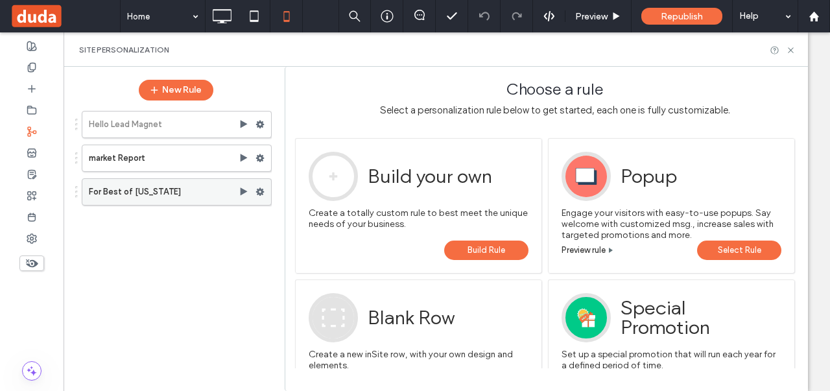
click at [239, 190] on icon at bounding box center [244, 192] width 10 height 10
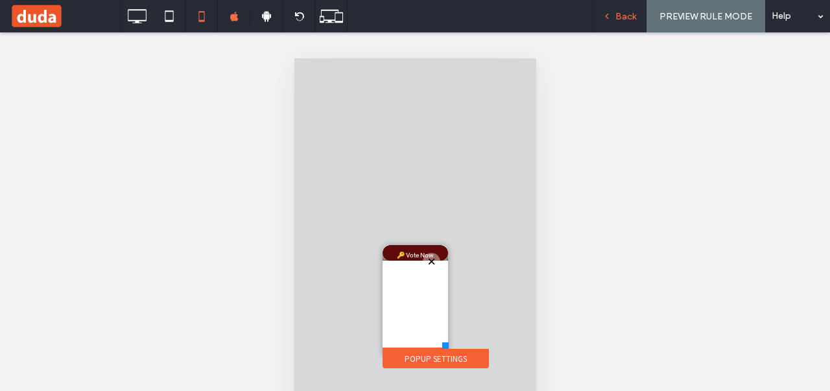
click at [622, 19] on span "Back" at bounding box center [625, 16] width 21 height 11
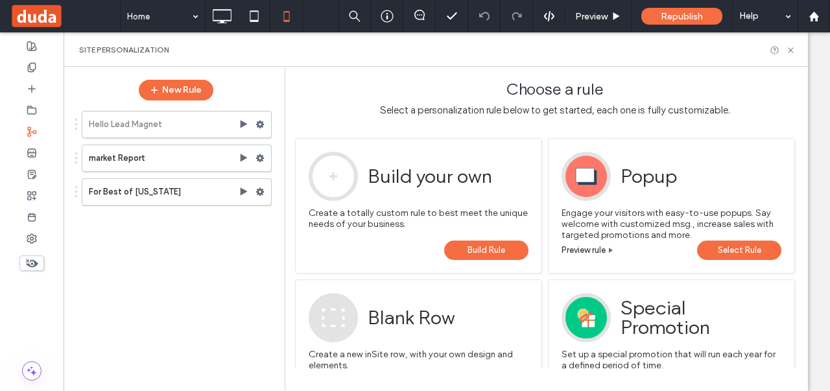
click at [649, 12] on div at bounding box center [415, 195] width 830 height 391
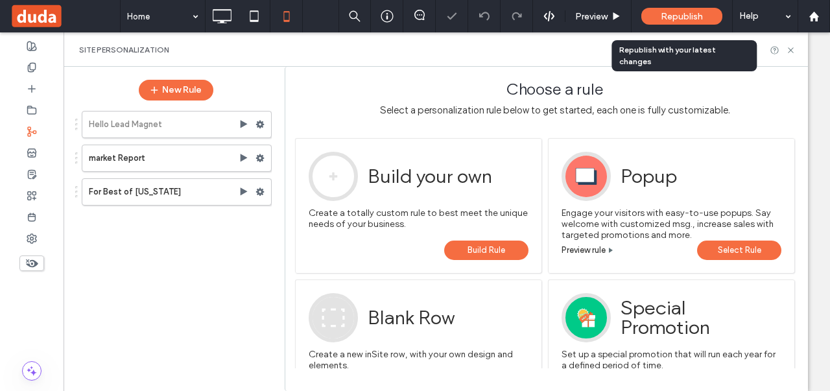
click at [662, 19] on span "Republish" at bounding box center [681, 16] width 42 height 11
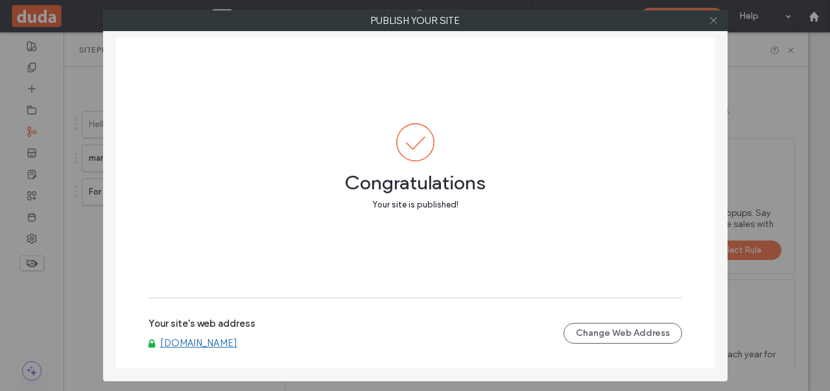
click at [712, 23] on icon at bounding box center [713, 21] width 10 height 10
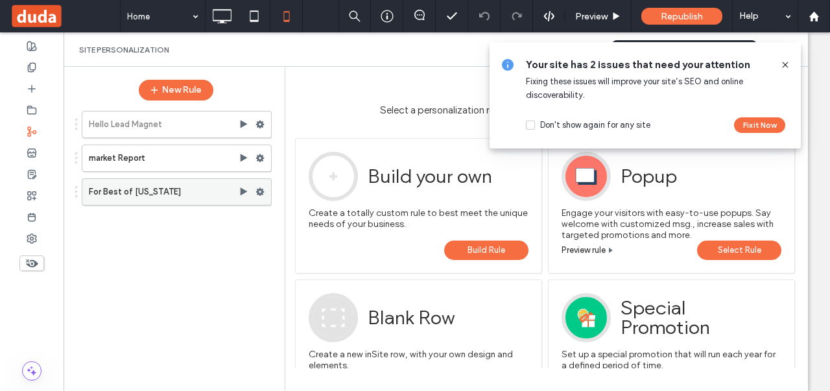
click at [262, 188] on use at bounding box center [260, 192] width 8 height 8
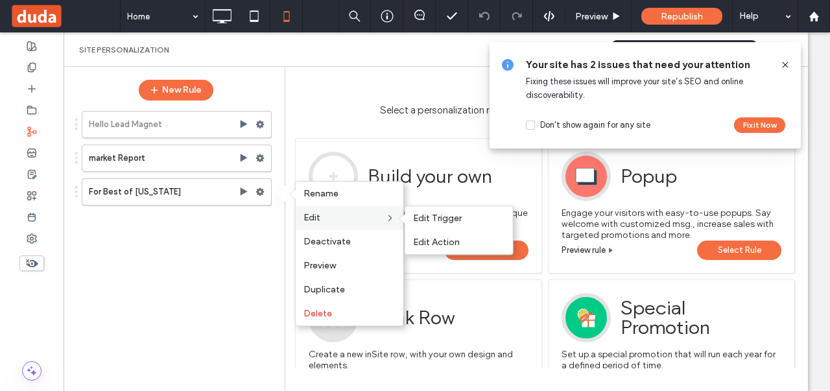
click at [345, 222] on div "Edit Edit Trigger Edit Action" at bounding box center [350, 217] width 108 height 24
click at [467, 237] on label "Edit Action" at bounding box center [459, 242] width 92 height 11
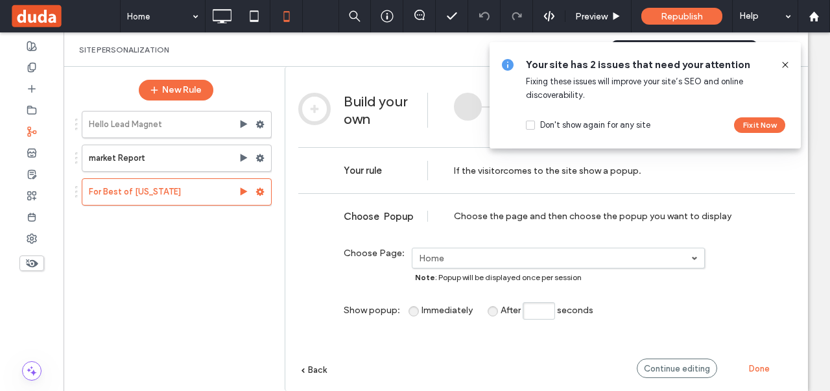
click at [785, 65] on use at bounding box center [785, 65] width 6 height 6
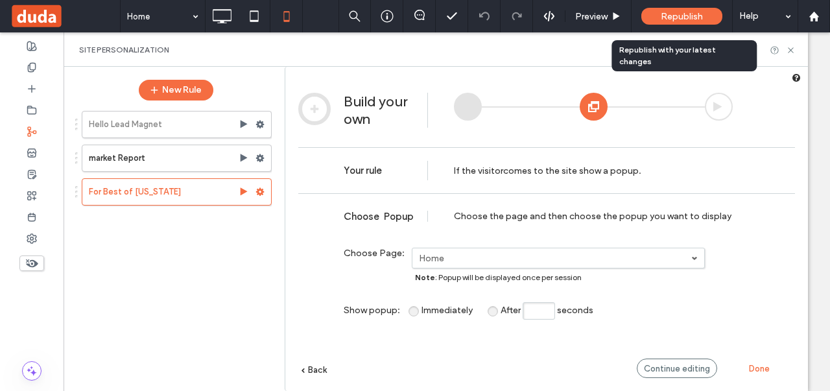
click at [660, 365] on span "Continue editing" at bounding box center [677, 369] width 66 height 10
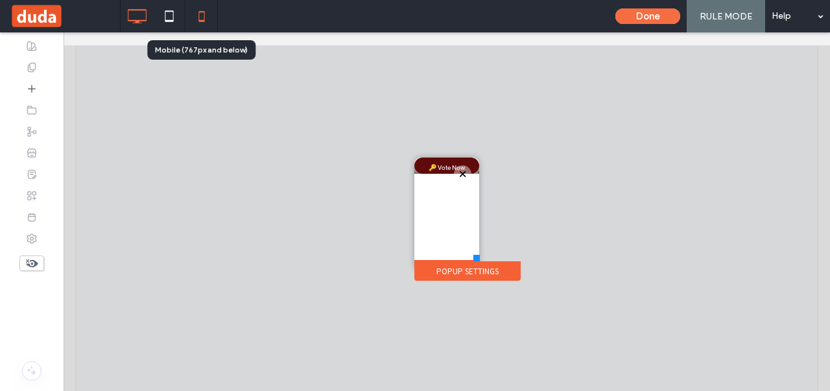
click at [191, 18] on icon at bounding box center [202, 16] width 26 height 26
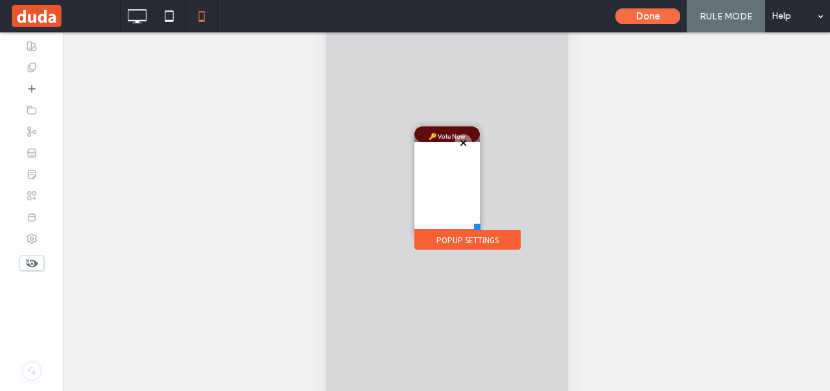
scroll to position [130, 0]
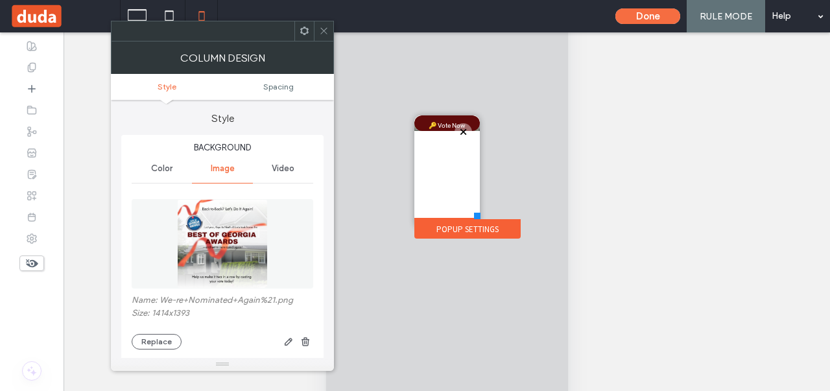
click at [325, 32] on use at bounding box center [324, 31] width 6 height 6
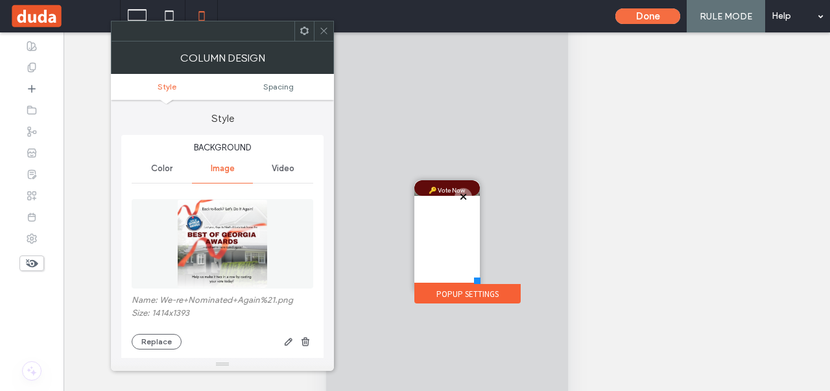
scroll to position [65, 0]
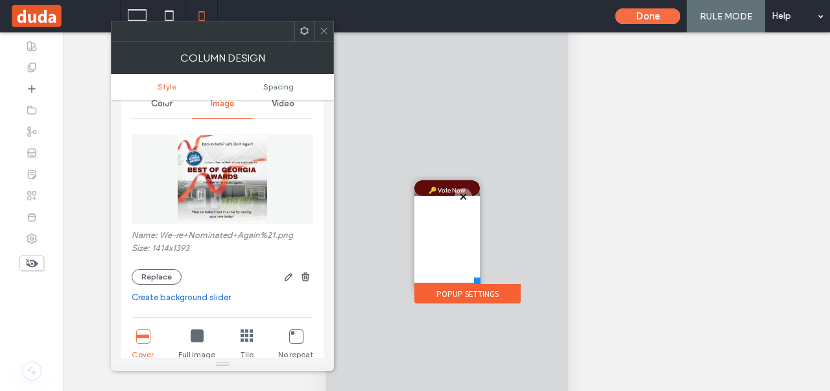
click at [320, 22] on span at bounding box center [324, 30] width 10 height 19
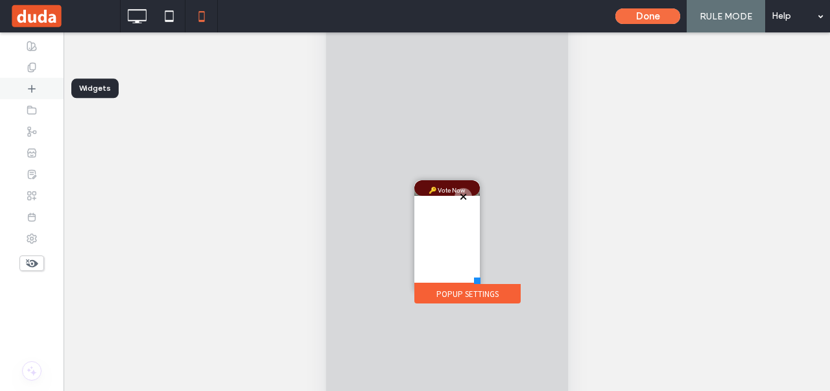
click at [36, 93] on icon at bounding box center [32, 89] width 10 height 10
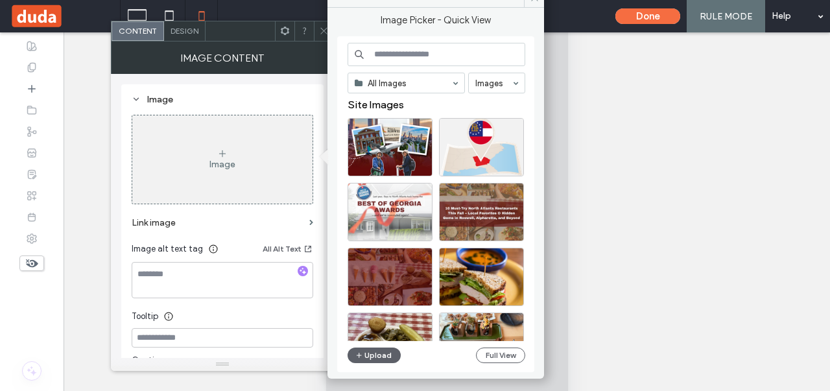
scroll to position [0, 0]
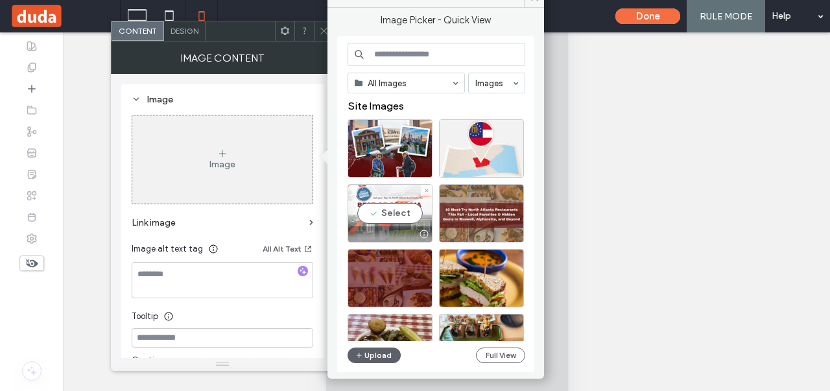
click at [385, 218] on div "Select" at bounding box center [389, 213] width 85 height 58
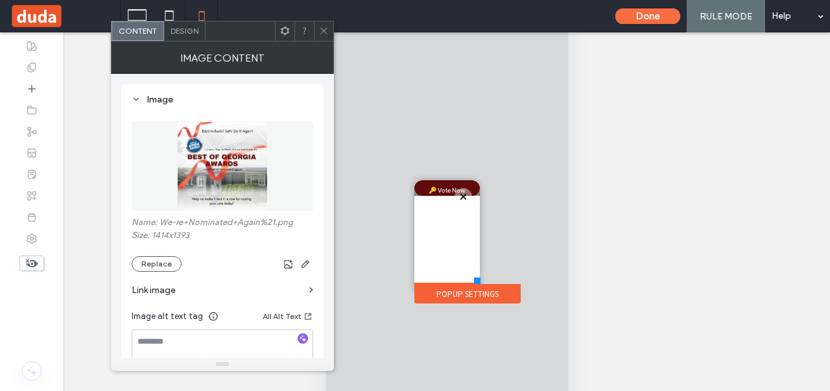
click at [330, 32] on div at bounding box center [323, 30] width 19 height 19
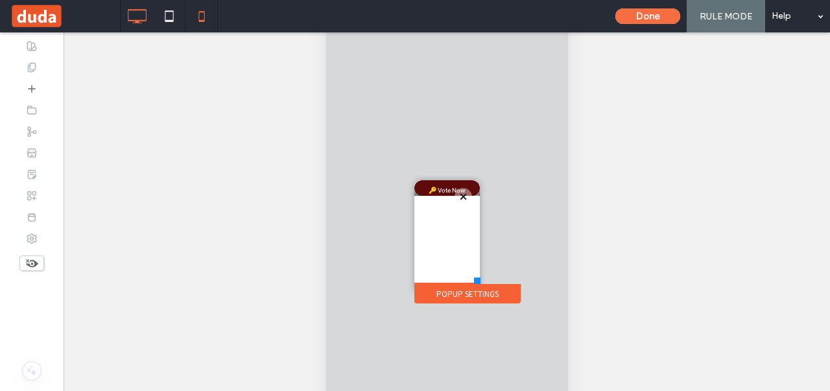
click at [144, 14] on div "Done RULE MODE Help Site Comments Team & Clients Automate new comments Instantl…" at bounding box center [415, 195] width 830 height 391
click at [132, 21] on use at bounding box center [137, 16] width 19 height 14
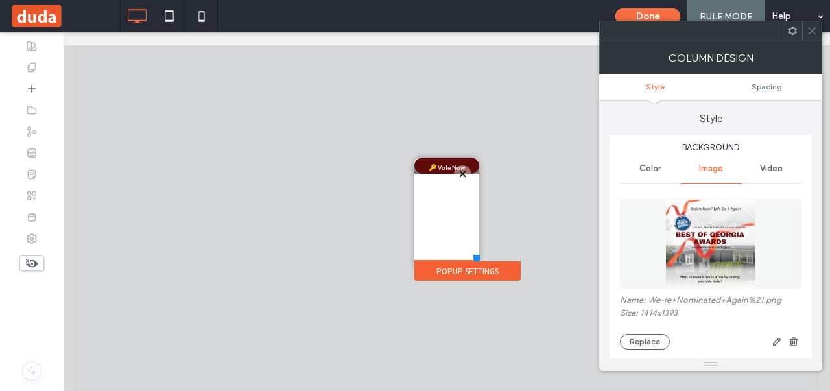
click at [810, 27] on icon at bounding box center [812, 31] width 10 height 10
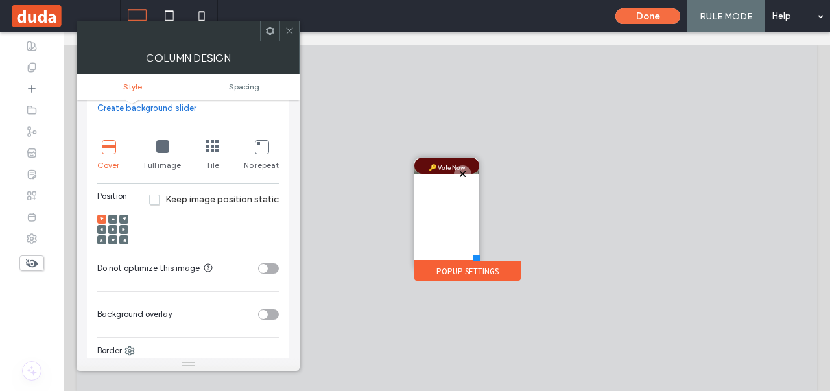
scroll to position [259, 0]
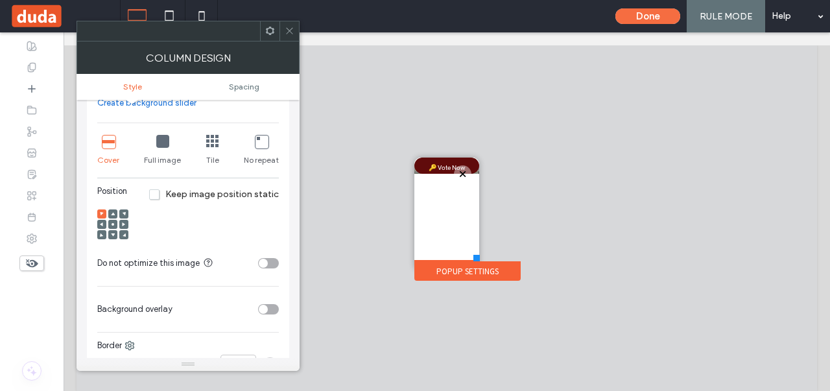
click at [288, 34] on icon at bounding box center [290, 31] width 10 height 10
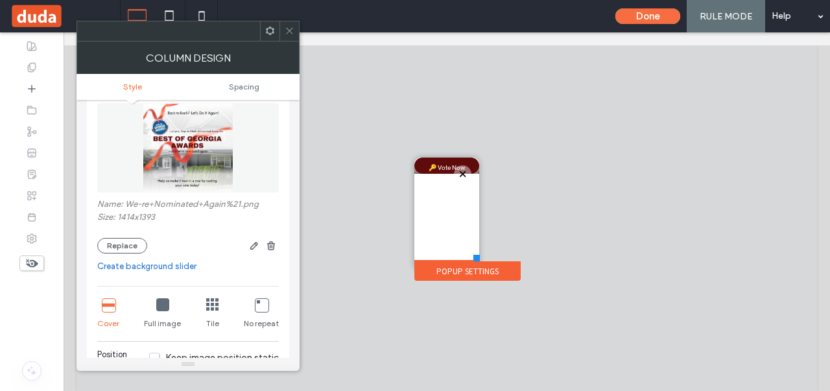
scroll to position [130, 0]
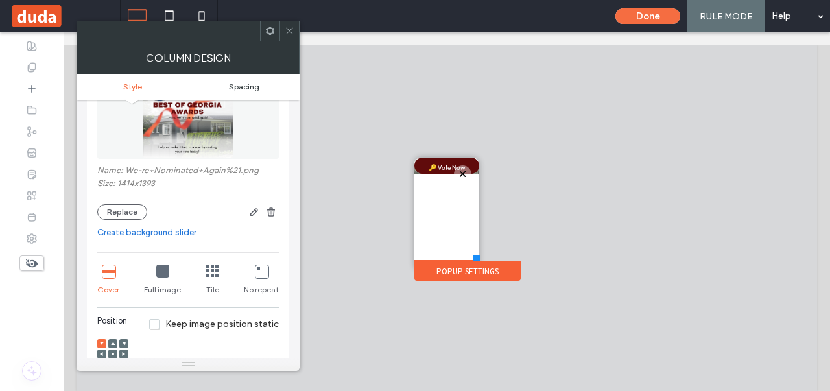
click at [244, 85] on span "Spacing" at bounding box center [244, 87] width 30 height 10
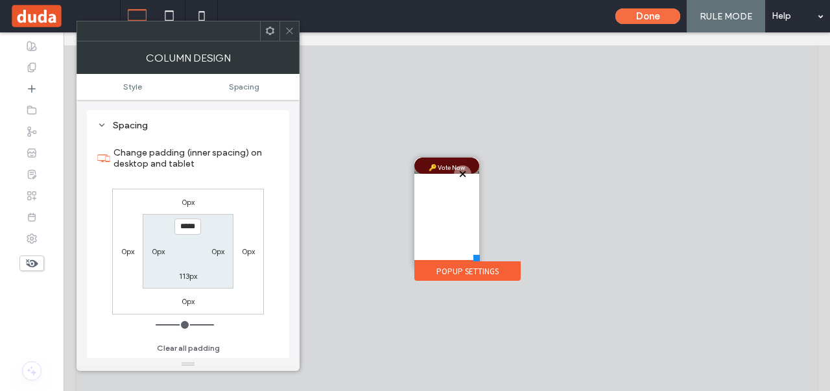
scroll to position [643, 0]
type input "***"
click at [183, 275] on label "113px" at bounding box center [188, 276] width 18 height 10
type input "***"
type input "*"
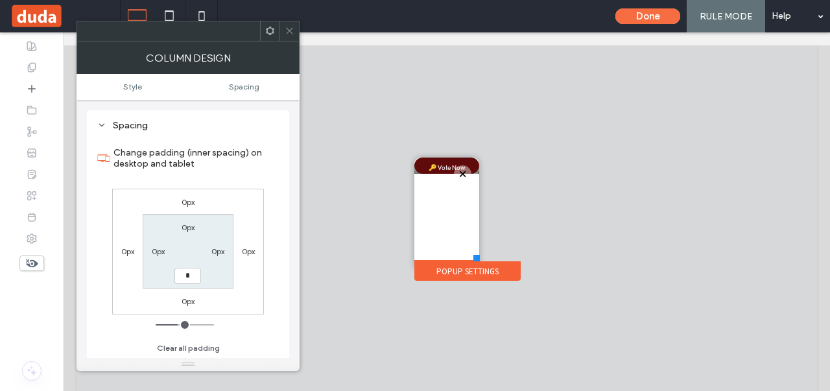
type input "*"
type input "***"
click at [287, 30] on icon at bounding box center [290, 31] width 10 height 10
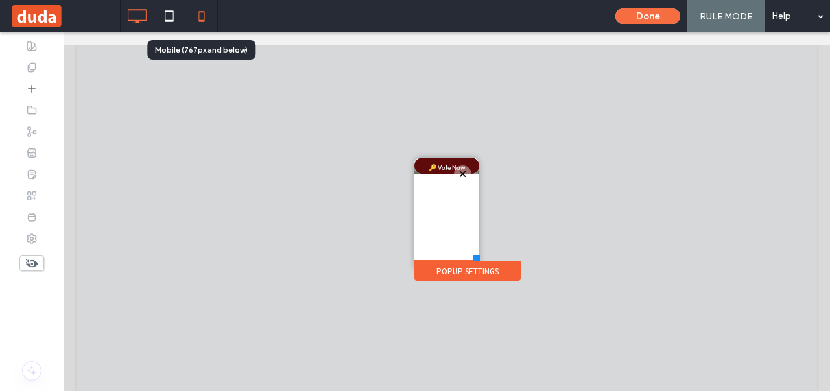
click at [200, 14] on icon at bounding box center [202, 16] width 26 height 26
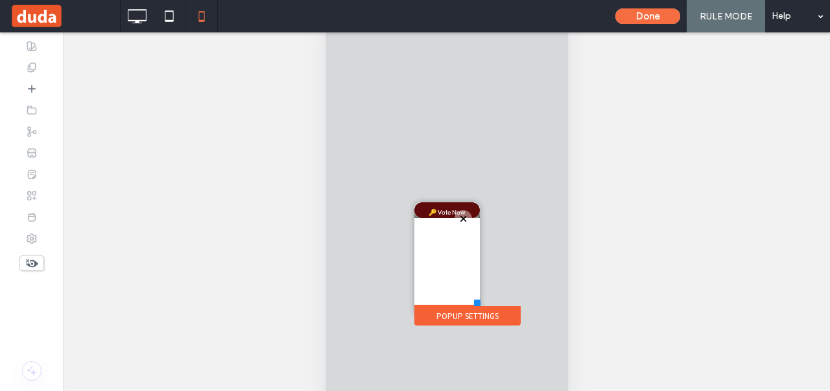
scroll to position [145, 0]
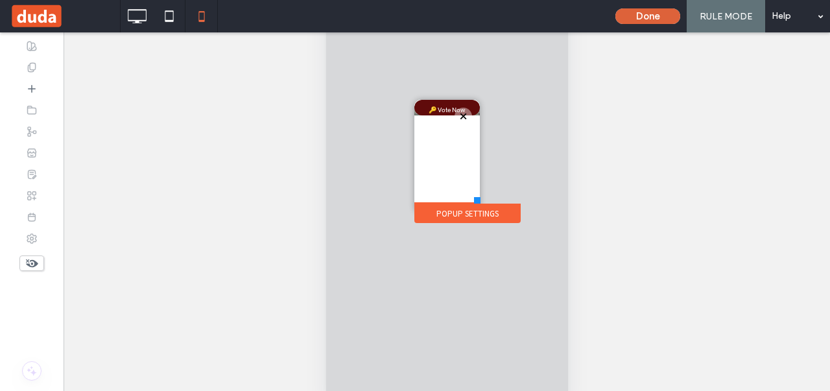
click at [635, 20] on button "Done" at bounding box center [647, 16] width 65 height 16
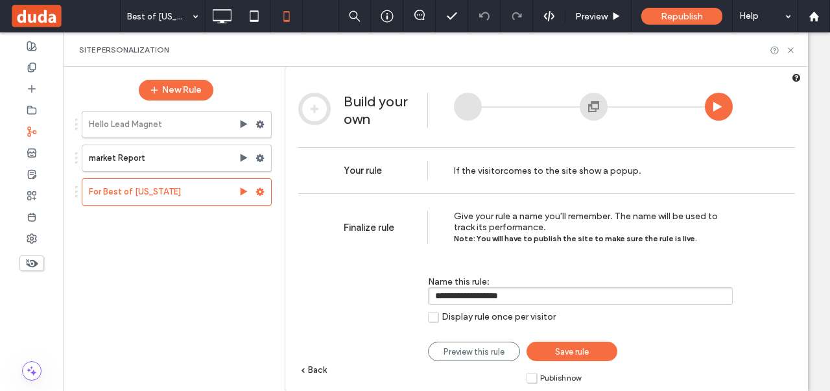
click at [550, 351] on link "Save rule" at bounding box center [571, 351] width 91 height 19
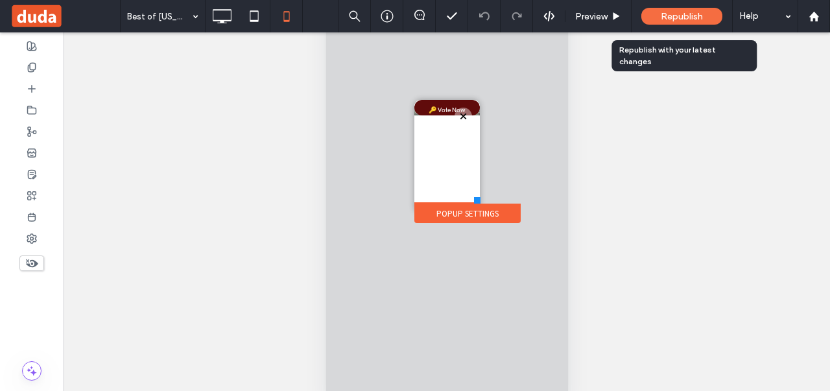
click at [674, 23] on div "Republish" at bounding box center [681, 16] width 81 height 17
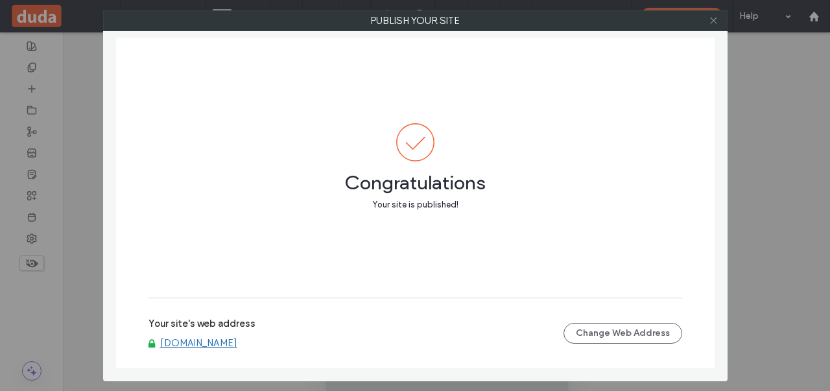
click at [714, 16] on icon at bounding box center [713, 21] width 10 height 10
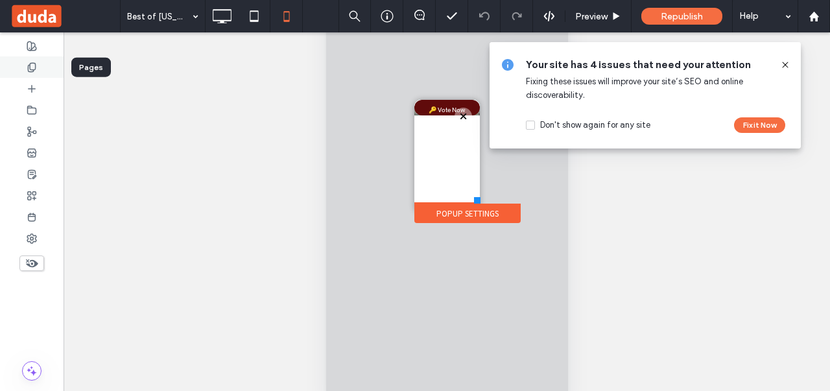
click at [32, 72] on icon at bounding box center [32, 67] width 10 height 10
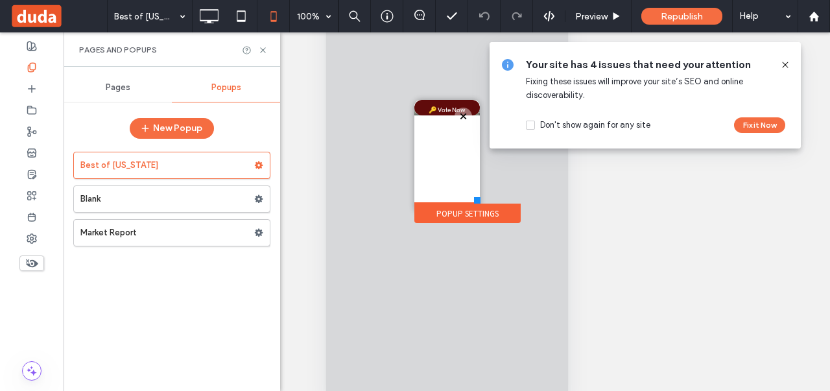
click at [126, 89] on span "Pages" at bounding box center [118, 87] width 25 height 10
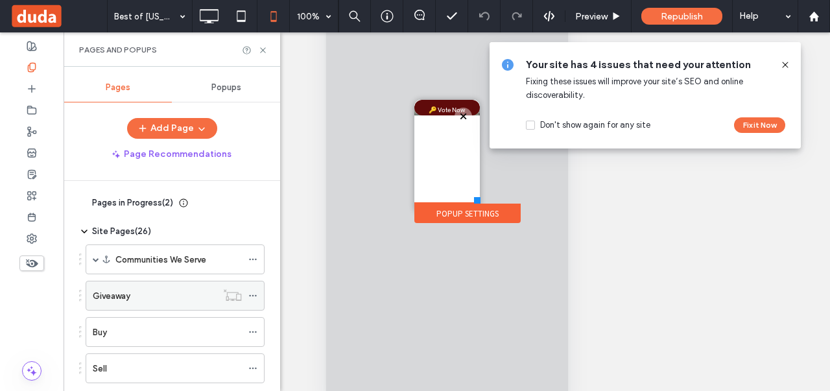
click at [111, 296] on label "Giveaway" at bounding box center [112, 296] width 38 height 23
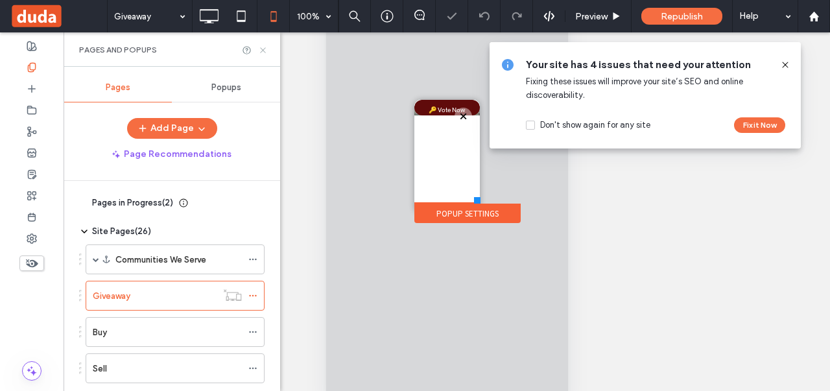
click at [265, 49] on icon at bounding box center [263, 50] width 10 height 10
